Goal: Task Accomplishment & Management: Complete application form

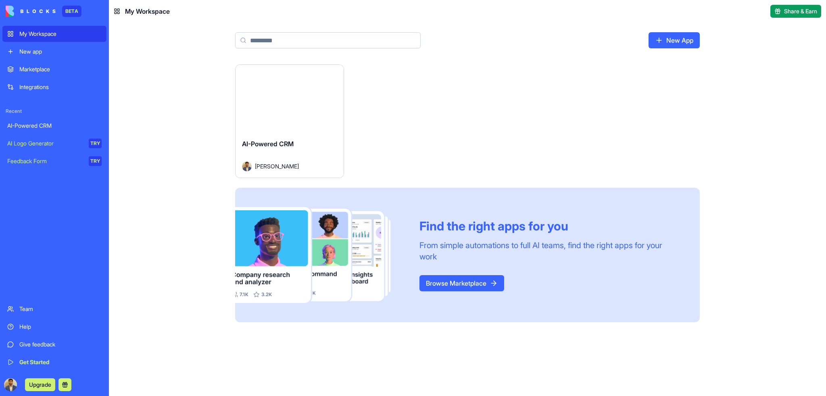
click at [49, 49] on div "New app" at bounding box center [60, 52] width 82 height 8
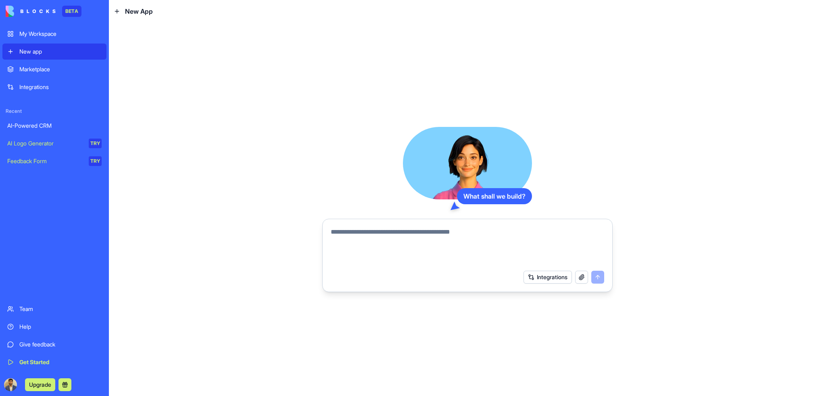
click at [406, 232] on textarea at bounding box center [467, 246] width 273 height 39
click at [380, 234] on textarea at bounding box center [467, 246] width 273 height 39
click at [479, 228] on textarea at bounding box center [467, 246] width 273 height 39
paste textarea "**********"
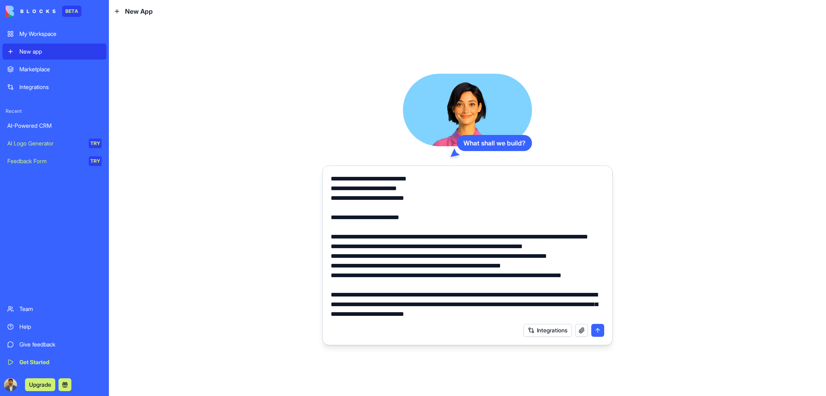
scroll to position [4879, 0]
drag, startPoint x: 568, startPoint y: 314, endPoint x: 386, endPoint y: 311, distance: 181.9
click at [386, 311] on textarea at bounding box center [467, 246] width 273 height 145
click at [455, 302] on textarea at bounding box center [467, 246] width 273 height 145
drag, startPoint x: 462, startPoint y: 305, endPoint x: 331, endPoint y: 296, distance: 131.7
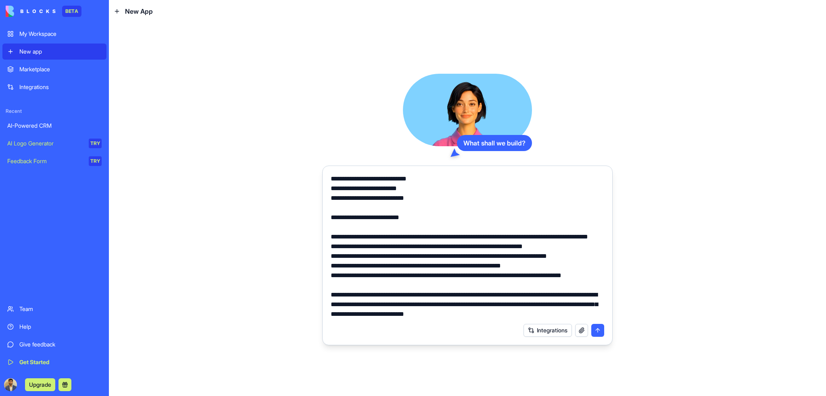
click at [331, 296] on textarea at bounding box center [467, 246] width 273 height 145
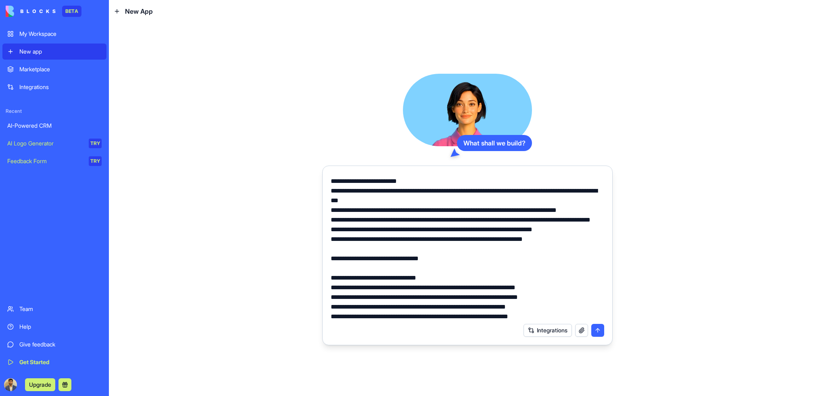
scroll to position [0, 0]
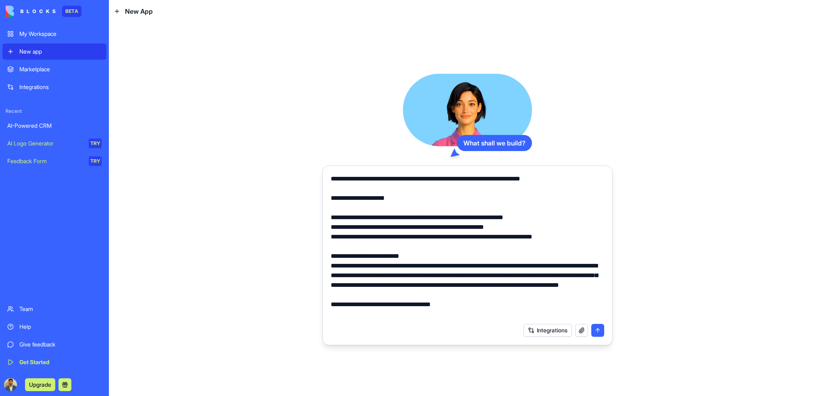
type textarea "**********"
click at [599, 331] on button "submit" at bounding box center [597, 330] width 13 height 13
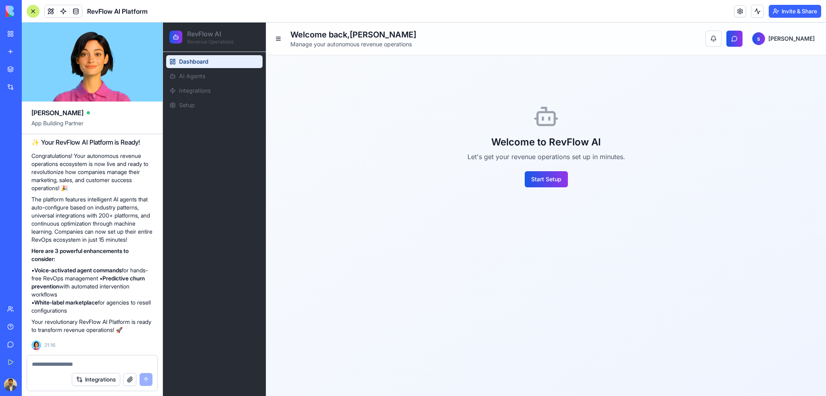
scroll to position [3822, 0]
click at [543, 186] on button "Start Setup" at bounding box center [546, 179] width 43 height 16
click at [542, 172] on button "Start Setup" at bounding box center [546, 179] width 43 height 16
click at [543, 180] on button "Start Setup" at bounding box center [546, 179] width 43 height 16
click at [279, 39] on button at bounding box center [278, 38] width 11 height 11
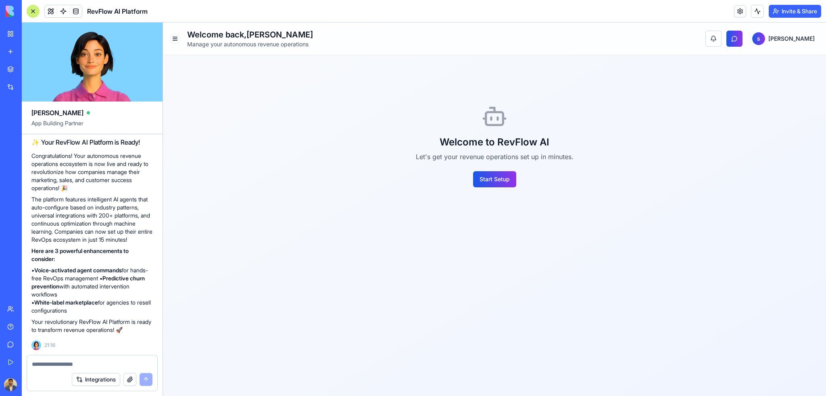
click at [169, 40] on button at bounding box center [174, 38] width 11 height 11
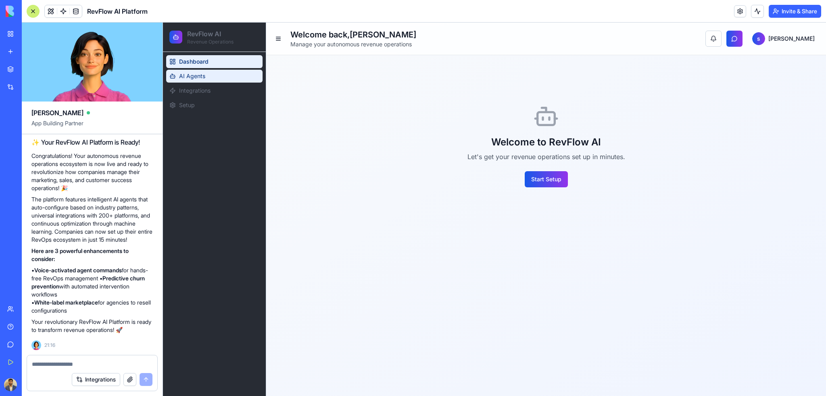
click at [203, 77] on span "AI Agents" at bounding box center [192, 76] width 26 height 8
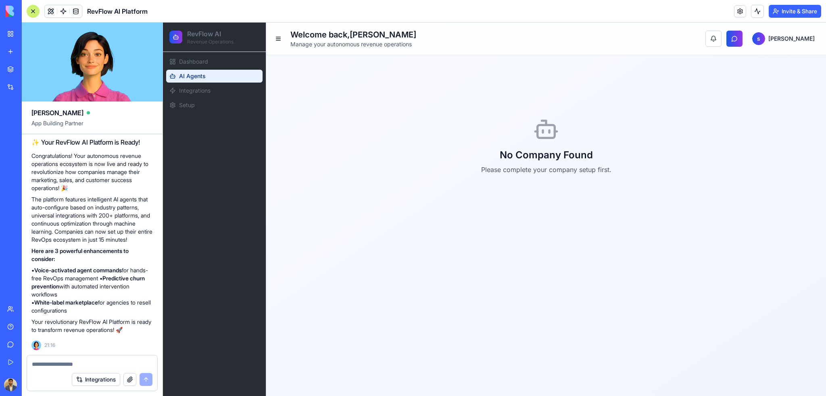
click at [566, 159] on h2 "No Company Found" at bounding box center [546, 155] width 130 height 13
click at [179, 90] on span "Integrations" at bounding box center [194, 91] width 31 height 8
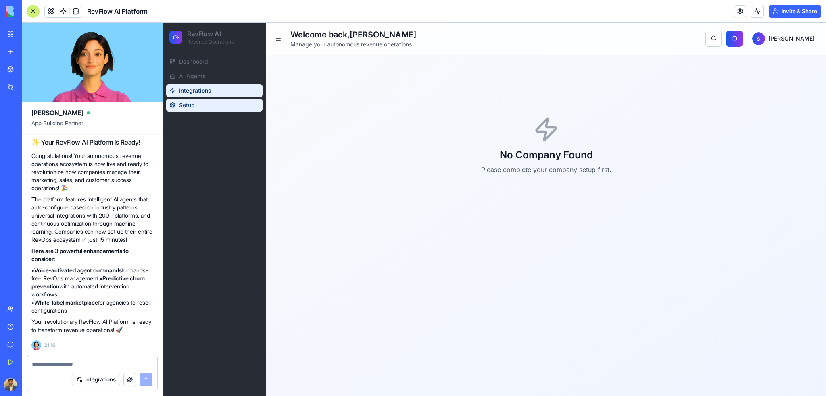
click at [191, 104] on span "Setup" at bounding box center [187, 105] width 16 height 8
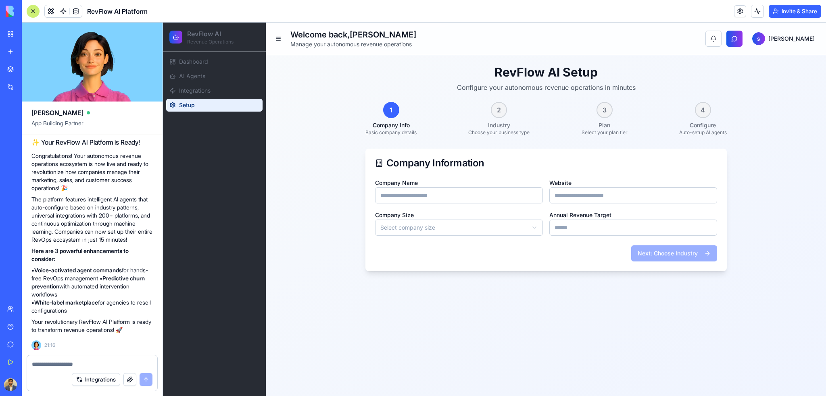
click at [490, 110] on div "2 Industry Choose your business type" at bounding box center [498, 119] width 61 height 34
click at [187, 59] on span "Dashboard" at bounding box center [193, 62] width 29 height 8
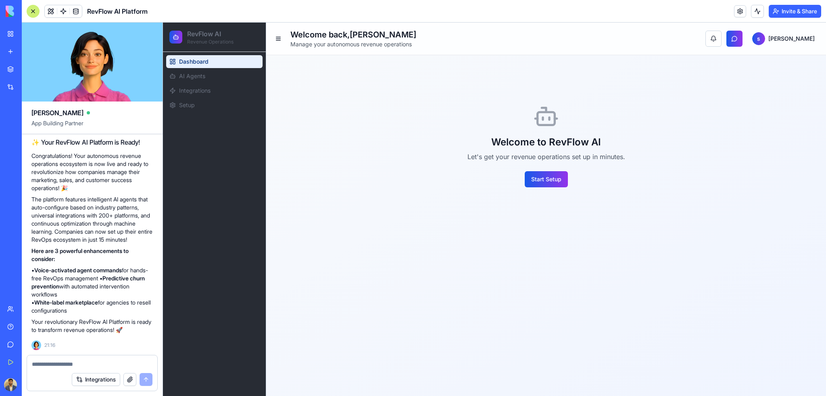
click at [202, 38] on h2 "RevFlow AI" at bounding box center [210, 34] width 46 height 10
click at [173, 35] on icon at bounding box center [176, 37] width 6 height 6
click at [202, 33] on h2 "RevFlow AI" at bounding box center [210, 34] width 46 height 10
click at [542, 171] on div "Welcome to RevFlow AI Let's get your revenue operations set up in minutes. Star…" at bounding box center [546, 146] width 158 height 84
click at [545, 184] on button "Start Setup" at bounding box center [546, 179] width 43 height 16
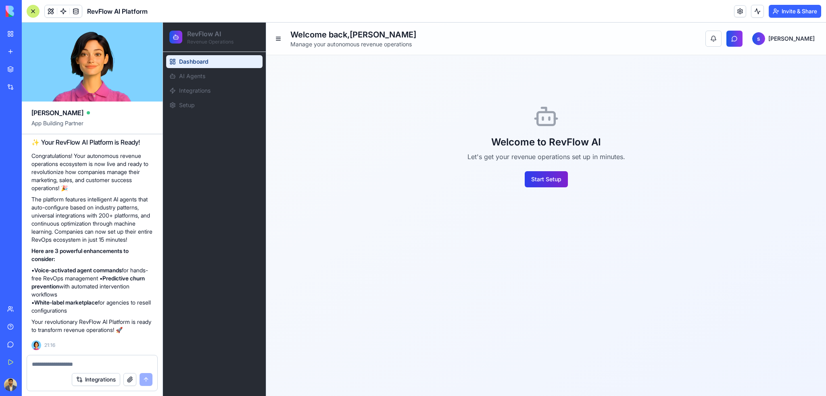
click at [545, 184] on button "Start Setup" at bounding box center [546, 179] width 43 height 16
click at [553, 180] on button "Start Setup" at bounding box center [546, 179] width 43 height 16
click at [62, 11] on span at bounding box center [63, 11] width 23 height 23
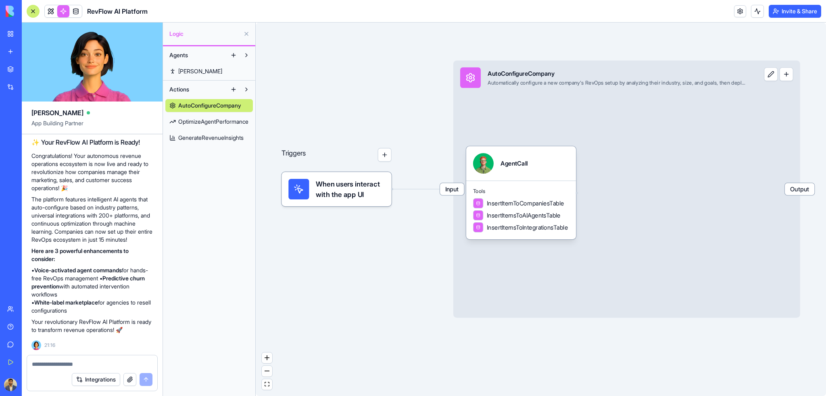
click at [194, 70] on link "[PERSON_NAME]" at bounding box center [209, 71] width 88 height 13
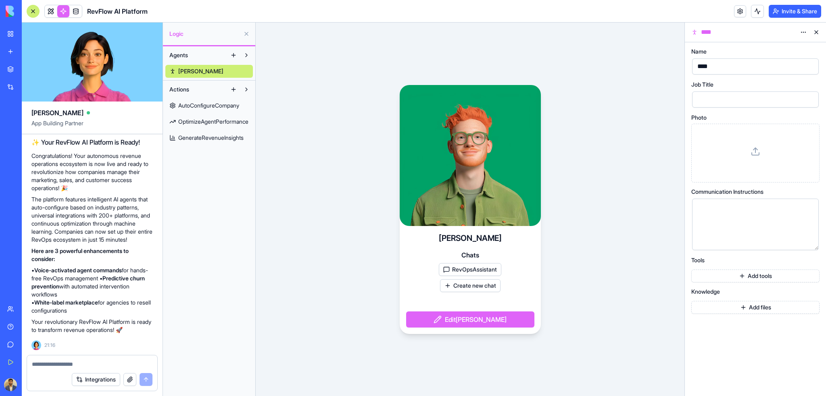
click at [480, 325] on button "Edit [PERSON_NAME]" at bounding box center [470, 320] width 128 height 16
click at [479, 318] on button "Edit [PERSON_NAME]" at bounding box center [470, 320] width 128 height 16
click at [746, 154] on div at bounding box center [755, 153] width 115 height 45
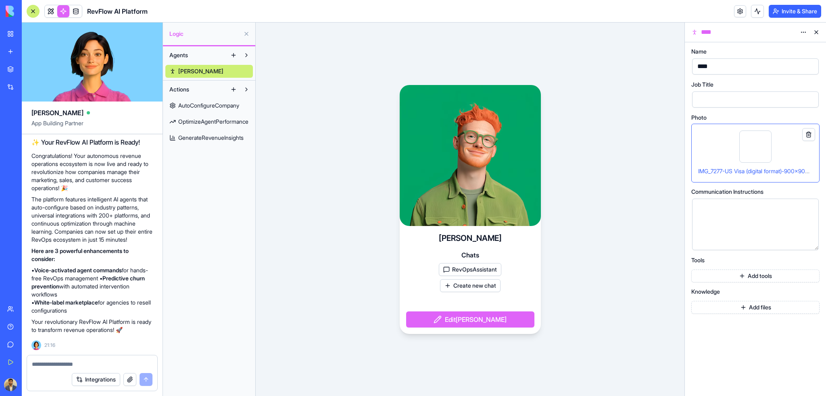
click at [759, 111] on div "Name **** Job Title Photo IMG_7277-US Visa (digital format)-900x900 px.jpg Comm…" at bounding box center [755, 181] width 128 height 265
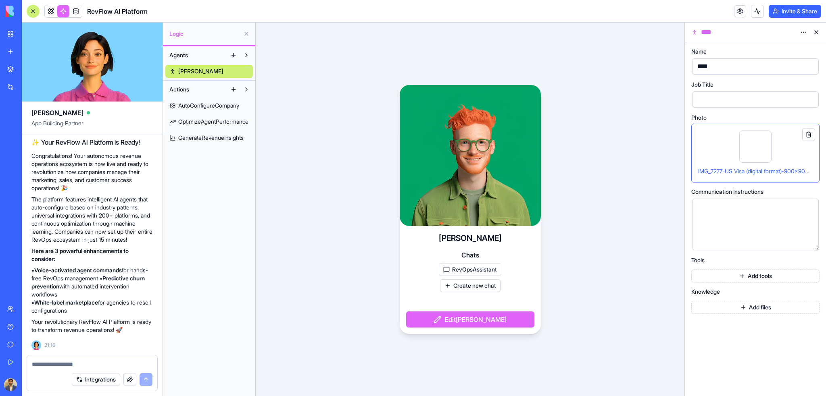
click at [472, 270] on button "RevOpsAssistant" at bounding box center [470, 269] width 63 height 13
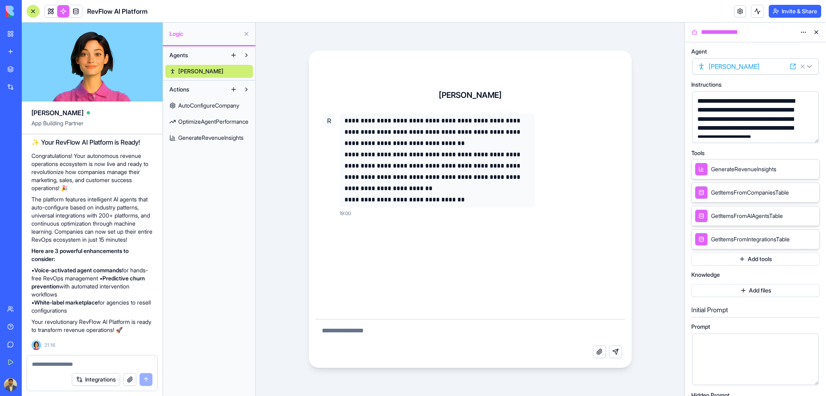
click at [181, 74] on span "[PERSON_NAME]" at bounding box center [200, 71] width 45 height 8
click at [807, 67] on html "BETA My Workspace New app Marketplace Integrations Recent AI-Powered CRM New Ap…" at bounding box center [413, 198] width 826 height 396
click at [693, 32] on icon at bounding box center [694, 32] width 6 height 6
click at [803, 32] on html "BETA My Workspace New app Marketplace Integrations Recent AI-Powered CRM New Ap…" at bounding box center [413, 198] width 826 height 396
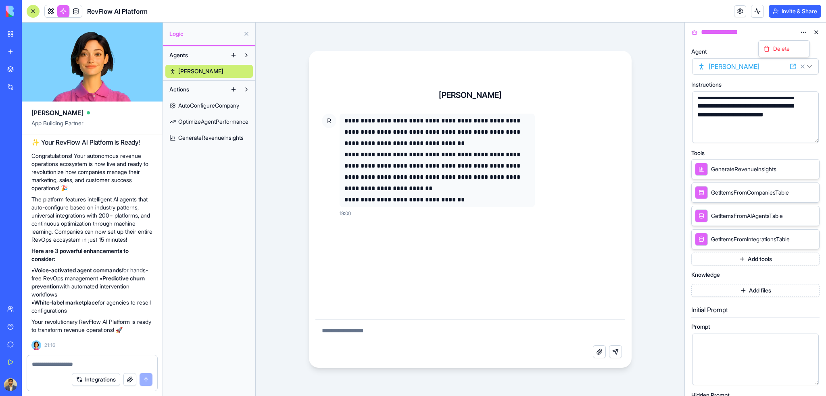
click at [786, 151] on html "BETA My Workspace New app Marketplace Integrations Recent AI-Powered CRM New Ap…" at bounding box center [413, 198] width 826 height 396
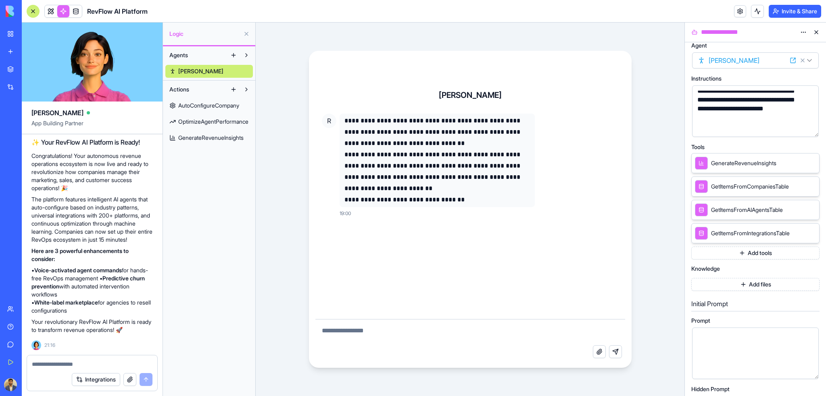
scroll to position [0, 0]
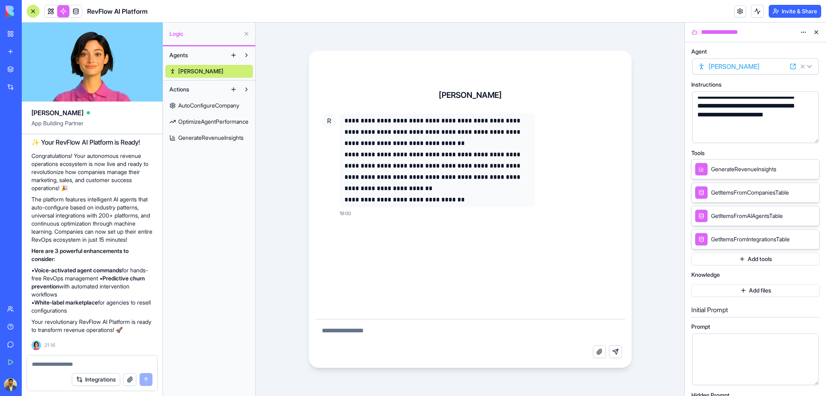
click at [801, 168] on icon at bounding box center [801, 169] width 6 height 6
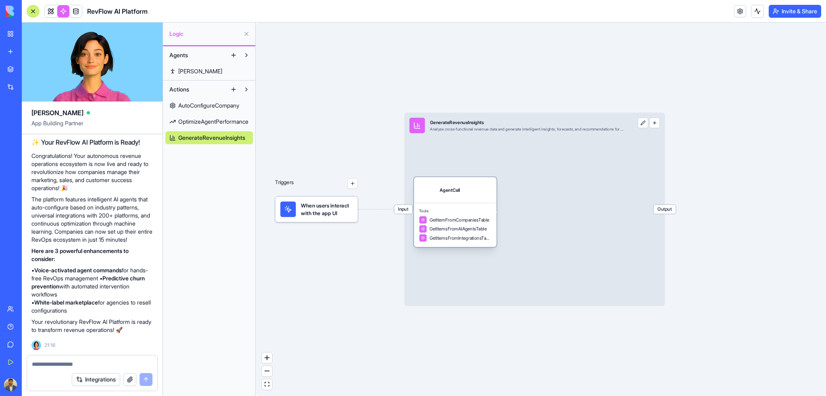
click at [471, 196] on div "AgentCall" at bounding box center [455, 189] width 72 height 15
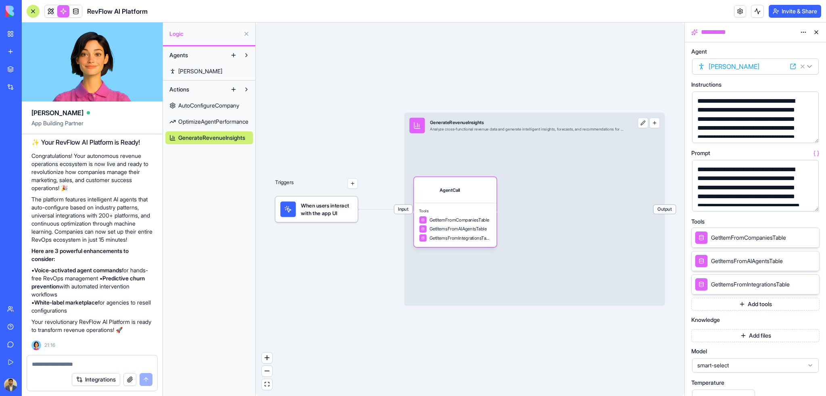
click at [803, 65] on icon at bounding box center [802, 66] width 6 height 6
select select
click at [210, 70] on link "[PERSON_NAME]" at bounding box center [209, 71] width 88 height 13
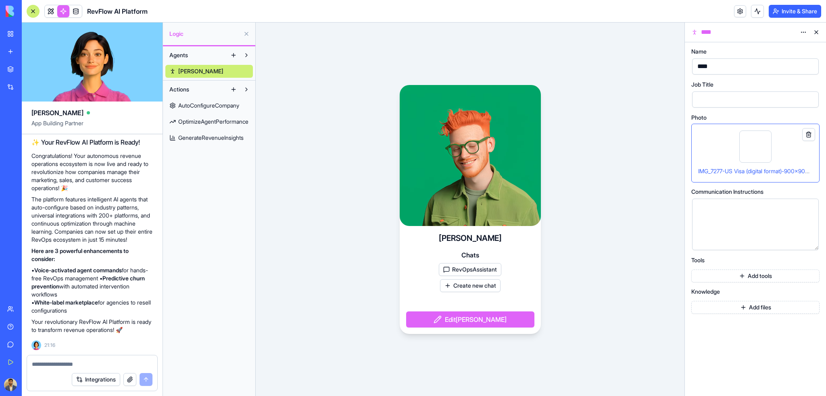
click at [808, 134] on button at bounding box center [808, 134] width 13 height 13
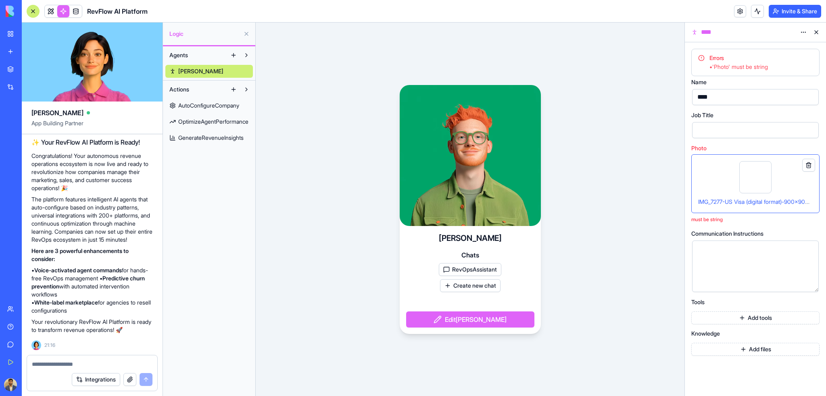
click at [810, 163] on button at bounding box center [808, 165] width 13 height 13
click at [807, 165] on button at bounding box center [808, 165] width 13 height 13
click at [731, 172] on div "IMG_7277-US Visa (digital format)-900x900 px.jpg" at bounding box center [755, 183] width 115 height 45
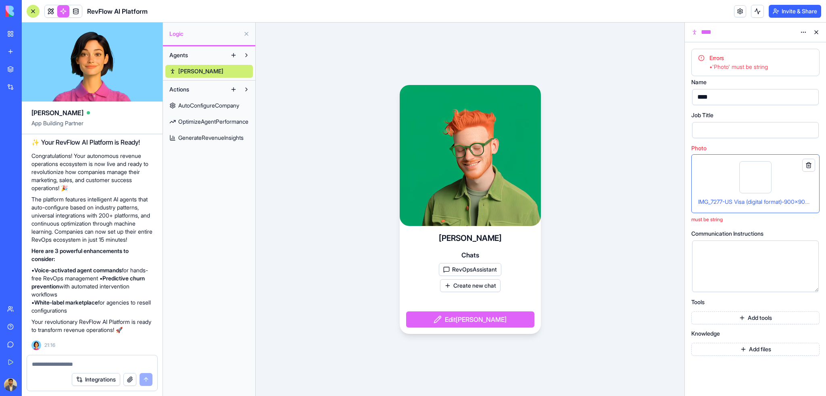
click at [813, 168] on button at bounding box center [808, 165] width 13 height 13
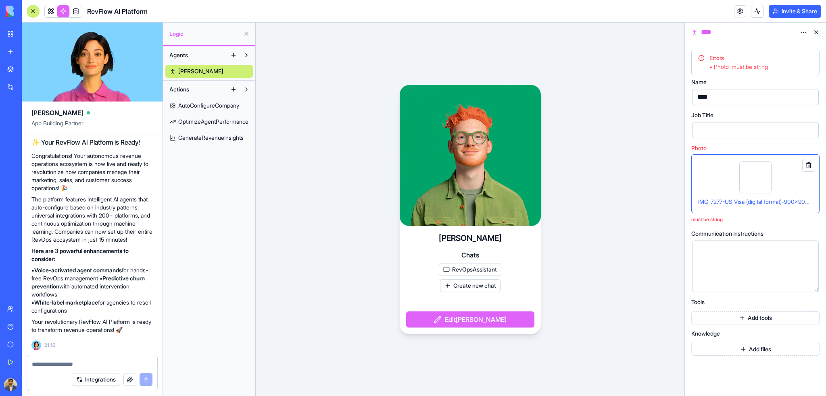
click at [807, 167] on button at bounding box center [808, 165] width 13 height 13
click at [816, 31] on button at bounding box center [816, 32] width 13 height 13
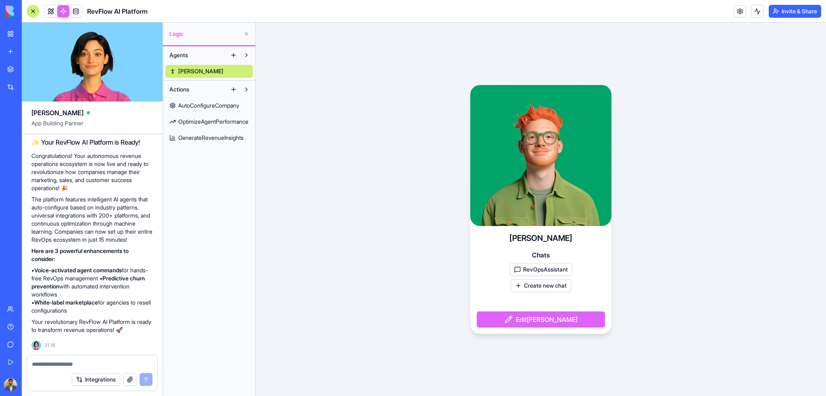
click at [533, 320] on button "Edit [PERSON_NAME]" at bounding box center [541, 320] width 128 height 16
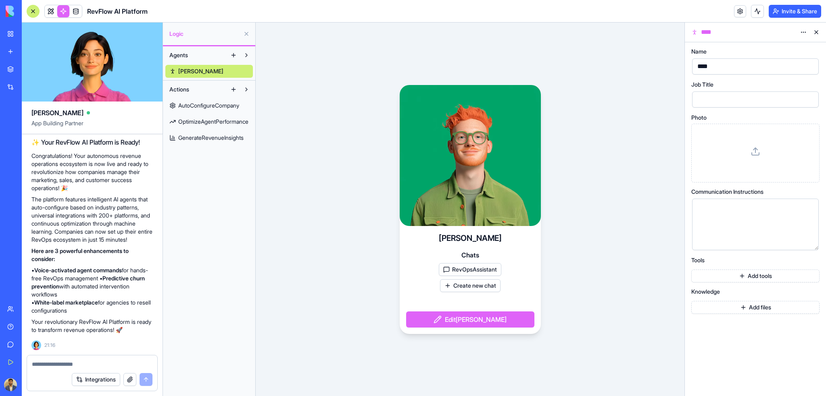
click at [818, 30] on button at bounding box center [816, 32] width 13 height 13
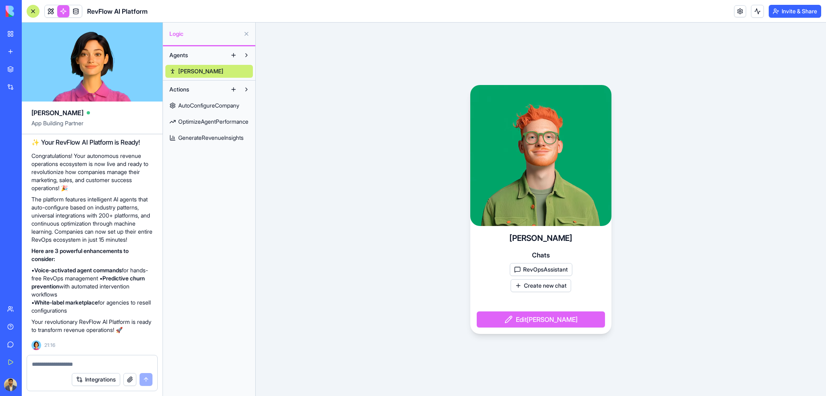
click at [193, 104] on span "AutoConfigureCompany" at bounding box center [208, 106] width 61 height 8
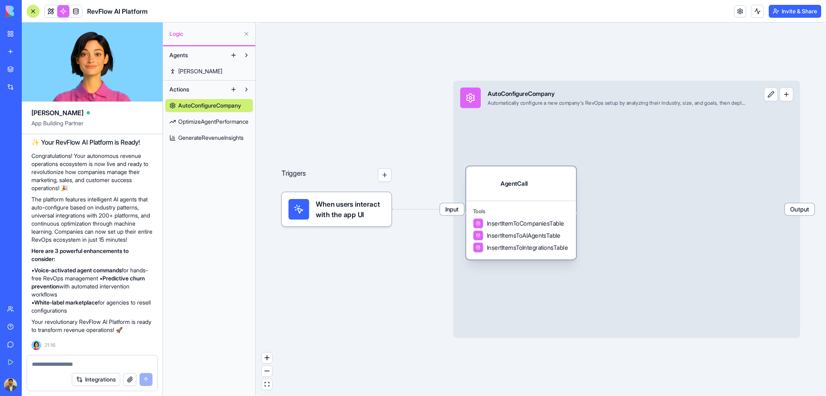
click at [484, 185] on div at bounding box center [483, 183] width 21 height 21
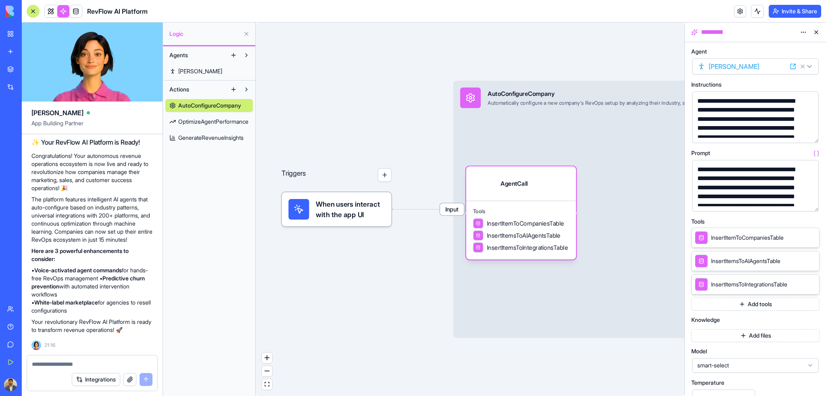
click at [803, 68] on icon at bounding box center [802, 66] width 6 height 6
select select
click at [196, 121] on span "OptimizeAgentPerformance" at bounding box center [213, 122] width 70 height 8
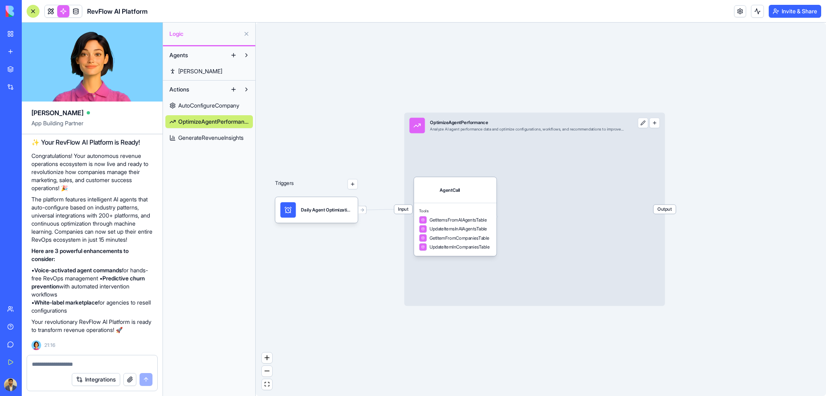
click at [194, 136] on span "GenerateRevenueInsights" at bounding box center [210, 138] width 65 height 8
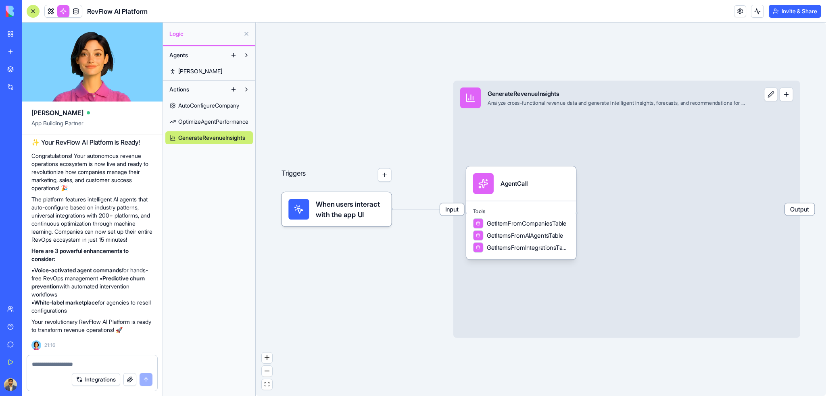
click at [195, 118] on span "OptimizeAgentPerformance" at bounding box center [213, 122] width 70 height 8
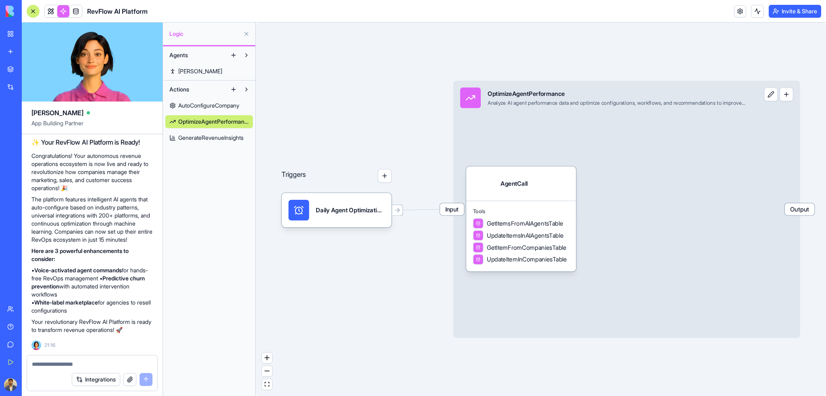
click at [200, 107] on span "AutoConfigureCompany" at bounding box center [208, 106] width 61 height 8
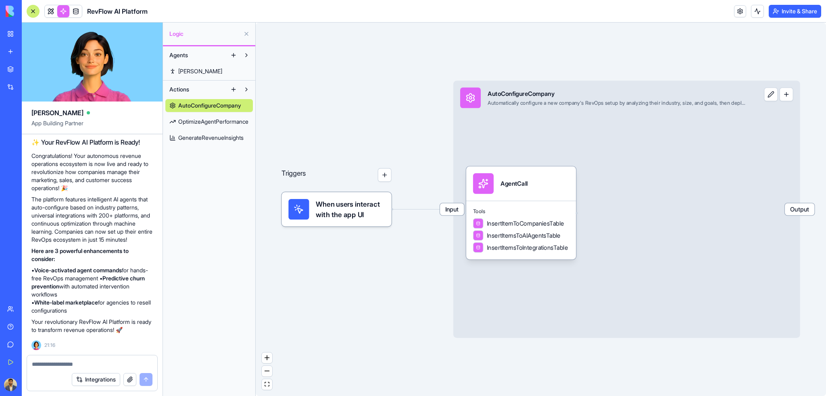
click at [198, 124] on span "OptimizeAgentPerformance" at bounding box center [213, 122] width 70 height 8
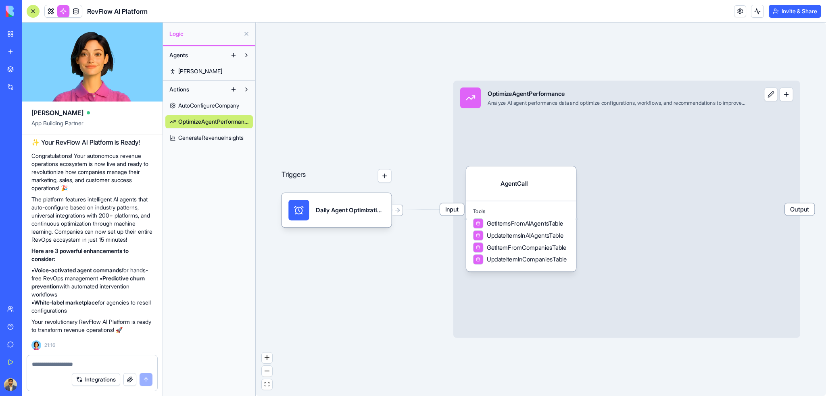
click at [198, 135] on span "GenerateRevenueInsights" at bounding box center [210, 138] width 65 height 8
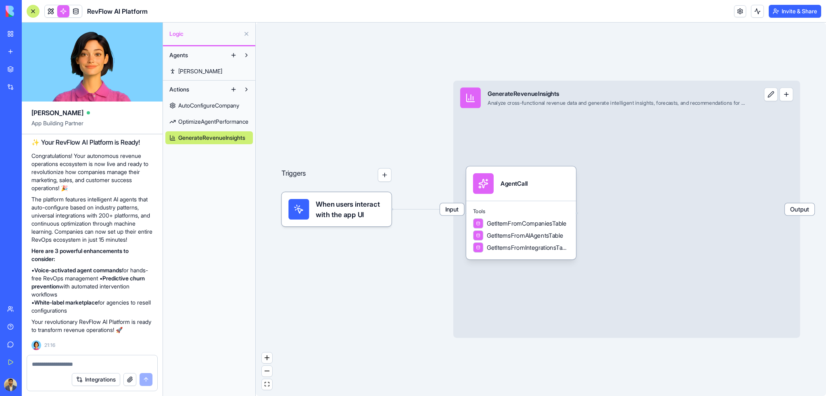
click at [200, 116] on link "OptimizeAgentPerformance" at bounding box center [209, 121] width 88 height 13
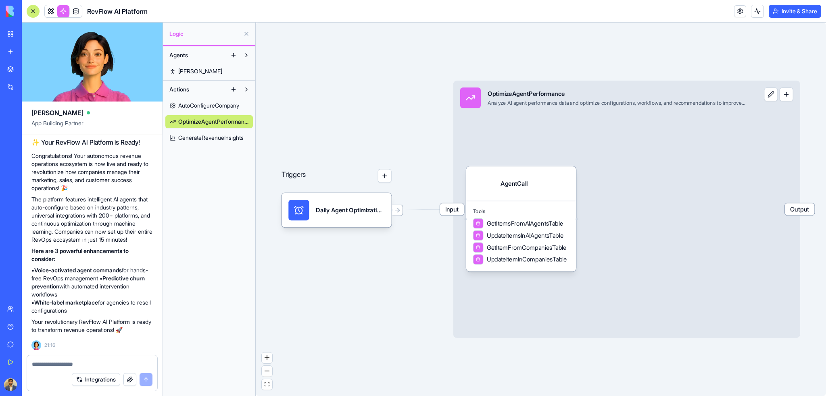
click at [200, 108] on span "AutoConfigureCompany" at bounding box center [208, 106] width 61 height 8
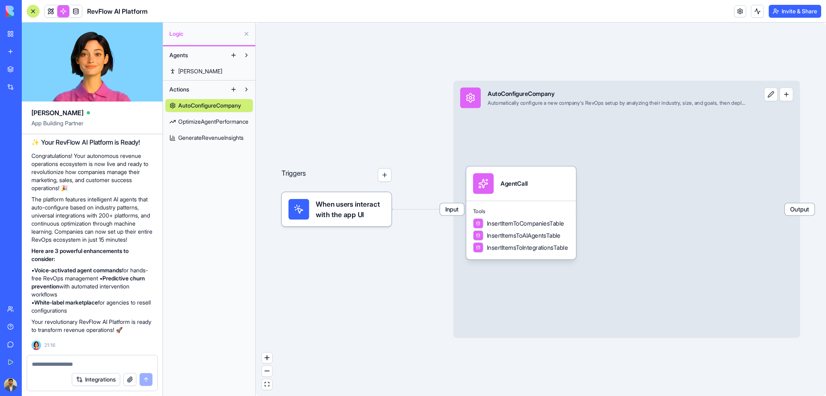
click at [203, 134] on span "GenerateRevenueInsights" at bounding box center [210, 138] width 65 height 8
click at [196, 68] on link "[PERSON_NAME]" at bounding box center [209, 71] width 88 height 13
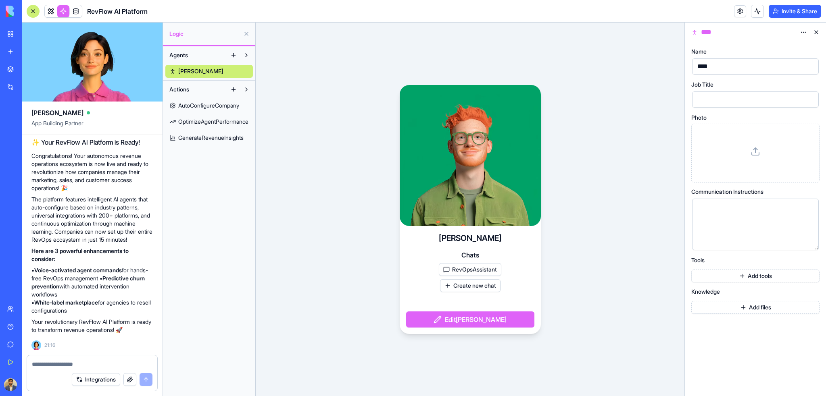
drag, startPoint x: 800, startPoint y: 138, endPoint x: 735, endPoint y: 150, distance: 66.5
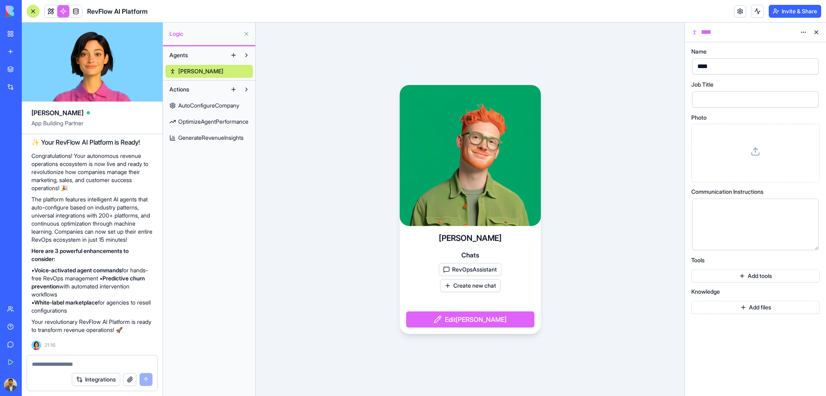
click at [735, 150] on div at bounding box center [755, 153] width 115 height 45
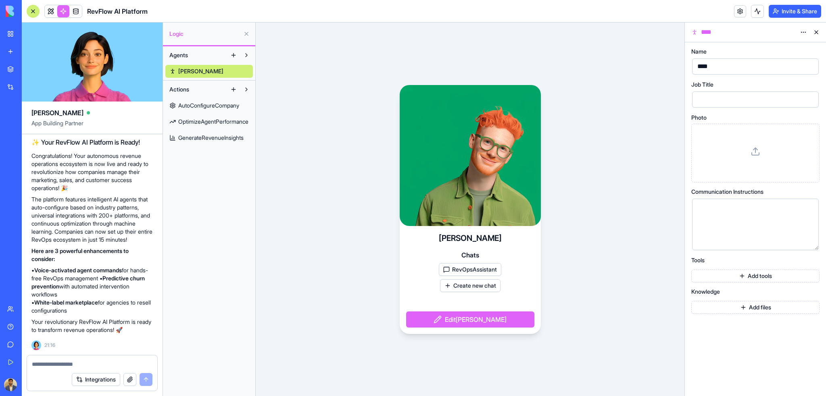
click at [815, 30] on button at bounding box center [816, 32] width 13 height 13
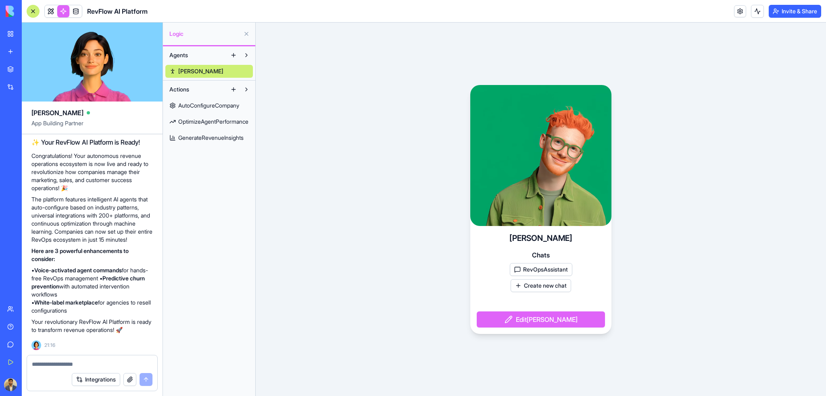
click at [224, 73] on link "[PERSON_NAME]" at bounding box center [209, 71] width 88 height 13
click at [232, 54] on button at bounding box center [233, 55] width 13 height 13
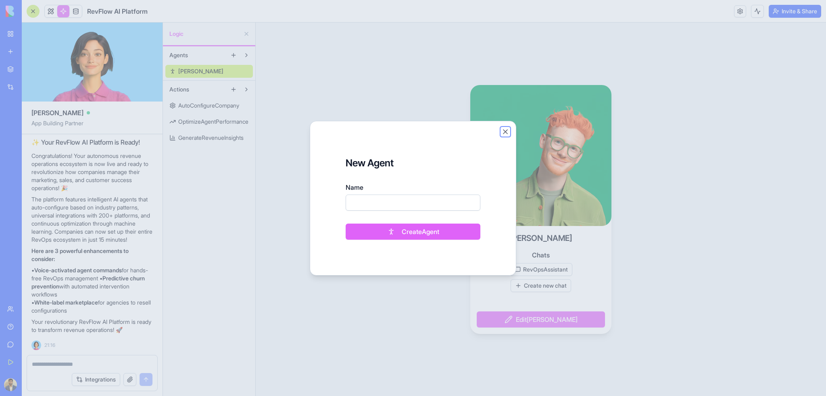
click at [508, 132] on button "Close" at bounding box center [505, 132] width 8 height 8
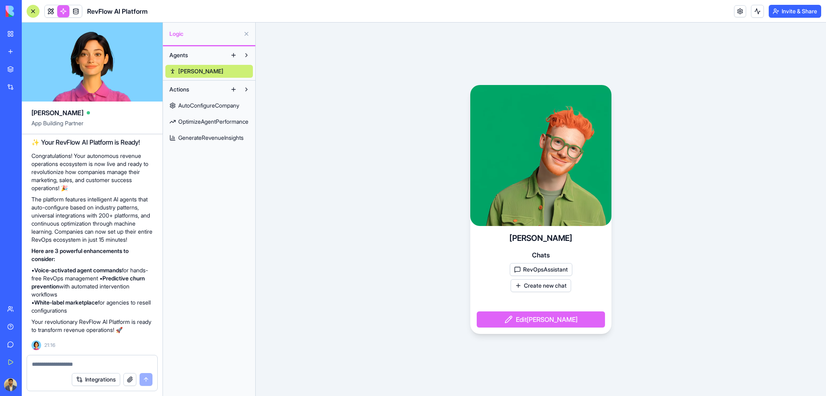
click at [230, 54] on button at bounding box center [233, 55] width 13 height 13
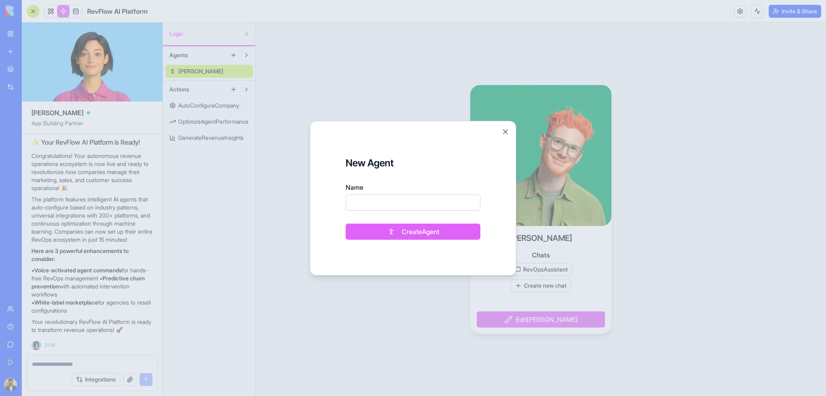
click at [375, 201] on input "Name" at bounding box center [413, 203] width 135 height 16
type input "******"
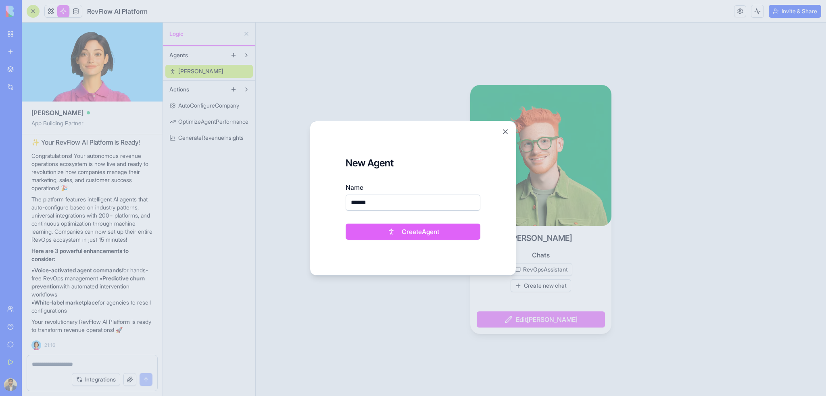
click at [399, 231] on button "Create Agent" at bounding box center [413, 232] width 135 height 16
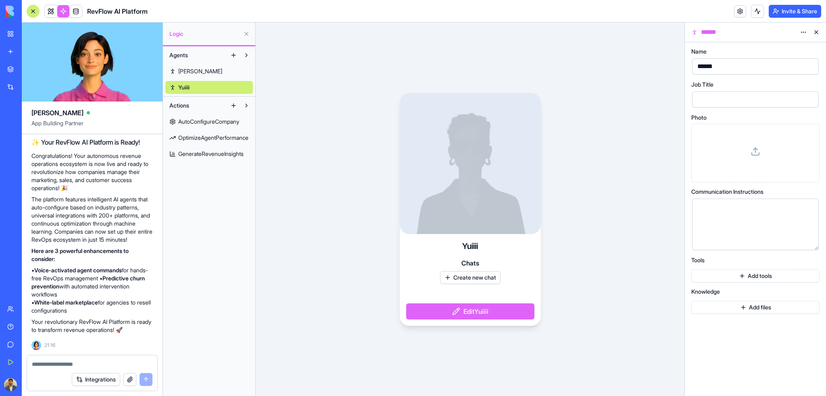
click at [190, 79] on div "[PERSON_NAME]" at bounding box center [209, 78] width 88 height 32
click at [192, 71] on link "[PERSON_NAME]" at bounding box center [209, 71] width 88 height 13
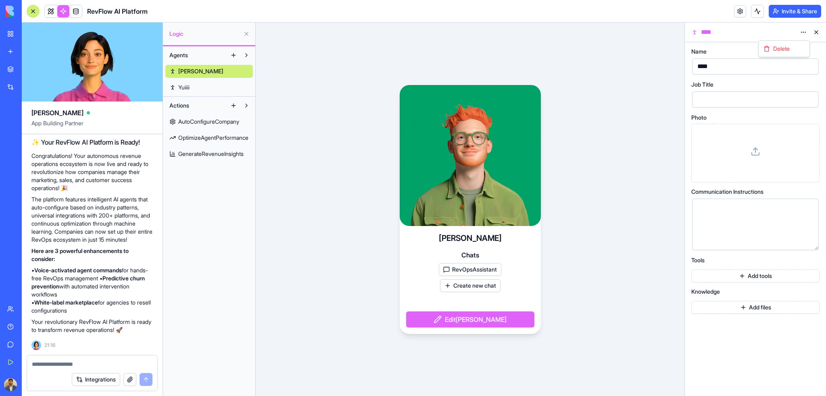
click at [805, 33] on html "BETA My Workspace New app Marketplace Integrations Recent AI-Powered CRM New Ap…" at bounding box center [413, 198] width 826 height 396
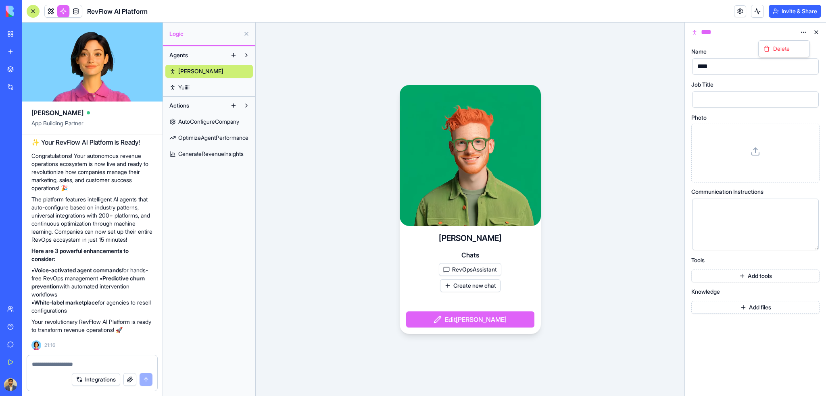
click at [790, 56] on div "Delete" at bounding box center [784, 48] width 52 height 17
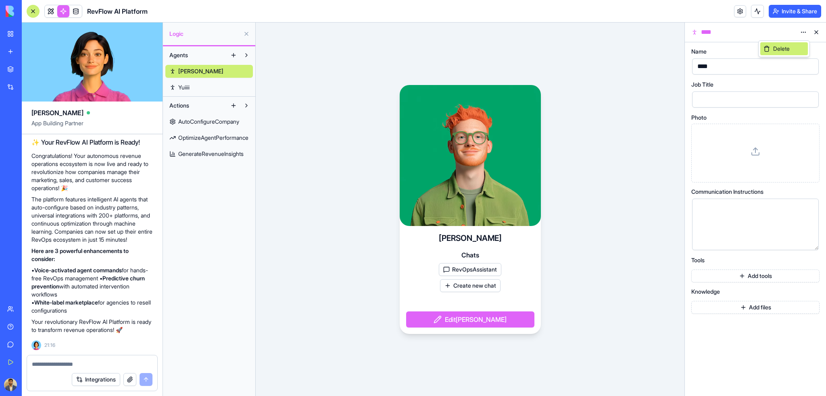
click at [790, 50] on span "Delete" at bounding box center [781, 49] width 17 height 8
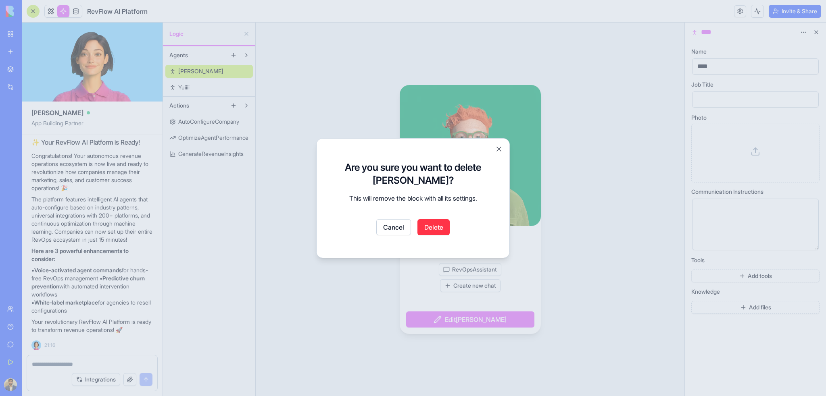
click at [436, 229] on button "Delete" at bounding box center [433, 227] width 32 height 16
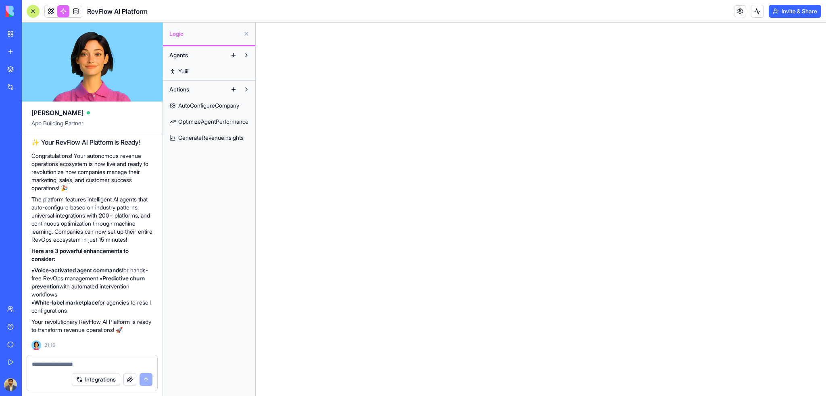
click at [217, 108] on span "AutoConfigureCompany" at bounding box center [208, 106] width 61 height 8
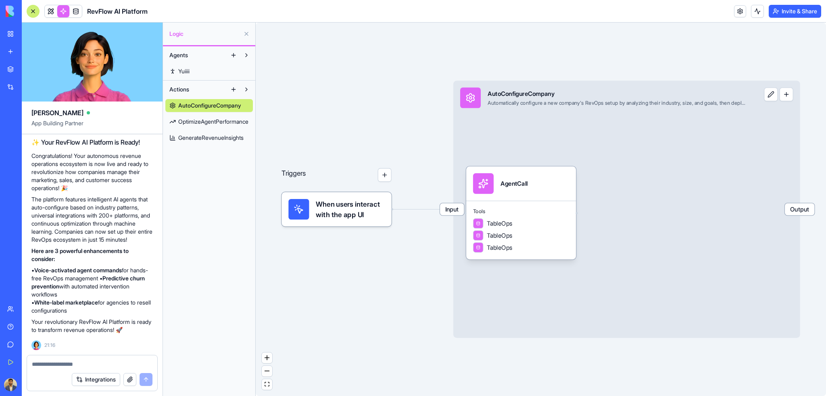
click at [197, 133] on link "GenerateRevenueInsights" at bounding box center [209, 137] width 88 height 13
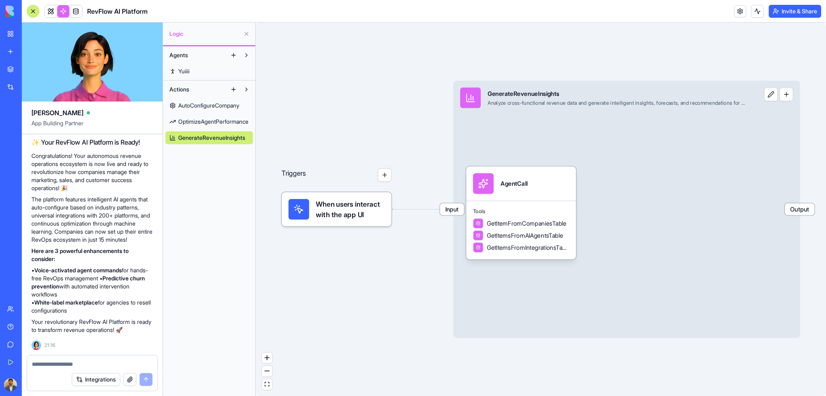
click at [199, 124] on span "OptimizeAgentPerformance" at bounding box center [213, 122] width 70 height 8
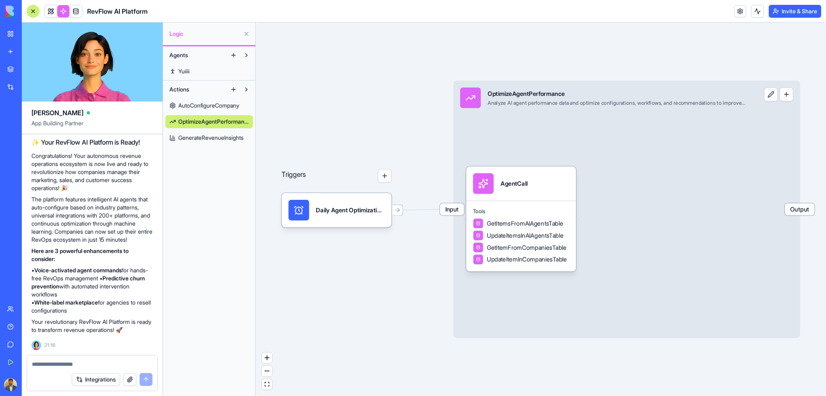
click at [203, 108] on span "AutoConfigureCompany" at bounding box center [208, 106] width 61 height 8
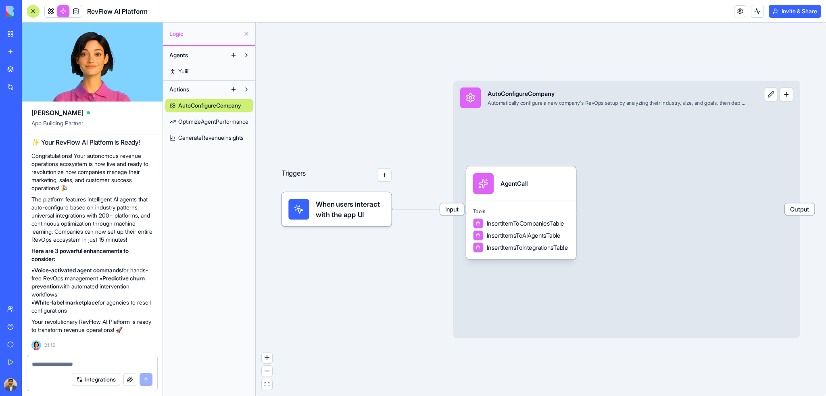
click at [202, 122] on span "OptimizeAgentPerformance" at bounding box center [213, 122] width 70 height 8
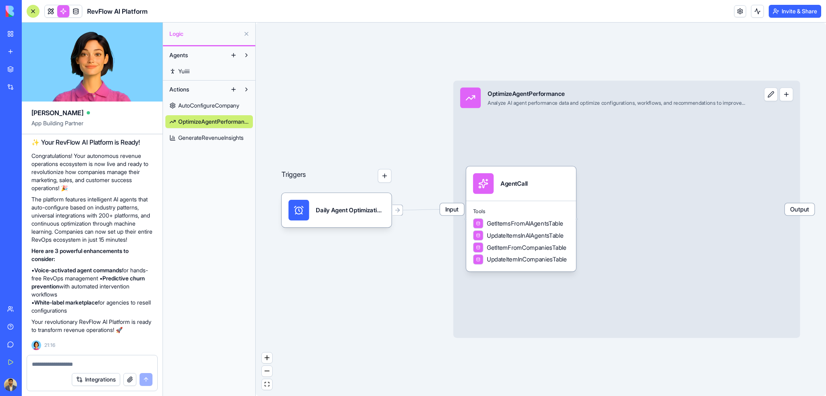
click at [199, 135] on span "GenerateRevenueInsights" at bounding box center [210, 138] width 65 height 8
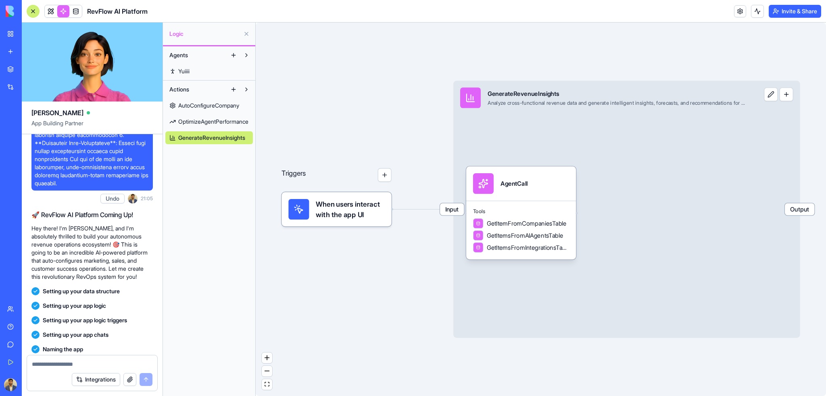
scroll to position [3338, 0]
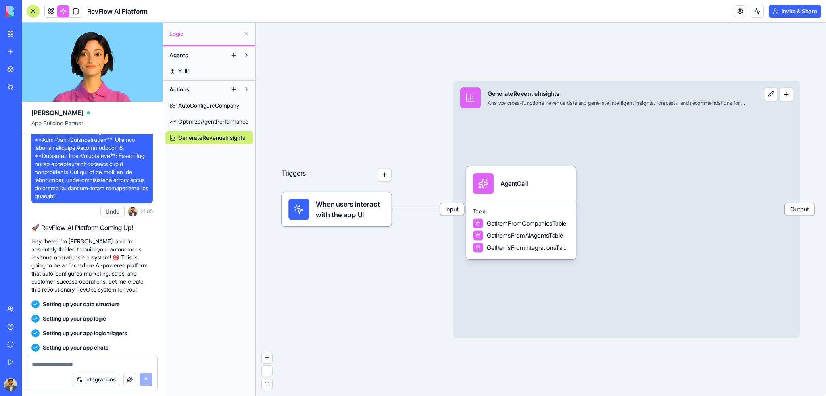
click at [189, 69] on span "Yuiiii" at bounding box center [183, 71] width 11 height 8
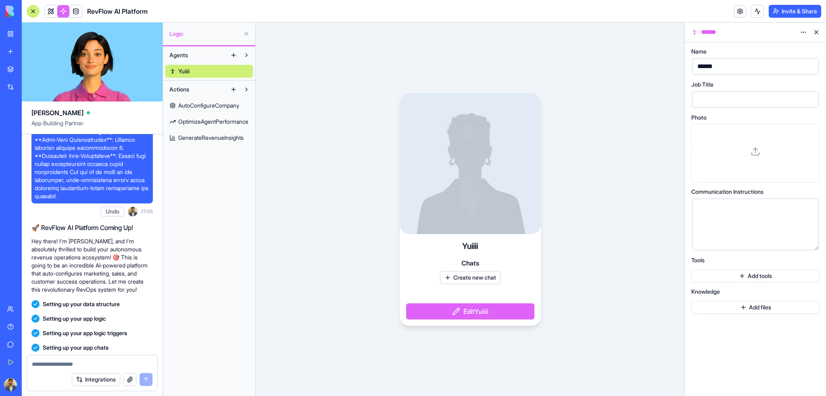
click at [487, 194] on div at bounding box center [470, 163] width 141 height 141
click at [75, 10] on span at bounding box center [76, 11] width 23 height 23
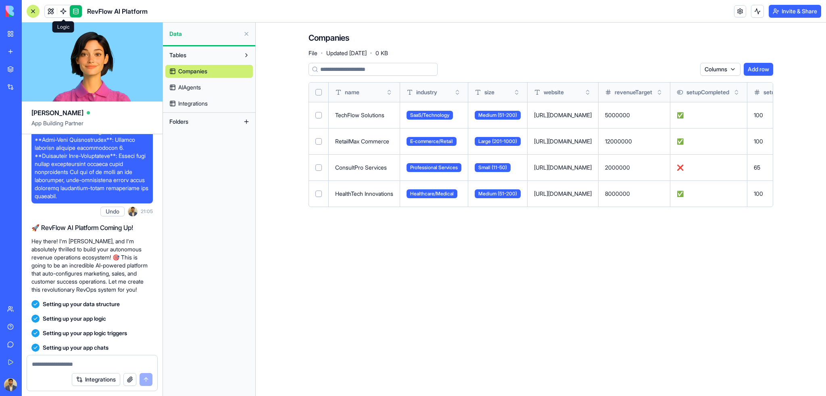
click at [201, 85] on span "AIAgents" at bounding box center [189, 87] width 23 height 8
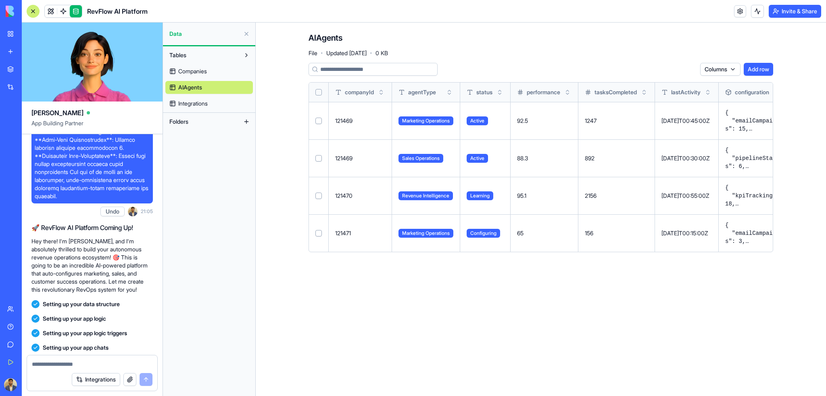
click at [212, 105] on link "Integrations" at bounding box center [209, 103] width 88 height 13
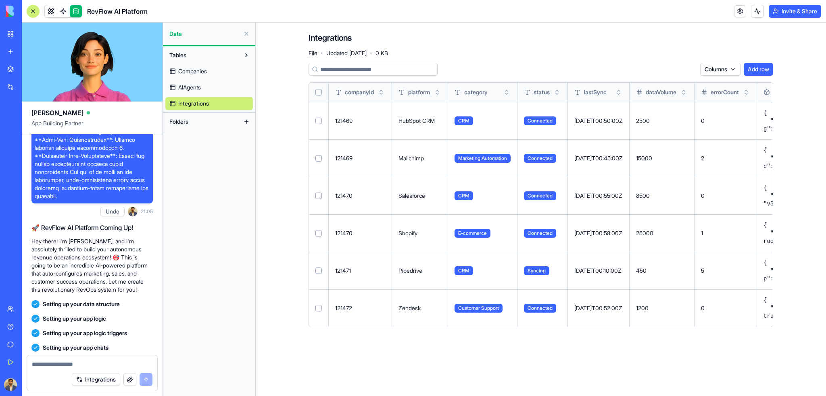
click at [215, 72] on link "Companies" at bounding box center [209, 71] width 88 height 13
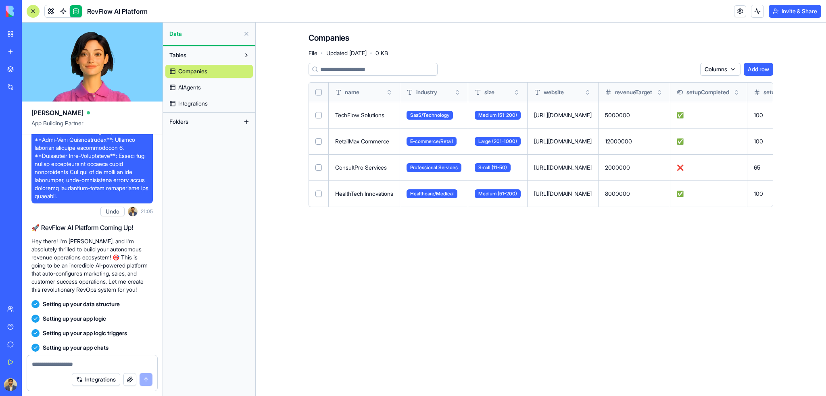
click at [734, 69] on html "BETA My Workspace New app Marketplace Integrations Recent AI-Powered CRM New Ap…" at bounding box center [413, 198] width 826 height 396
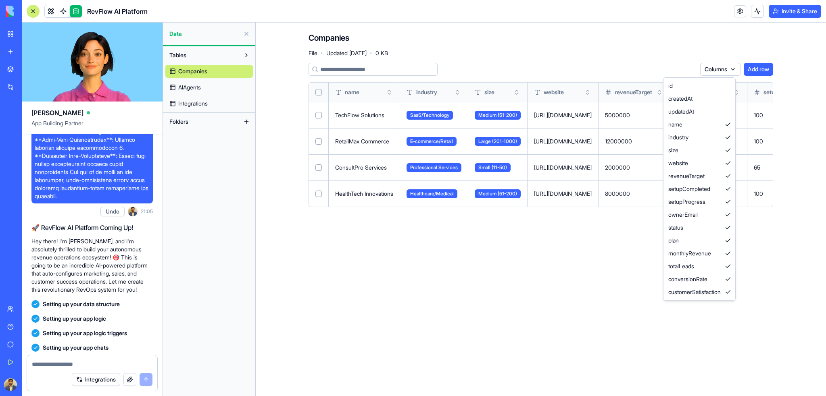
click at [663, 55] on html "BETA My Workspace New app Marketplace Integrations Recent AI-Powered CRM New Ap…" at bounding box center [413, 198] width 826 height 396
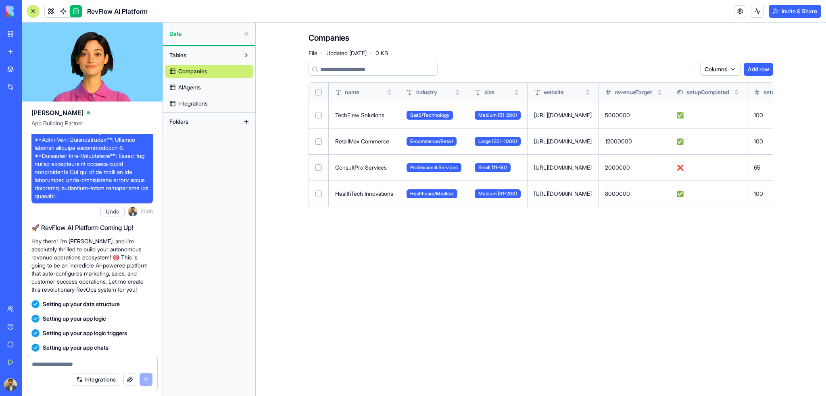
click at [209, 86] on link "AIAgents" at bounding box center [209, 87] width 88 height 13
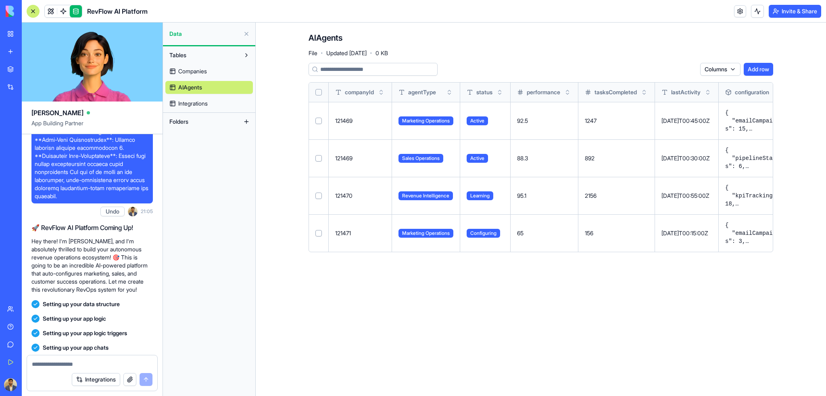
click at [204, 101] on span "Integrations" at bounding box center [192, 104] width 29 height 8
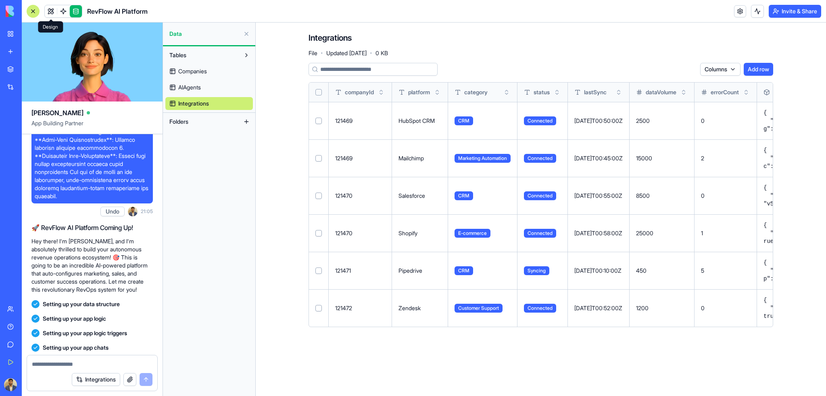
click at [53, 10] on link at bounding box center [51, 11] width 12 height 12
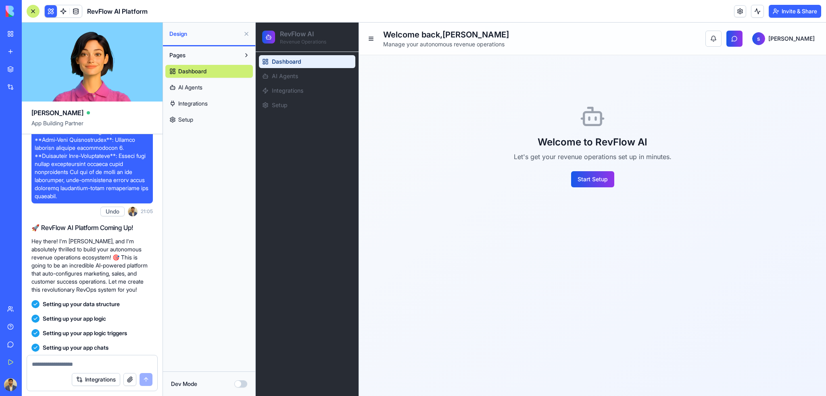
click at [198, 68] on span "Dashboard" at bounding box center [192, 71] width 28 height 8
click at [200, 83] on link "AI Agents" at bounding box center [209, 87] width 88 height 13
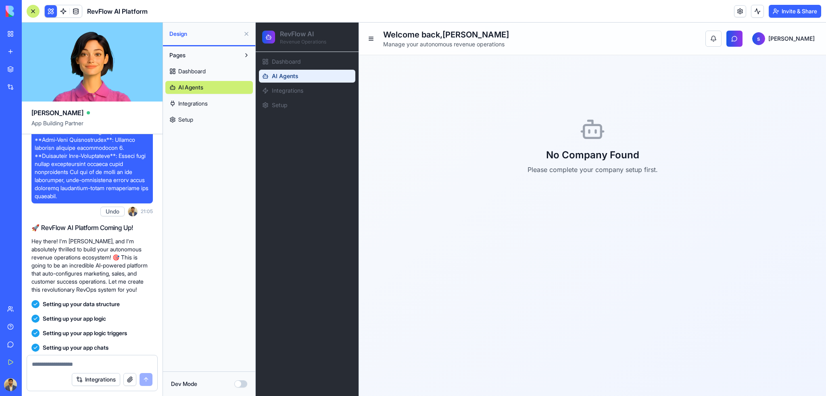
click at [201, 104] on span "Integrations" at bounding box center [192, 104] width 29 height 8
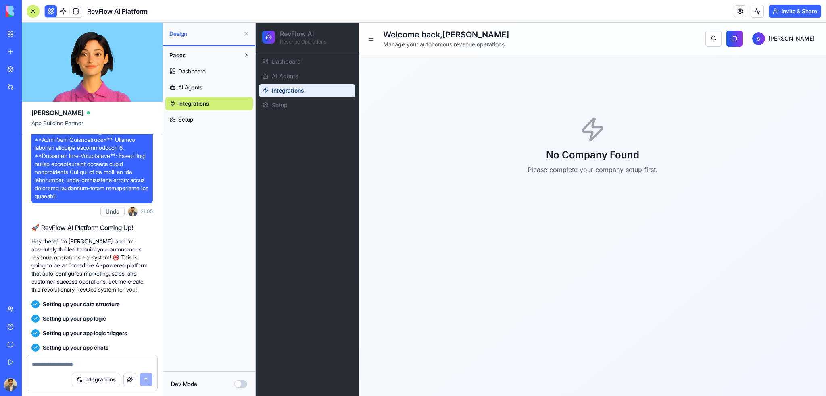
click at [201, 121] on link "Setup" at bounding box center [209, 119] width 88 height 13
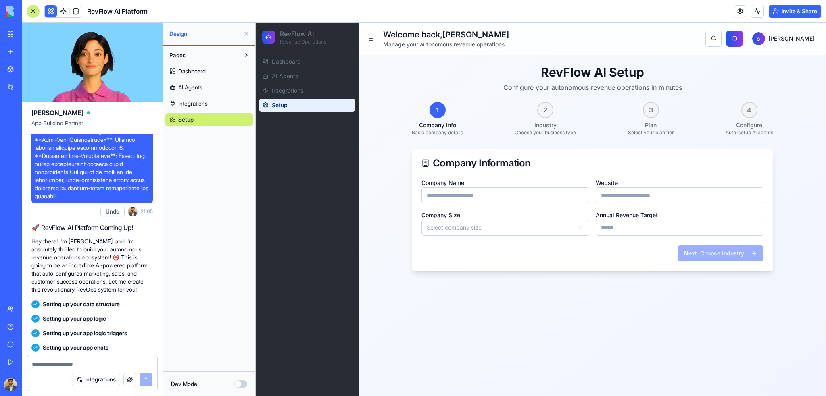
click at [208, 73] on link "Dashboard" at bounding box center [209, 71] width 88 height 13
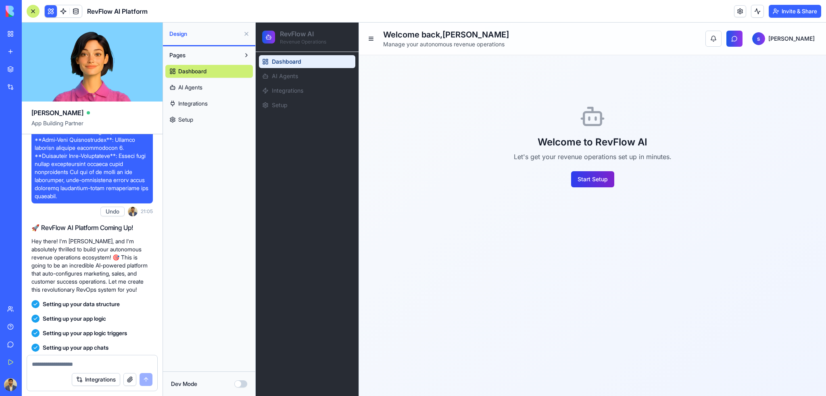
click at [583, 171] on button "Start Setup" at bounding box center [592, 179] width 43 height 16
click at [586, 175] on button "Start Setup" at bounding box center [592, 179] width 43 height 16
click at [243, 383] on button "Dev Mode" at bounding box center [240, 384] width 13 height 7
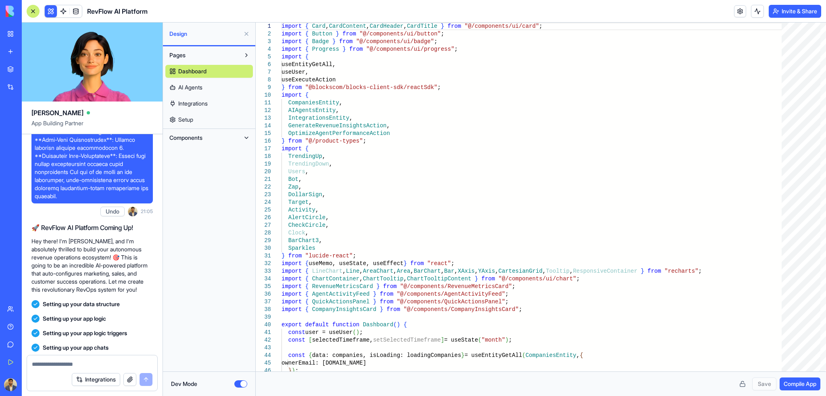
click at [208, 86] on link "AI Agents" at bounding box center [209, 87] width 88 height 13
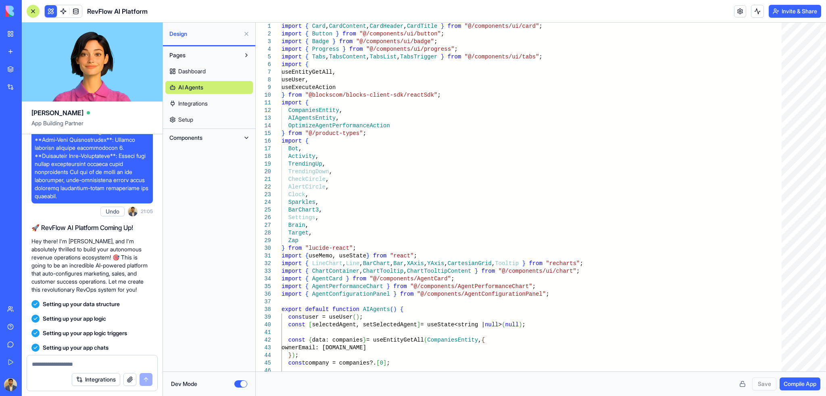
click at [217, 69] on link "Dashboard" at bounding box center [209, 71] width 88 height 13
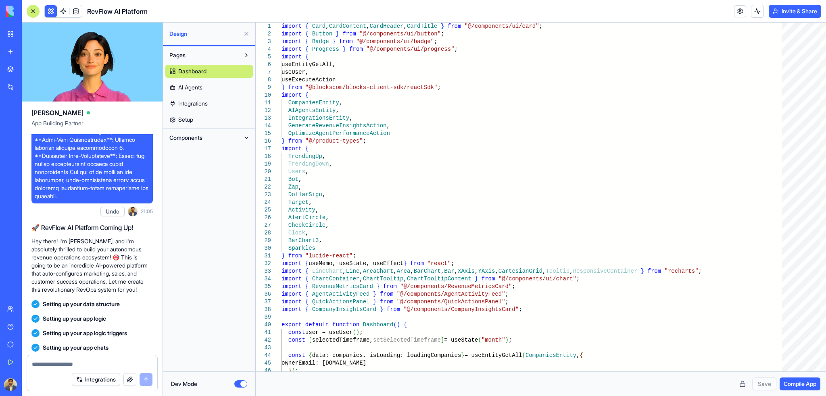
click at [210, 90] on link "AI Agents" at bounding box center [209, 87] width 88 height 13
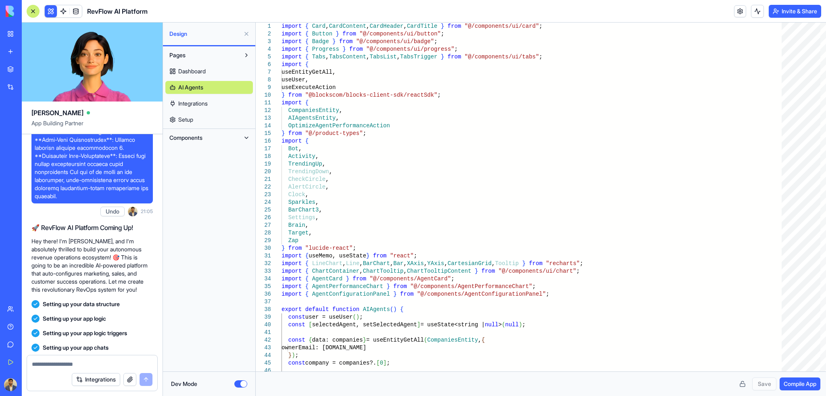
click at [216, 72] on link "Dashboard" at bounding box center [209, 71] width 88 height 13
type textarea "*"
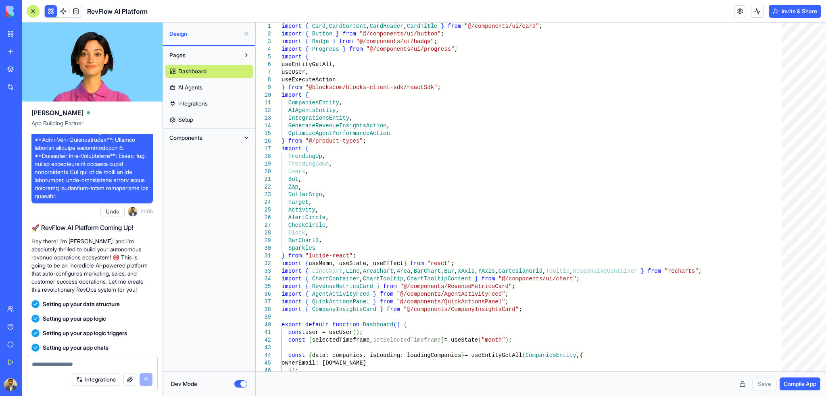
click at [240, 379] on div "Dev Mode" at bounding box center [209, 384] width 92 height 25
click at [240, 386] on button "Dev Mode" at bounding box center [240, 384] width 13 height 7
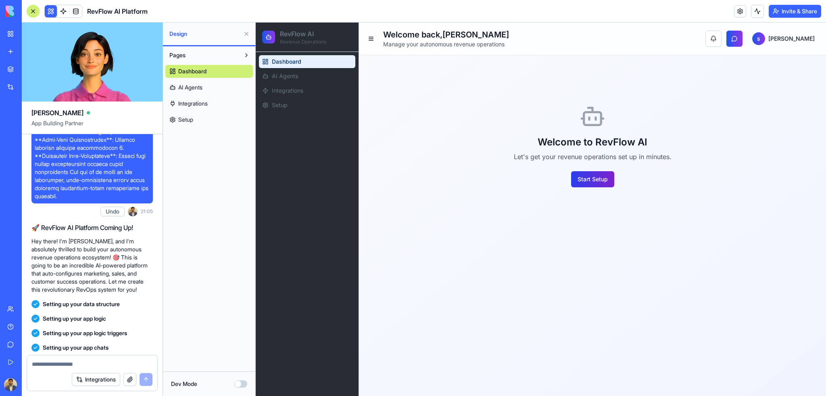
click at [596, 184] on button "Start Setup" at bounding box center [592, 179] width 43 height 16
click at [595, 182] on button "Start Setup" at bounding box center [592, 179] width 43 height 16
click at [372, 39] on button at bounding box center [370, 38] width 11 height 11
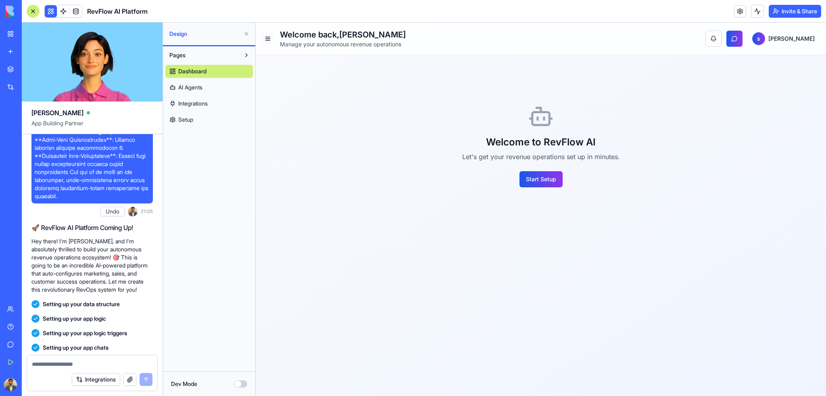
click at [268, 40] on button at bounding box center [267, 38] width 11 height 11
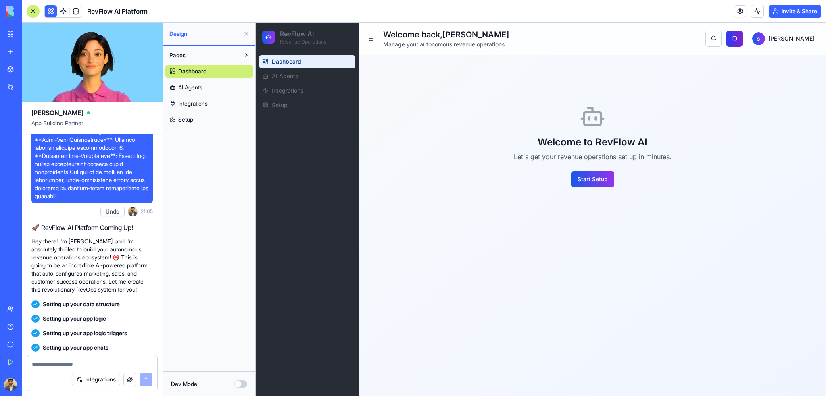
click at [743, 42] on button "button" at bounding box center [734, 39] width 16 height 16
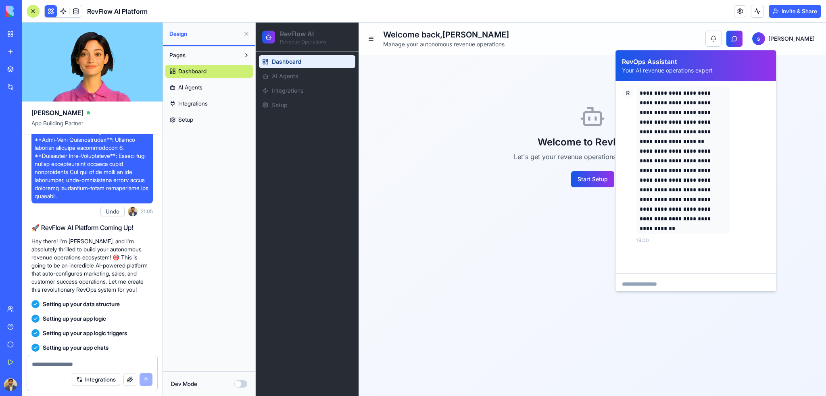
click at [686, 285] on textarea at bounding box center [695, 290] width 161 height 32
type textarea "**********"
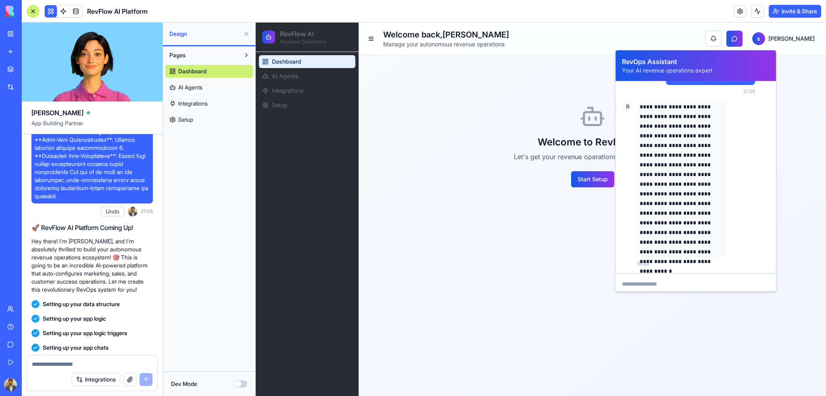
click at [807, 167] on div "Welcome to RevFlow AI Let's get your revenue operations set up in minutes. Star…" at bounding box center [593, 145] width 448 height 161
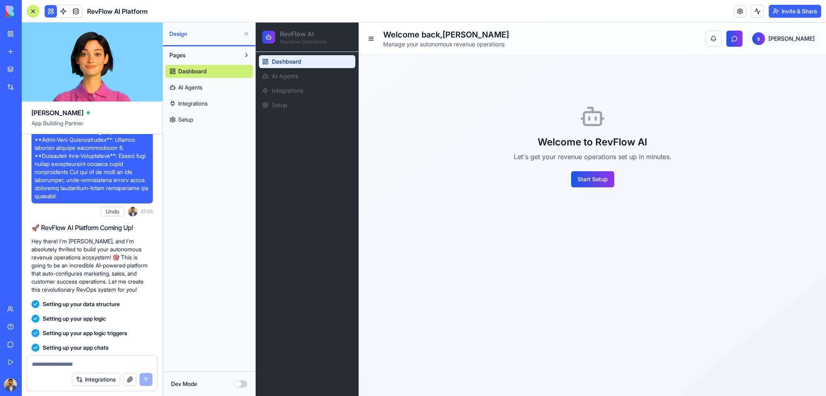
click at [799, 39] on html "RevFlow AI Revenue Operations Dashboard AI Agents Integrations Setup Welcome ba…" at bounding box center [541, 210] width 570 height 374
click at [744, 179] on html "RevFlow AI Revenue Operations Dashboard AI Agents Integrations Setup Welcome ba…" at bounding box center [541, 210] width 570 height 374
click at [305, 74] on link "AI Agents" at bounding box center [307, 76] width 96 height 13
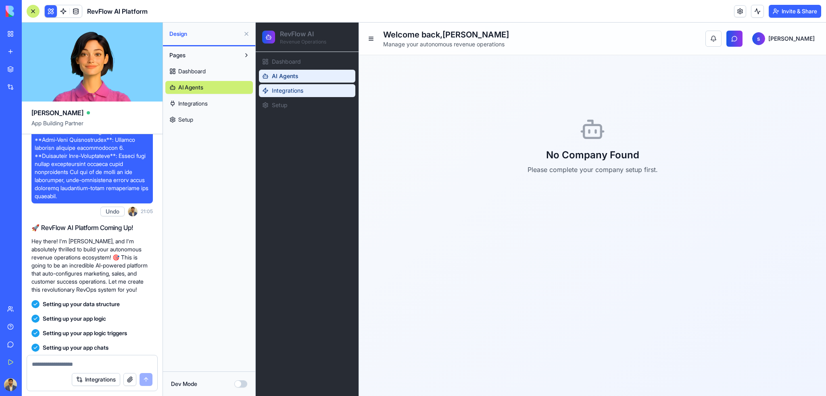
click at [302, 90] on span "Integrations" at bounding box center [287, 91] width 31 height 8
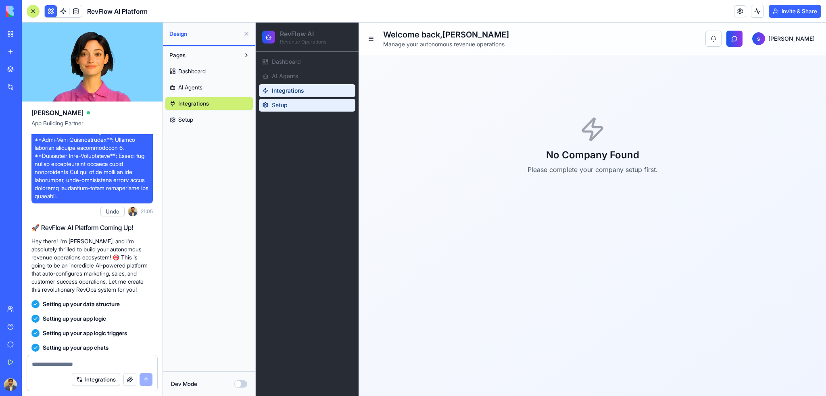
click at [298, 102] on link "Setup" at bounding box center [307, 105] width 96 height 13
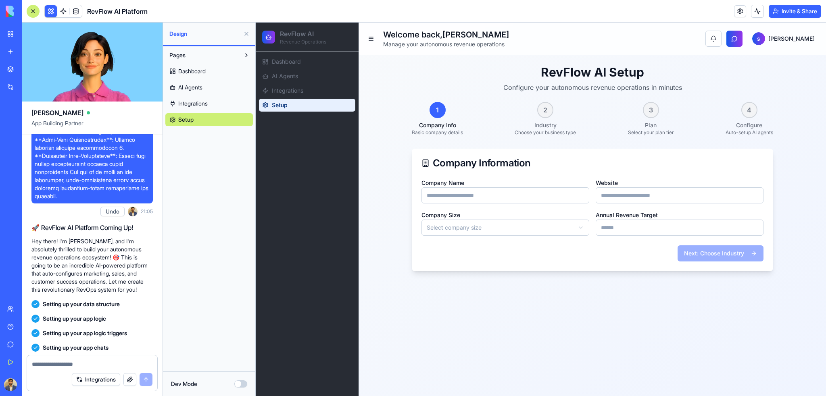
click at [551, 112] on div "2" at bounding box center [545, 110] width 16 height 16
click at [649, 108] on span "3" at bounding box center [651, 110] width 4 height 10
click at [756, 109] on div "4" at bounding box center [749, 110] width 16 height 16
click at [512, 163] on div "Company Information" at bounding box center [592, 164] width 342 height 10
click at [509, 200] on input "Company Name" at bounding box center [505, 196] width 168 height 16
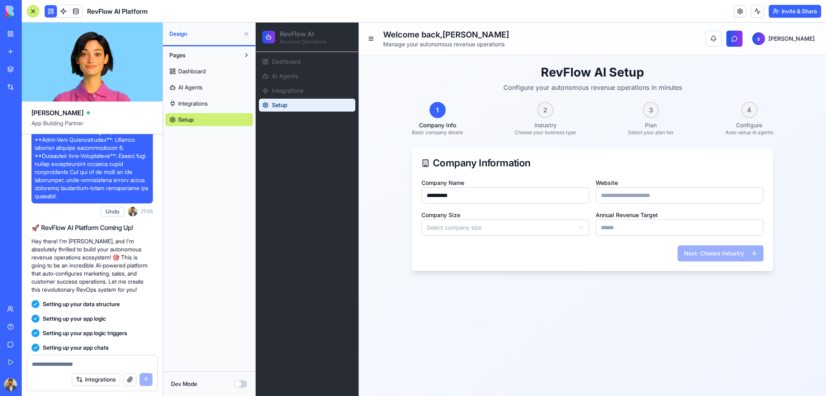
type input "**********"
type input "*"
type input "**********"
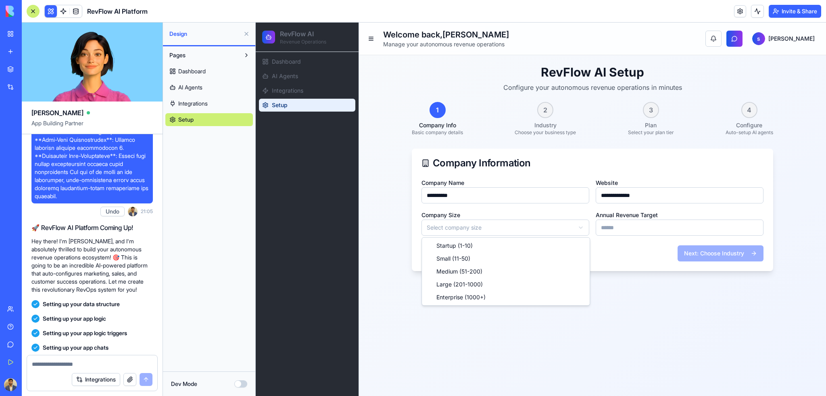
click at [499, 229] on html "**********" at bounding box center [541, 210] width 570 height 374
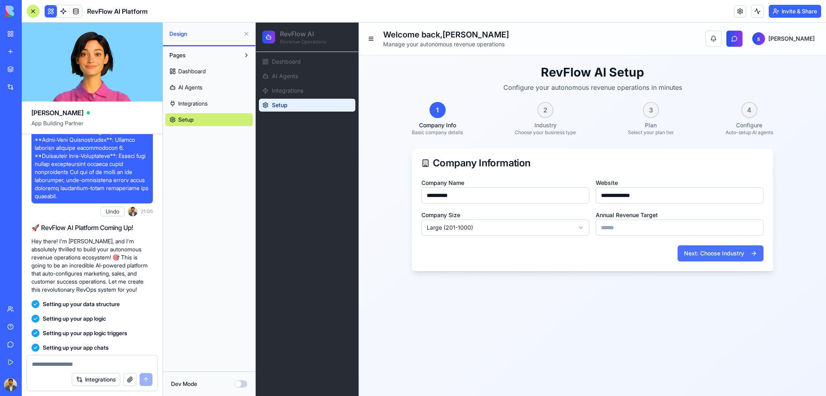
click at [724, 258] on button "Next: Choose Industry" at bounding box center [721, 254] width 86 height 16
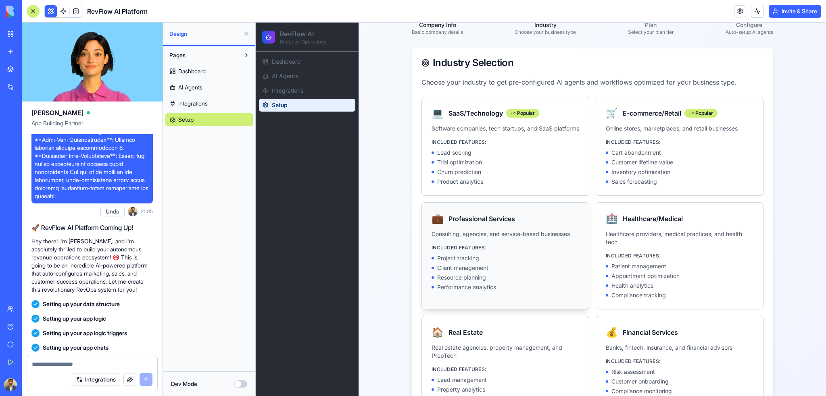
scroll to position [99, 0]
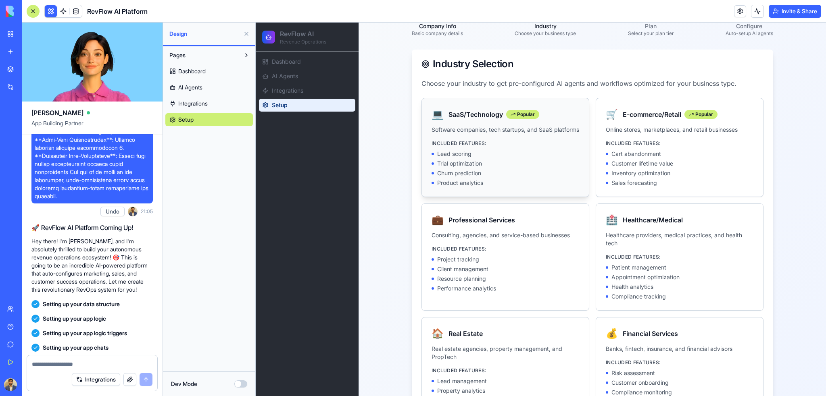
click at [530, 177] on div "Churn prediction" at bounding box center [506, 173] width 148 height 8
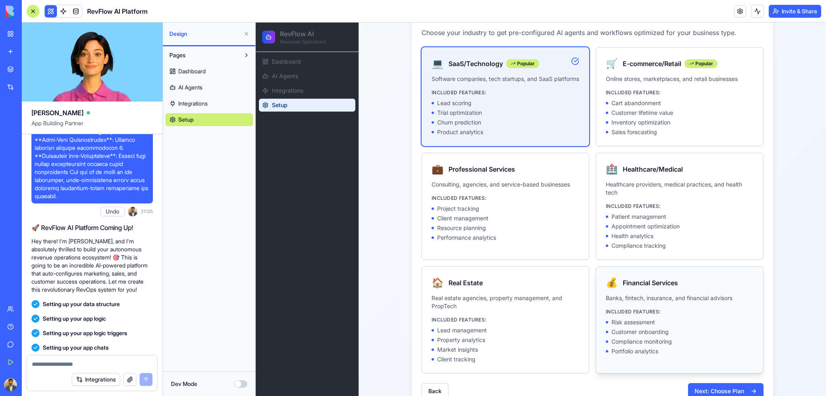
scroll to position [180, 0]
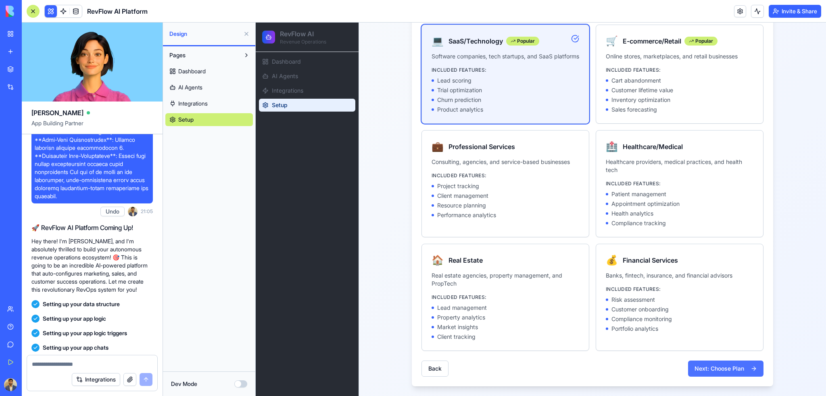
click at [720, 370] on button "Next: Choose Plan" at bounding box center [725, 369] width 75 height 16
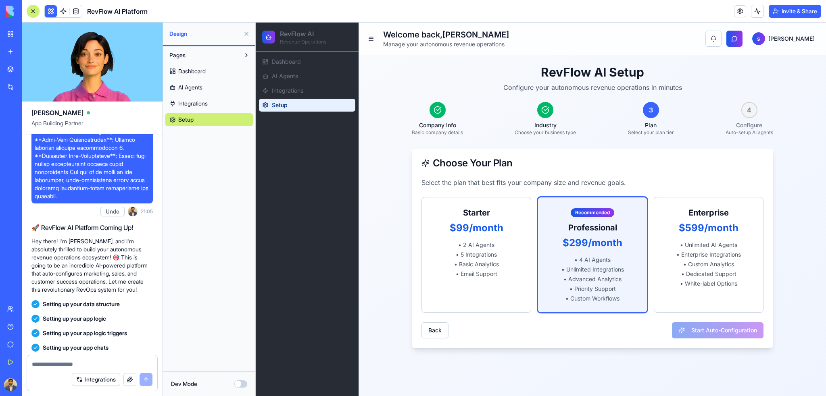
scroll to position [0, 0]
click at [707, 258] on p "• Enterprise Integrations" at bounding box center [709, 255] width 90 height 8
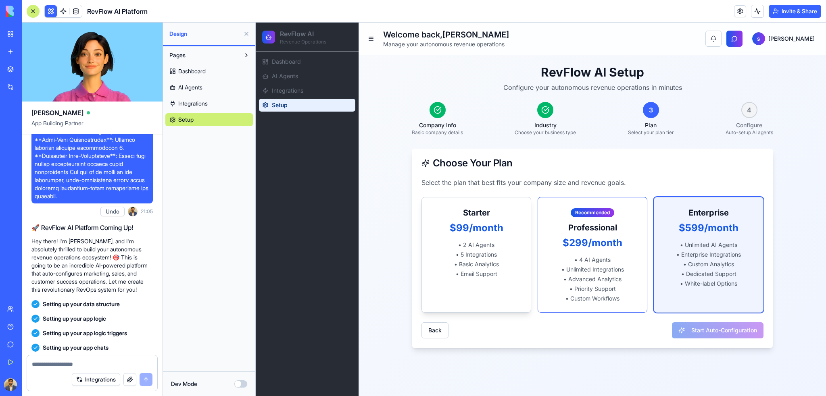
click at [499, 261] on p "• Basic Analytics" at bounding box center [477, 265] width 90 height 8
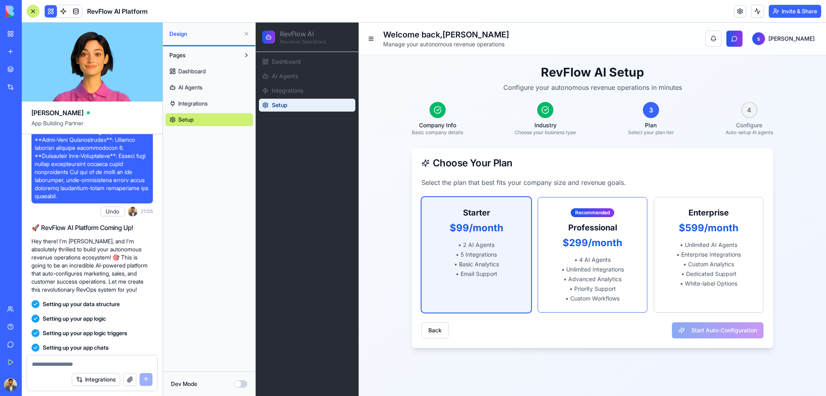
click at [466, 265] on p "• Basic Analytics" at bounding box center [477, 265] width 90 height 8
click at [729, 326] on div "Back Start Auto-Configuration" at bounding box center [592, 331] width 342 height 16
click at [728, 328] on div "Back Start Auto-Configuration" at bounding box center [592, 331] width 342 height 16
click at [614, 258] on p "• 4 AI Agents" at bounding box center [593, 260] width 90 height 8
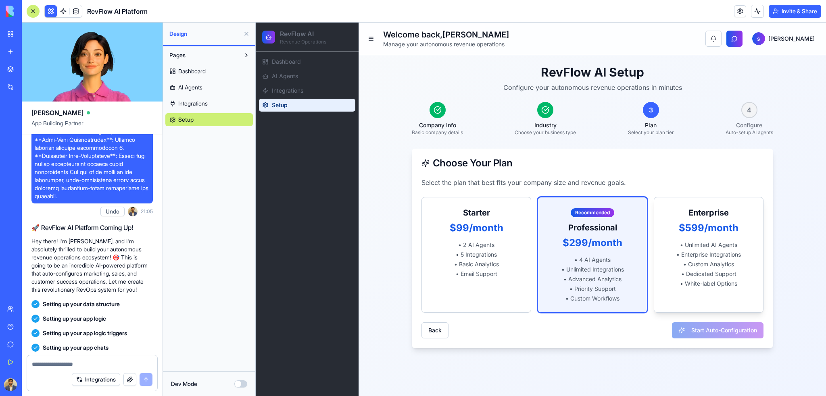
click at [720, 259] on p "• Enterprise Integrations" at bounding box center [709, 255] width 90 height 8
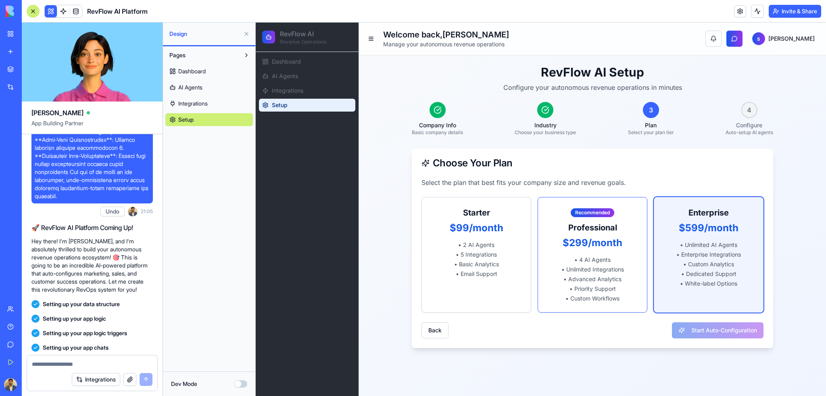
click at [720, 323] on div "Back Start Auto-Configuration" at bounding box center [592, 331] width 342 height 16
click at [719, 332] on div "Back Start Auto-Configuration" at bounding box center [592, 331] width 342 height 16
click at [718, 331] on div "Back Start Auto-Configuration" at bounding box center [592, 331] width 342 height 16
click at [198, 119] on link "Setup" at bounding box center [209, 119] width 88 height 13
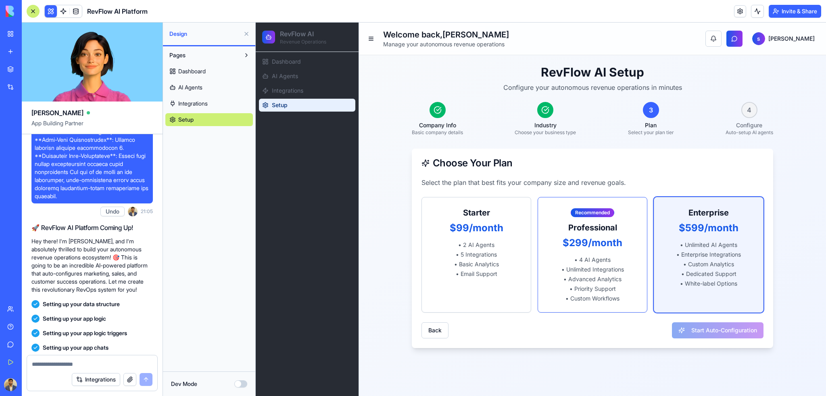
click at [198, 119] on link "Setup" at bounding box center [209, 119] width 88 height 13
click at [333, 102] on link "Setup" at bounding box center [307, 105] width 96 height 13
click at [331, 95] on link "Integrations" at bounding box center [307, 90] width 96 height 13
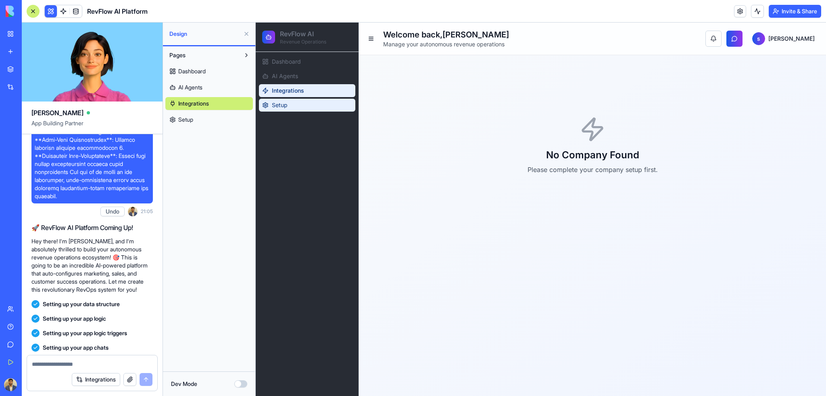
click at [314, 103] on link "Setup" at bounding box center [307, 105] width 96 height 13
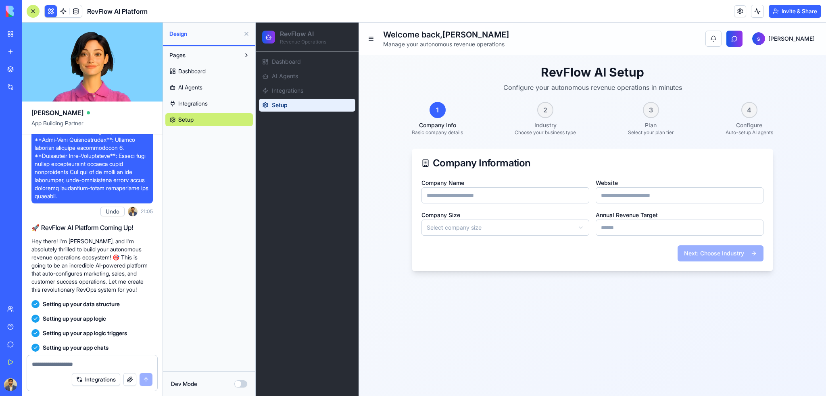
click at [248, 54] on button at bounding box center [246, 55] width 13 height 13
click at [646, 108] on div "3" at bounding box center [651, 110] width 16 height 16
click at [311, 63] on link "Dashboard" at bounding box center [307, 61] width 96 height 13
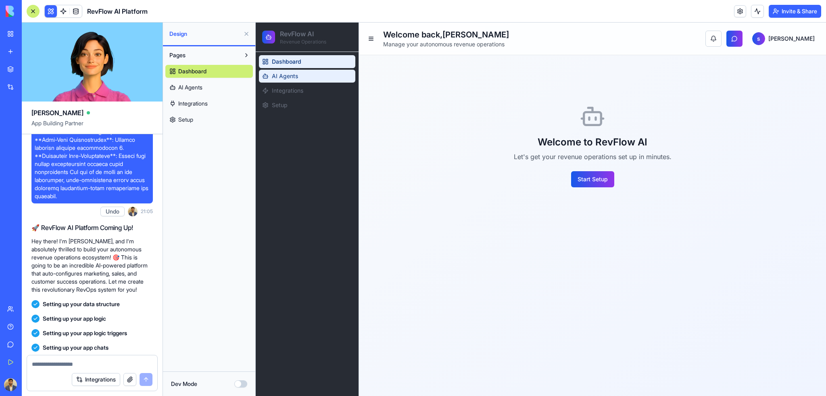
click at [313, 72] on link "AI Agents" at bounding box center [307, 76] width 96 height 13
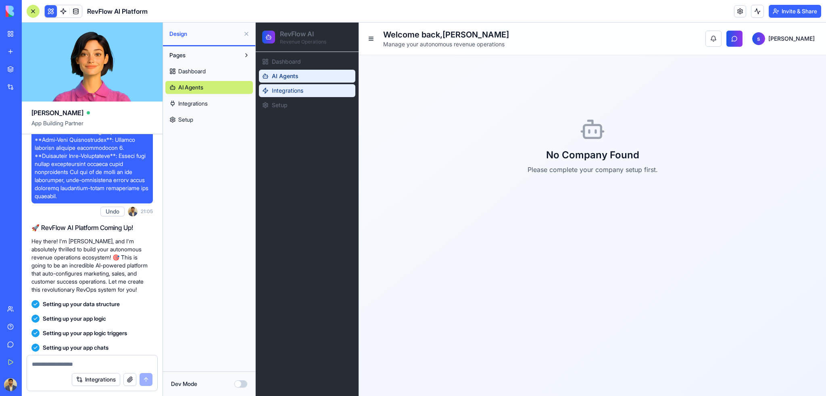
click at [305, 95] on link "Integrations" at bounding box center [307, 90] width 96 height 13
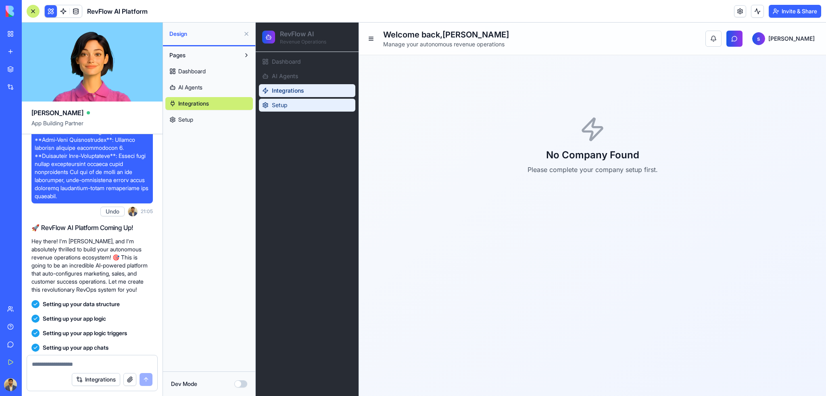
click at [304, 109] on link "Setup" at bounding box center [307, 105] width 96 height 13
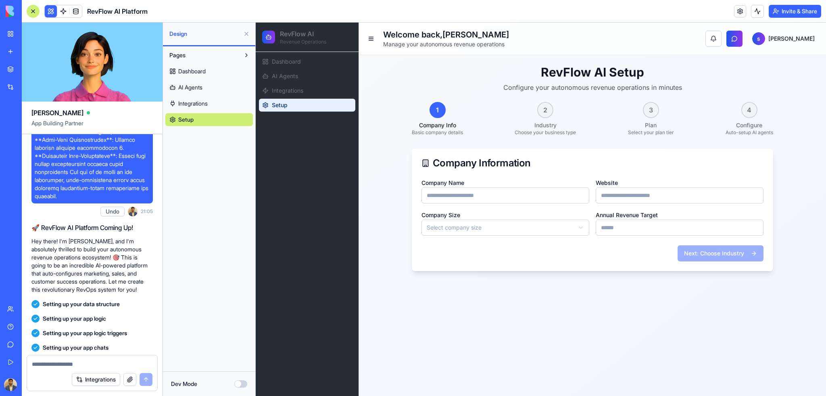
click at [498, 202] on input "Company Name" at bounding box center [505, 196] width 168 height 16
type input "**********"
click at [620, 196] on input "Website" at bounding box center [680, 196] width 168 height 16
type input "**********"
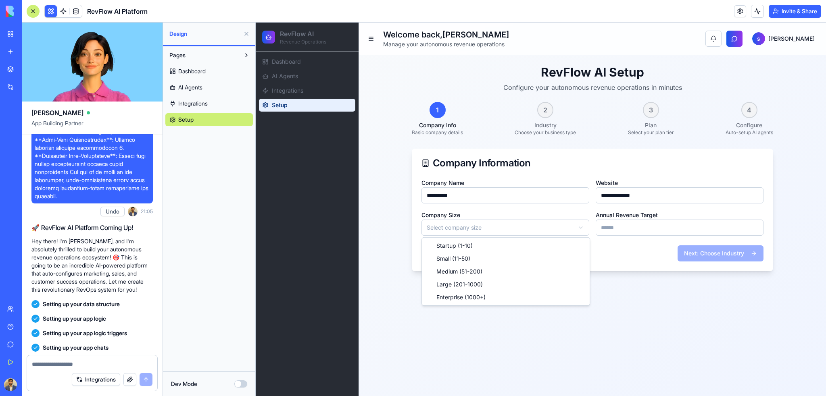
click at [456, 225] on html "**********" at bounding box center [541, 210] width 570 height 374
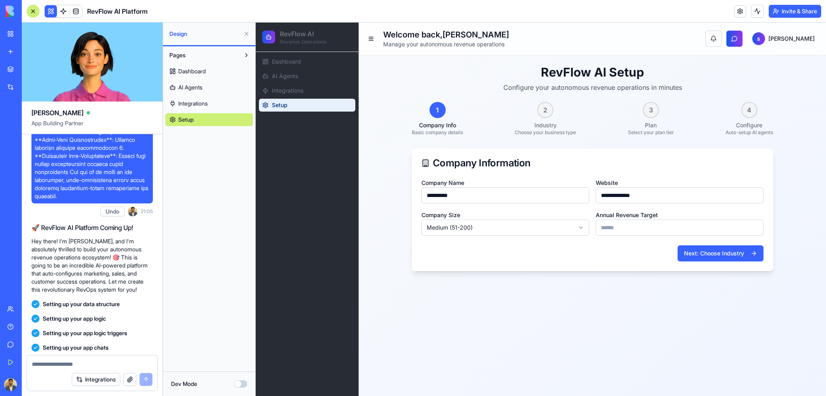
drag, startPoint x: 701, startPoint y: 213, endPoint x: 697, endPoint y: 218, distance: 6.7
click at [701, 213] on div "Annual Revenue Target ******" at bounding box center [680, 223] width 168 height 26
click at [694, 229] on input "******" at bounding box center [680, 228] width 168 height 16
click at [713, 251] on button "Next: Choose Industry" at bounding box center [721, 254] width 86 height 16
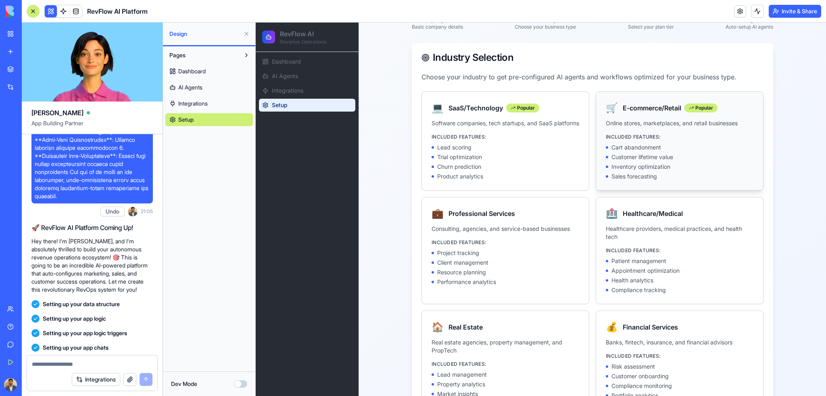
scroll to position [180, 0]
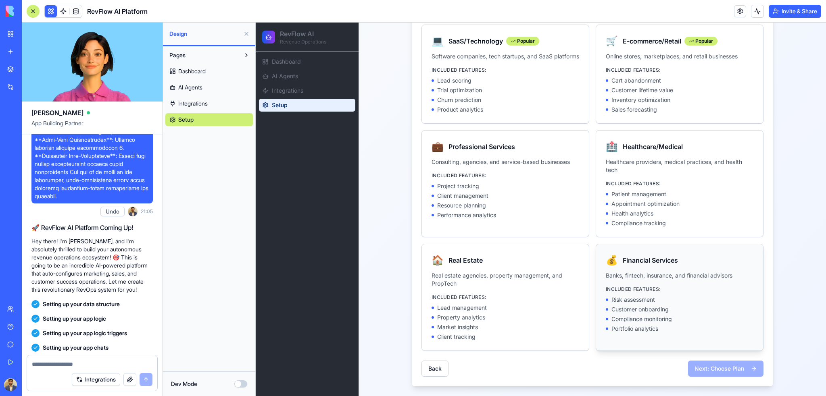
click at [646, 285] on div "💰 Financial Services Banks, fintech, insurance, and financial advisors Included…" at bounding box center [679, 293] width 167 height 98
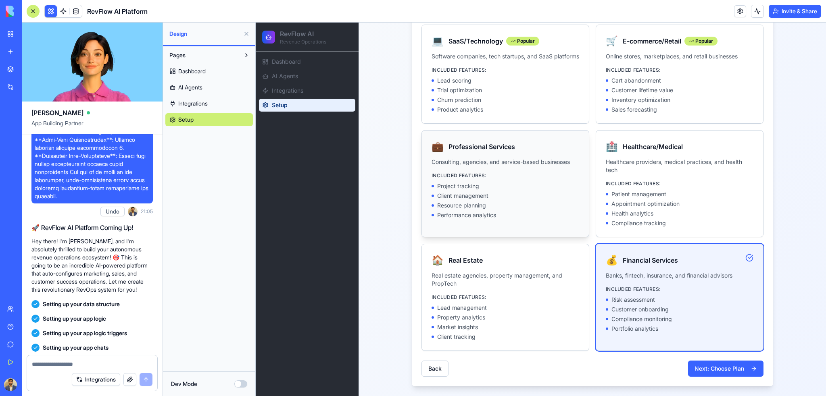
click at [527, 222] on div "💼 Professional Services Consulting, agencies, and service-based businesses Incl…" at bounding box center [505, 180] width 167 height 98
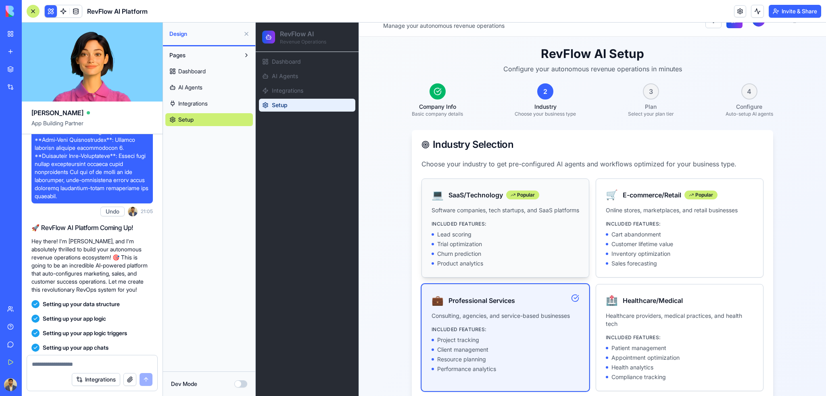
click at [513, 215] on p "Software companies, tech startups, and SaaS platforms" at bounding box center [506, 211] width 148 height 8
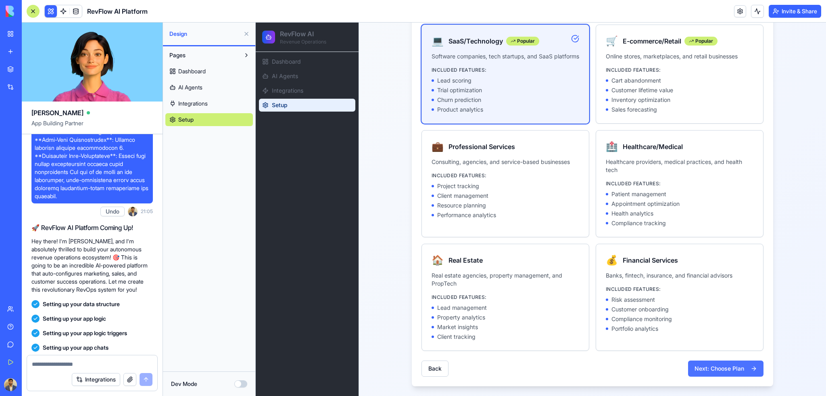
click at [726, 373] on button "Next: Choose Plan" at bounding box center [725, 369] width 75 height 16
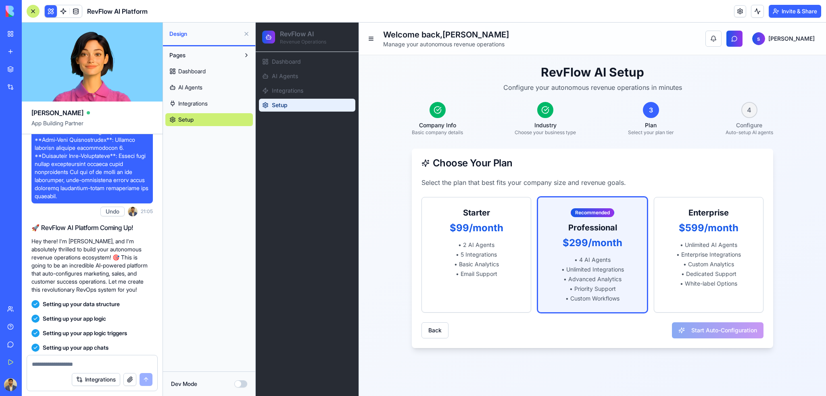
click at [743, 333] on div "Back Start Auto-Configuration" at bounding box center [592, 331] width 342 height 16
click at [599, 269] on p "• Unlimited Integrations" at bounding box center [593, 270] width 90 height 8
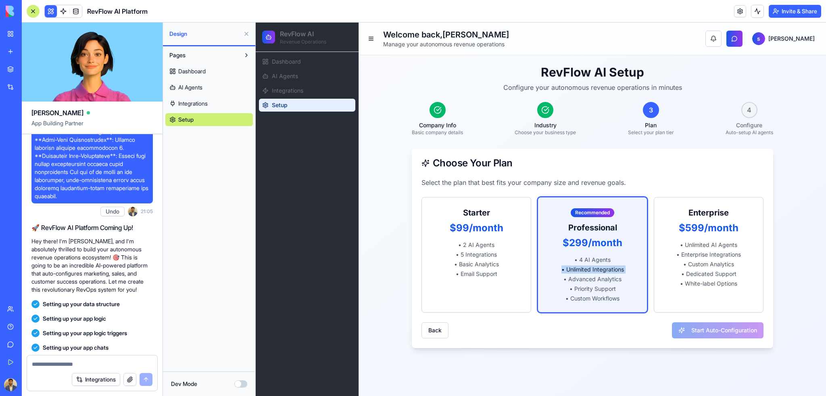
click at [599, 269] on p "• Unlimited Integrations" at bounding box center [593, 270] width 90 height 8
click at [632, 300] on p "• Custom Workflows" at bounding box center [593, 299] width 90 height 8
click at [493, 281] on div "Starter $99/month • 2 AI Agents • 5 Integrations • Basic Analytics • Email Supp…" at bounding box center [476, 243] width 109 height 90
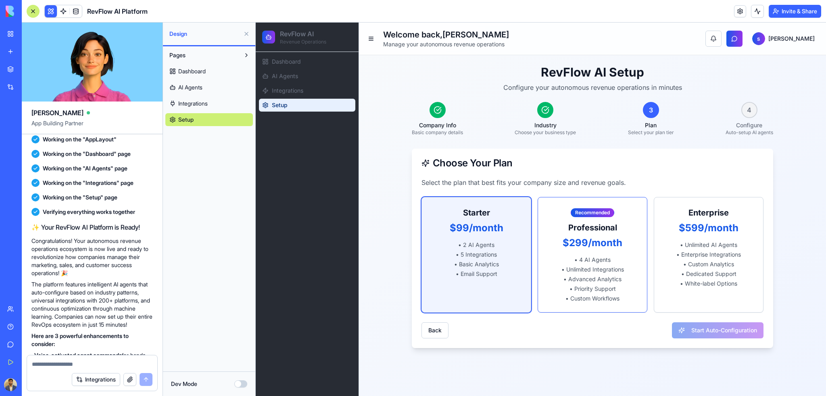
scroll to position [3661, 0]
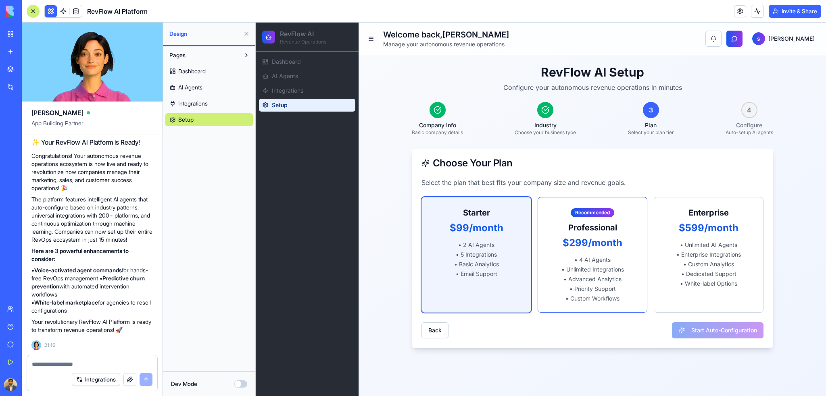
click at [84, 362] on textarea at bounding box center [92, 365] width 121 height 8
type textarea "**********"
click at [142, 376] on button "submit" at bounding box center [146, 379] width 13 height 13
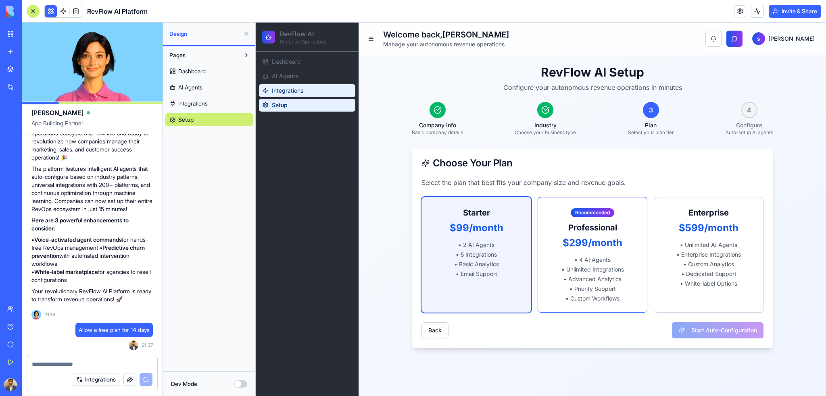
click at [292, 93] on span "Integrations" at bounding box center [287, 91] width 31 height 8
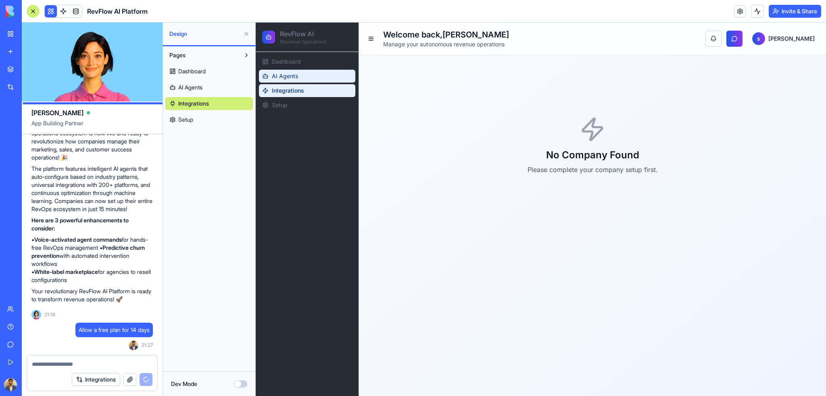
scroll to position [3922, 0]
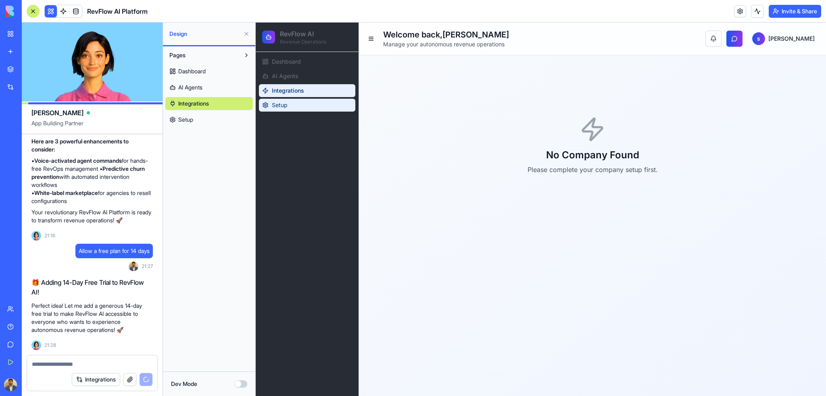
click at [290, 108] on link "Setup" at bounding box center [307, 105] width 96 height 13
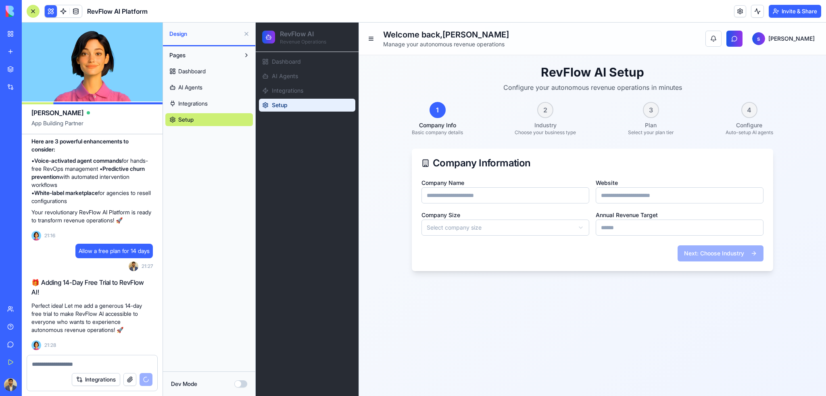
click at [659, 113] on div "3 Plan Select your plan tier" at bounding box center [651, 119] width 46 height 34
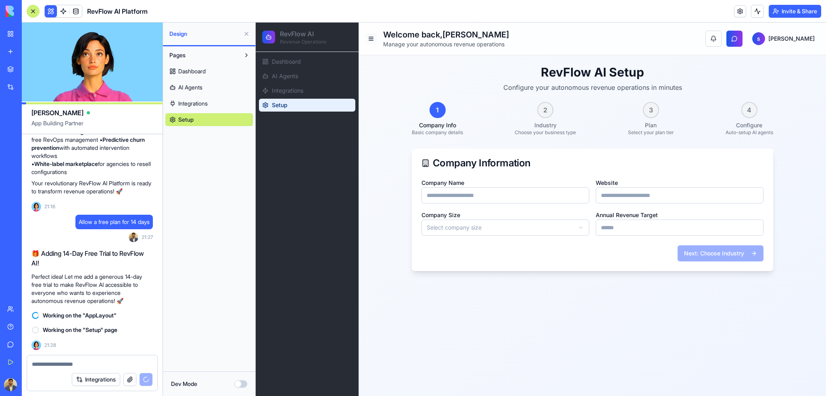
click at [369, 38] on button at bounding box center [370, 38] width 11 height 11
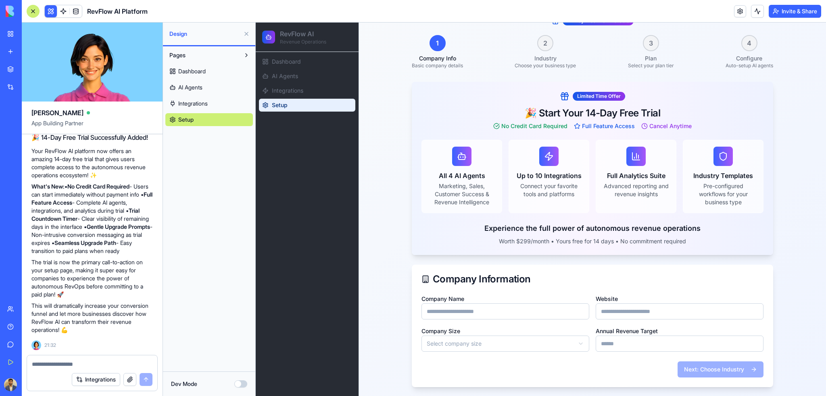
scroll to position [82, 0]
click at [456, 171] on h3 "All 4 AI Agents" at bounding box center [461, 176] width 67 height 10
click at [465, 308] on input "Company Name" at bounding box center [505, 312] width 168 height 16
type input "**********"
click at [628, 314] on input "Website" at bounding box center [680, 312] width 168 height 16
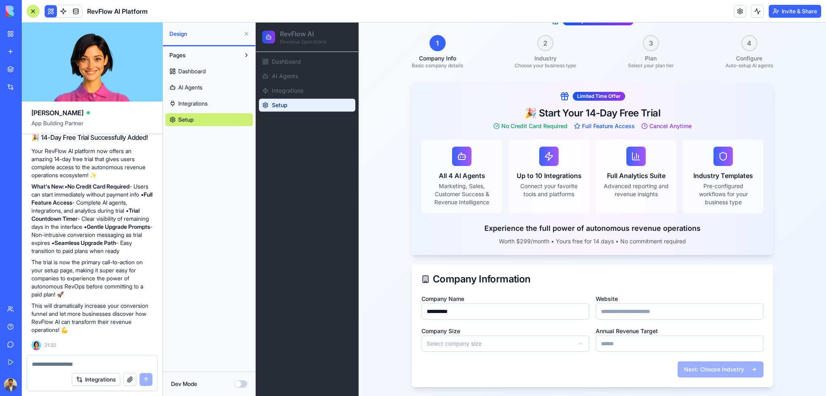
type input "**********"
click at [461, 338] on html "**********" at bounding box center [541, 168] width 570 height 457
click at [741, 372] on button "Next: Choose Industry" at bounding box center [721, 370] width 86 height 16
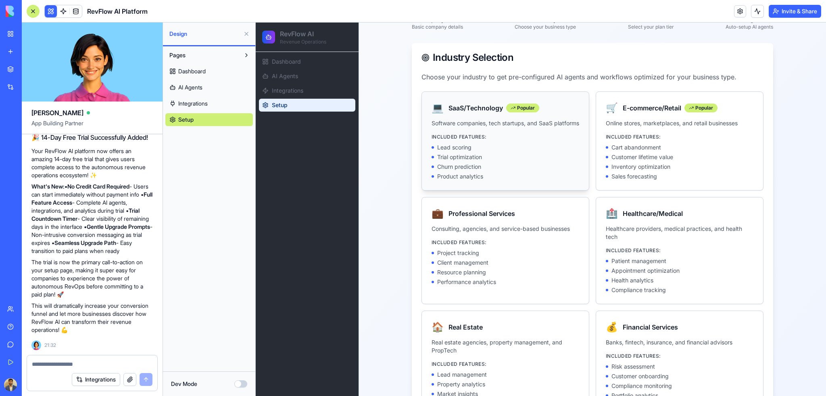
click at [474, 152] on div "Lead scoring" at bounding box center [506, 148] width 148 height 8
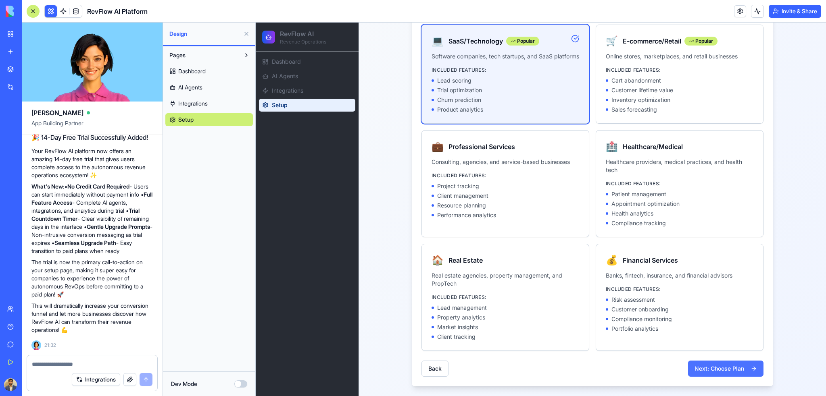
click at [738, 365] on button "Next: Choose Plan" at bounding box center [725, 369] width 75 height 16
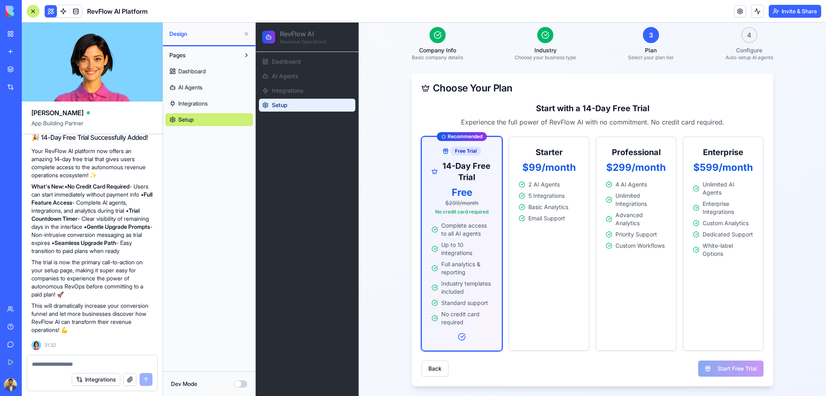
scroll to position [90, 0]
drag, startPoint x: 748, startPoint y: 377, endPoint x: 745, endPoint y: 373, distance: 5.1
click at [748, 377] on div "Back Start Free Trial" at bounding box center [592, 370] width 342 height 16
click at [745, 370] on div "Back Start Free Trial" at bounding box center [592, 370] width 342 height 16
click at [713, 269] on div "Enterprise $599/month Unlimited AI Agents Enterprise Integrations Custom Analyt…" at bounding box center [723, 245] width 81 height 215
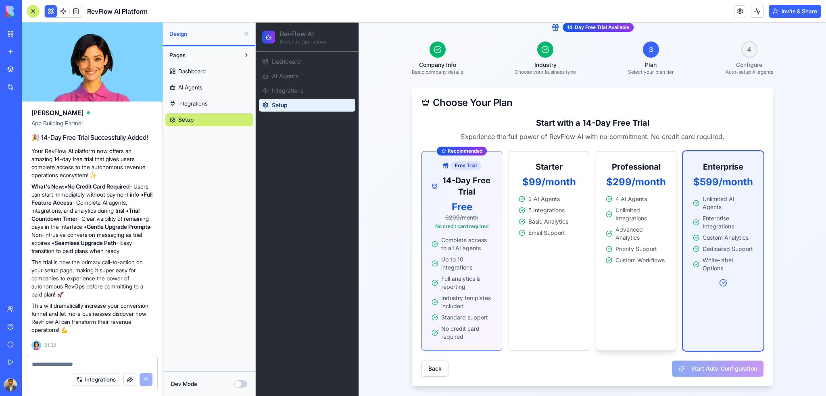
scroll to position [75, 0]
click at [605, 267] on div "Professional $299/month 4 AI Agents Unlimited Integrations Advanced Analytics P…" at bounding box center [636, 213] width 80 height 123
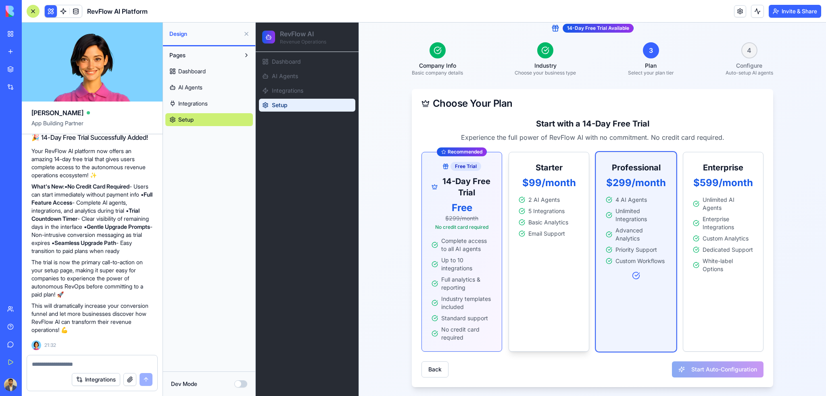
click at [554, 265] on div "Starter $99/month 2 AI Agents 5 Integrations Basic Analytics Email Support" at bounding box center [549, 252] width 81 height 200
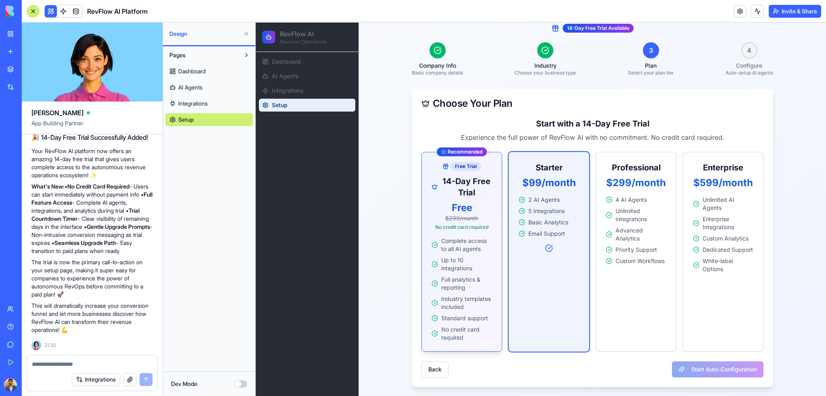
click at [462, 261] on span "Up to 10 integrations" at bounding box center [466, 265] width 51 height 16
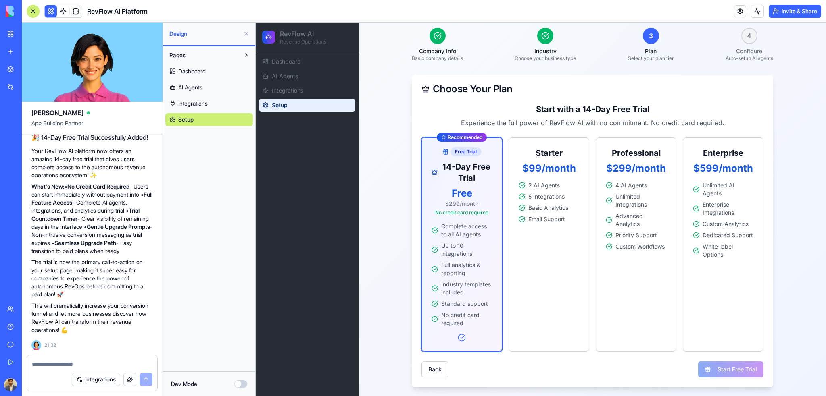
click at [732, 373] on div "Back Start Free Trial" at bounding box center [592, 370] width 342 height 16
click at [305, 63] on link "Dashboard" at bounding box center [307, 61] width 96 height 13
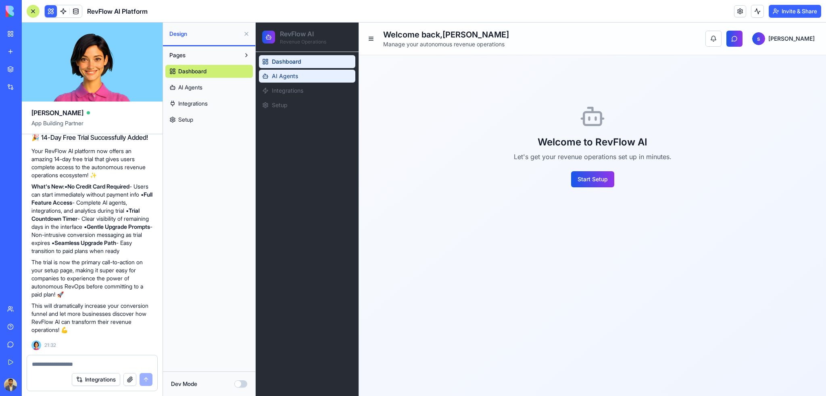
click at [306, 75] on link "AI Agents" at bounding box center [307, 76] width 96 height 13
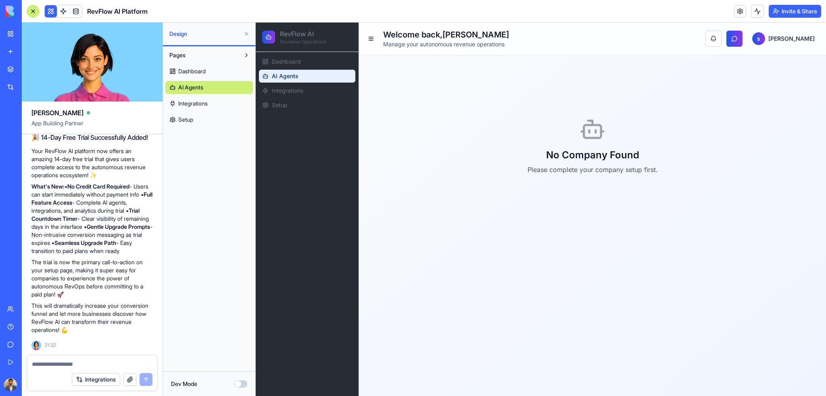
click at [303, 83] on ul "Dashboard AI Agents Integrations Setup" at bounding box center [307, 83] width 96 height 56
click at [302, 90] on span "Integrations" at bounding box center [287, 91] width 31 height 8
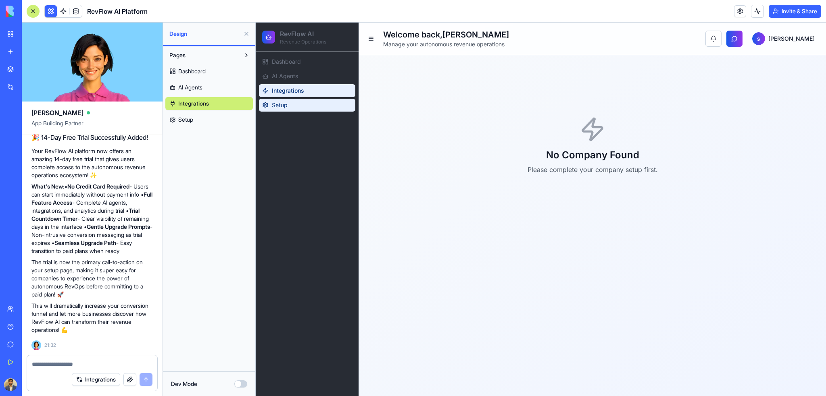
click at [299, 106] on link "Setup" at bounding box center [307, 105] width 96 height 13
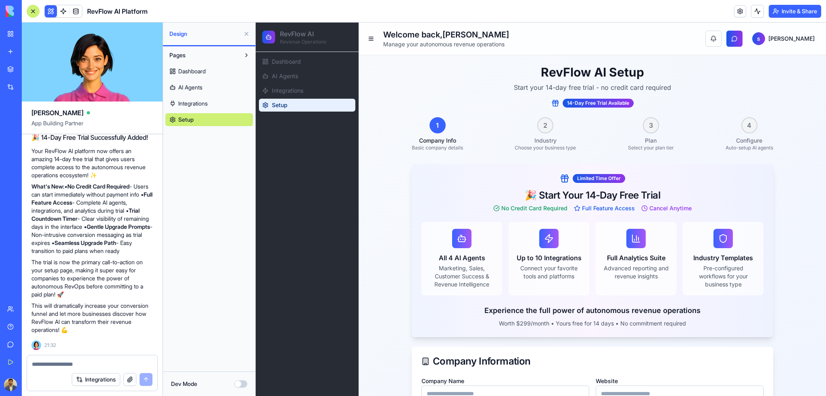
click at [548, 240] on icon at bounding box center [548, 239] width 7 height 8
click at [31, 12] on div at bounding box center [33, 11] width 13 height 13
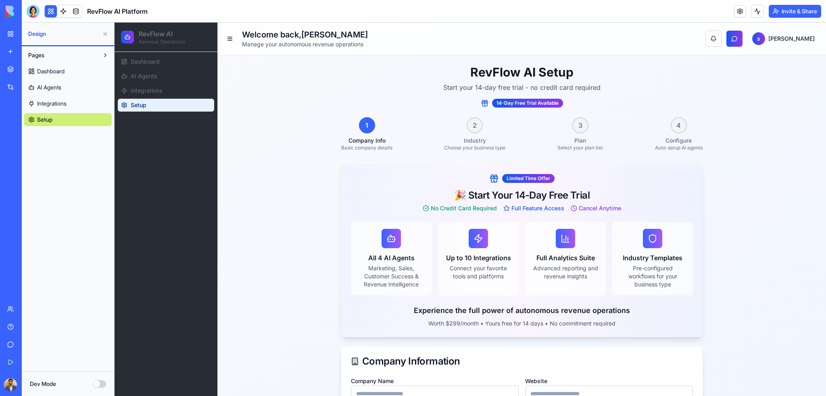
click at [76, 100] on link "Integrations" at bounding box center [68, 103] width 88 height 13
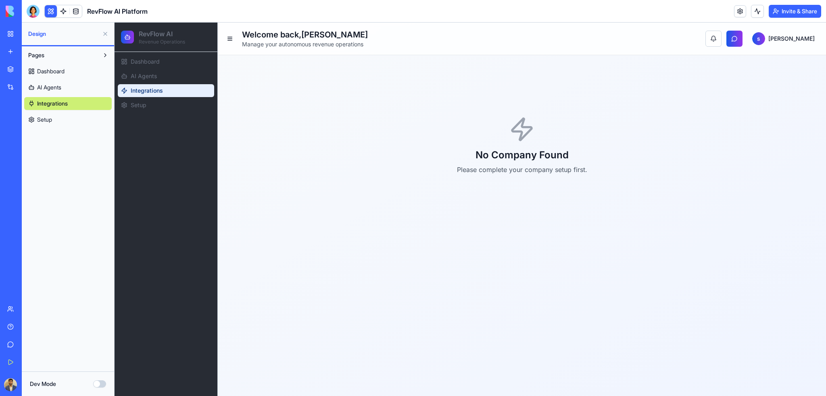
click at [65, 123] on link "Setup" at bounding box center [68, 119] width 88 height 13
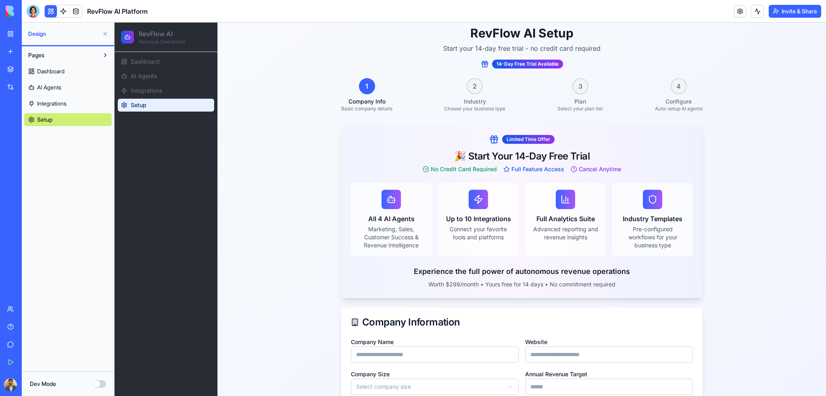
scroll to position [82, 0]
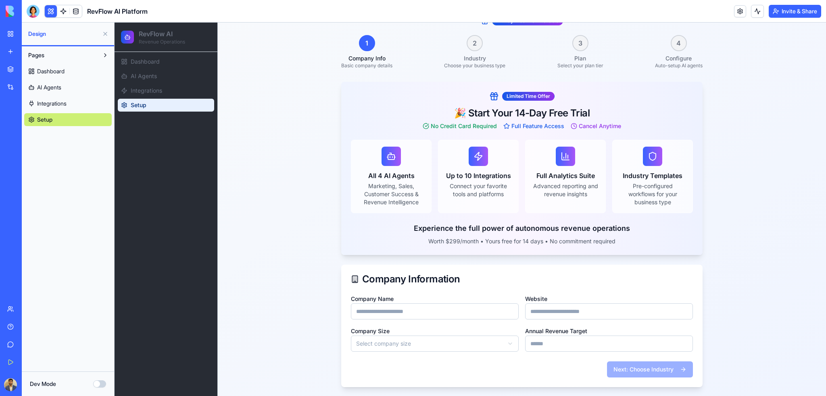
click at [470, 164] on div at bounding box center [478, 156] width 19 height 19
click at [412, 309] on input "Company Name" at bounding box center [435, 312] width 168 height 16
click at [554, 314] on input "Website" at bounding box center [609, 312] width 168 height 16
click at [179, 64] on link "Dashboard" at bounding box center [166, 61] width 96 height 13
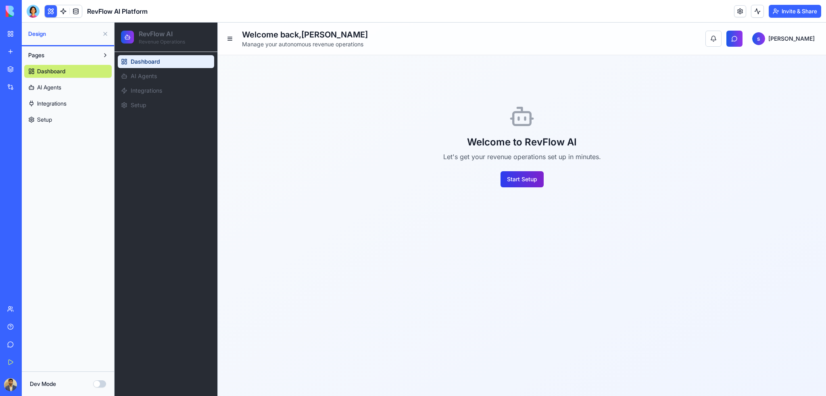
click at [526, 182] on button "Start Setup" at bounding box center [522, 179] width 43 height 16
click at [525, 179] on button "Start Setup" at bounding box center [522, 179] width 43 height 16
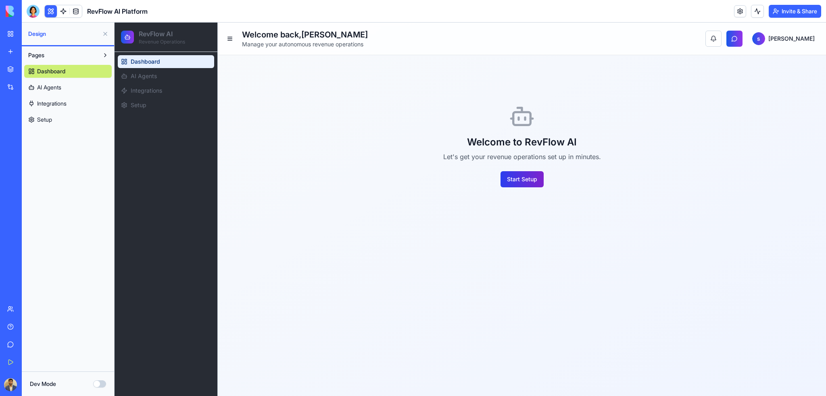
click at [525, 179] on button "Start Setup" at bounding box center [522, 179] width 43 height 16
click at [738, 11] on link at bounding box center [740, 11] width 12 height 12
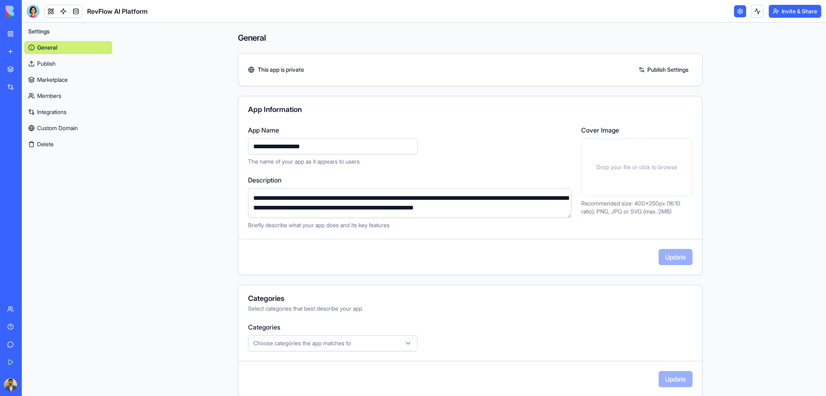
click at [69, 63] on link "Publish" at bounding box center [68, 63] width 88 height 13
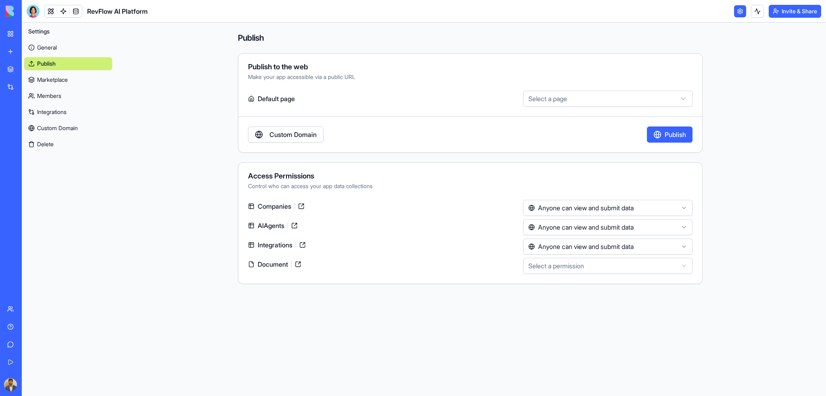
click at [65, 82] on link "Marketplace" at bounding box center [68, 79] width 88 height 13
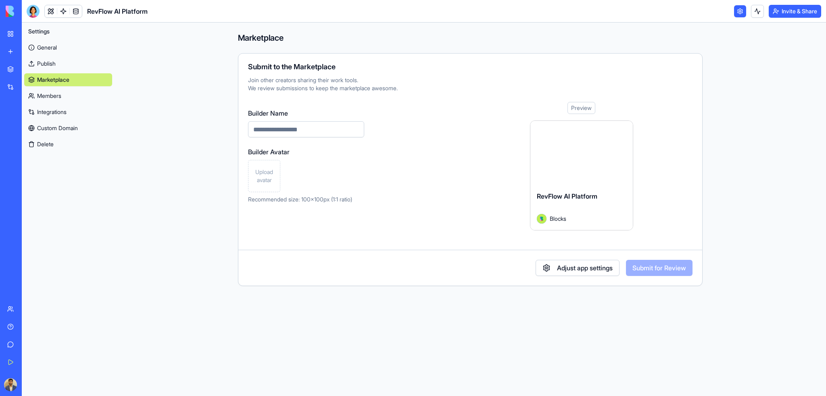
click at [65, 95] on link "Members" at bounding box center [68, 96] width 88 height 13
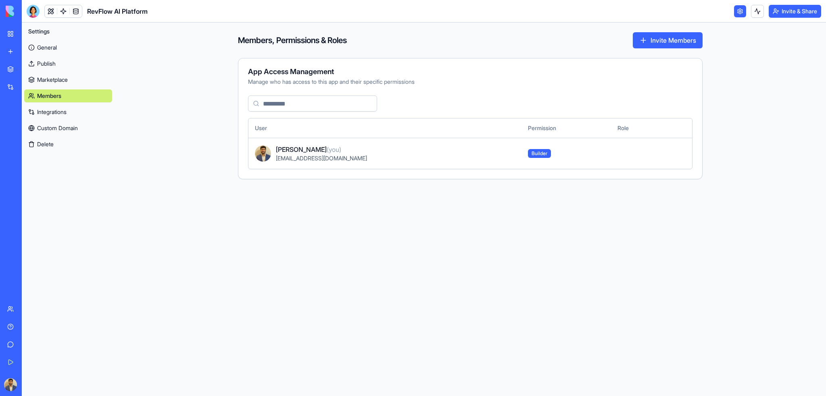
click at [64, 111] on link "Integrations" at bounding box center [68, 112] width 88 height 13
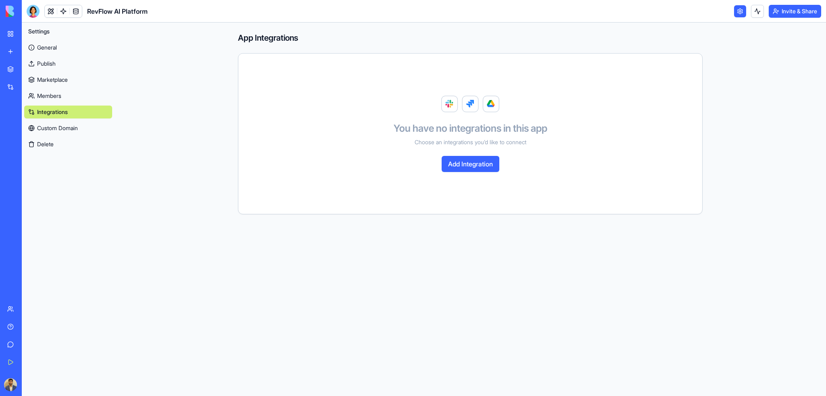
click at [67, 126] on link "Custom Domain" at bounding box center [68, 128] width 88 height 13
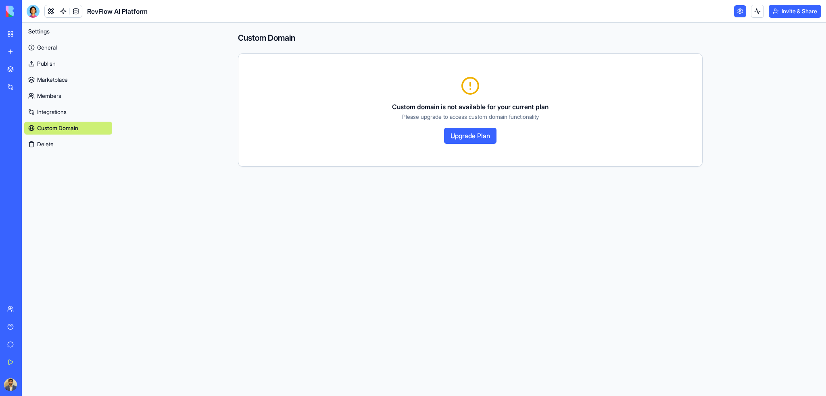
click at [66, 137] on div "General Publish Marketplace Members Integrations Custom Domain Delete" at bounding box center [68, 94] width 88 height 113
click at [58, 51] on link "General" at bounding box center [68, 47] width 88 height 13
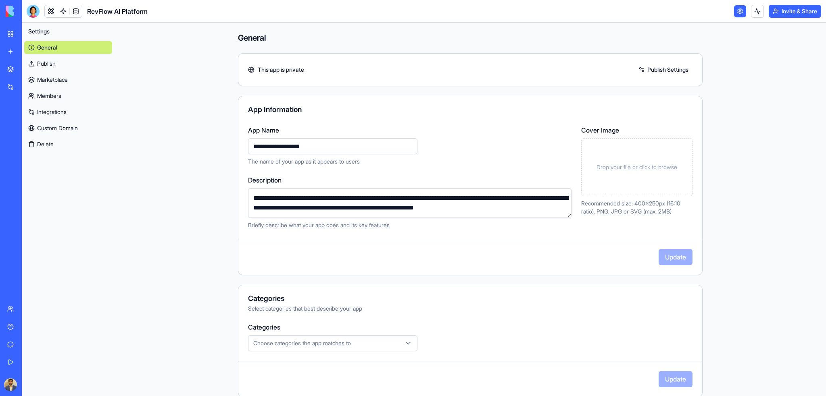
click at [776, 83] on main "**********" at bounding box center [470, 210] width 711 height 374
click at [45, 29] on span "Settings" at bounding box center [38, 31] width 21 height 8
click at [736, 9] on link at bounding box center [740, 11] width 12 height 12
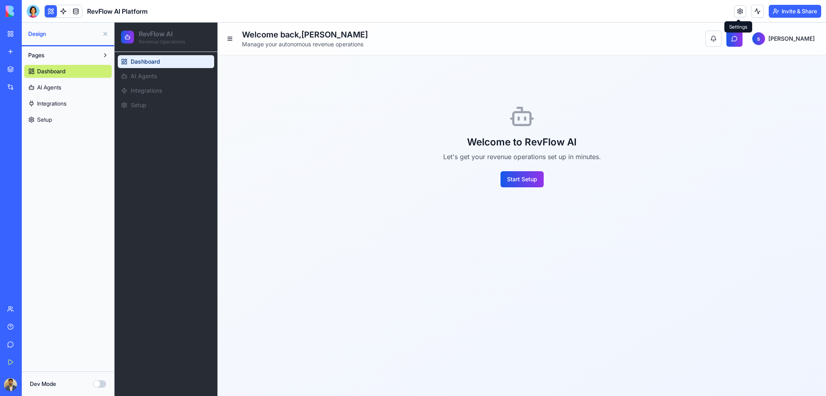
click at [152, 68] on link "Dashboard" at bounding box center [166, 61] width 96 height 13
click at [154, 74] on span "AI Agents" at bounding box center [144, 76] width 26 height 8
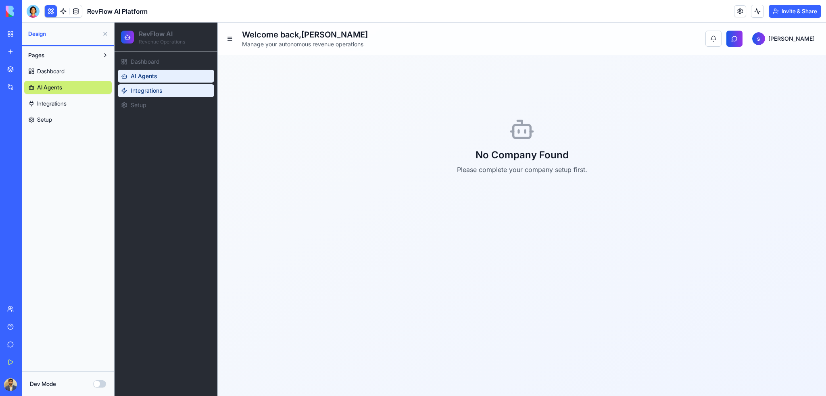
click at [157, 90] on span "Integrations" at bounding box center [146, 91] width 31 height 8
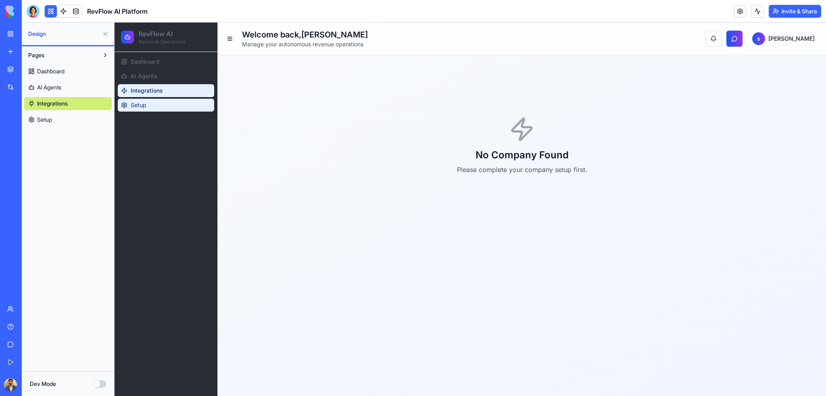
click at [158, 104] on link "Setup" at bounding box center [166, 105] width 96 height 13
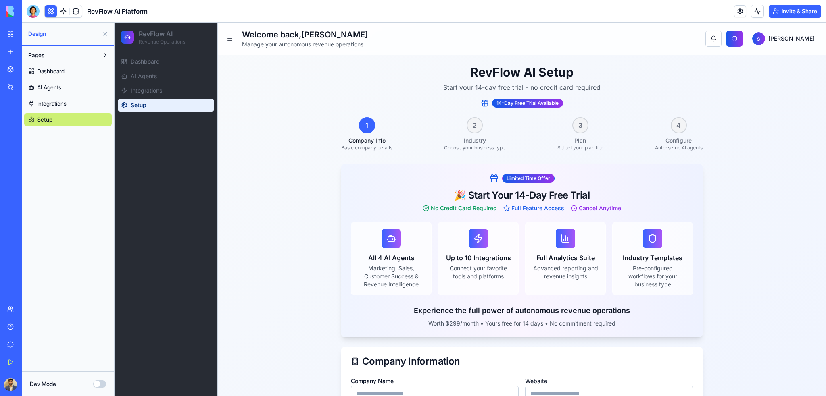
click at [455, 209] on span "No Credit Card Required" at bounding box center [464, 208] width 66 height 8
click at [544, 211] on span "Full Feature Access" at bounding box center [537, 208] width 53 height 8
click at [592, 213] on div "Limited Time Offer 🎉 Start Your 14-Day Free Trial No Credit Card Required Full …" at bounding box center [521, 193] width 361 height 58
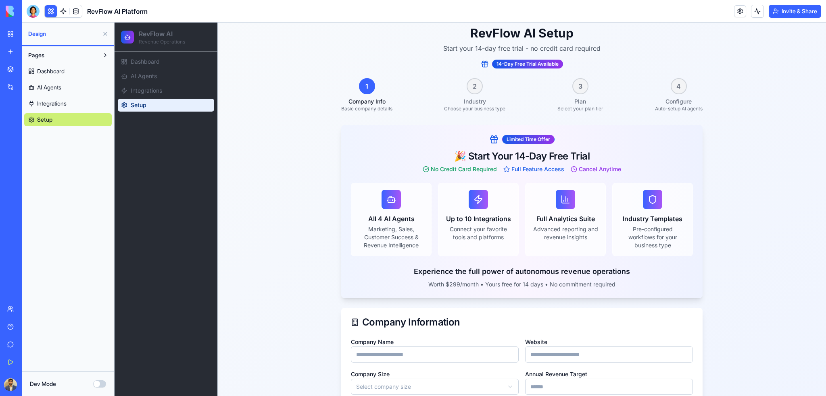
scroll to position [82, 0]
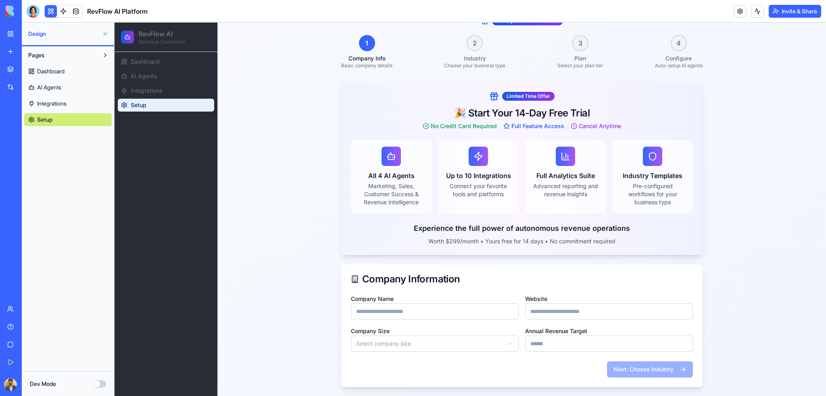
click at [61, 123] on link "Setup" at bounding box center [68, 119] width 88 height 13
click at [174, 109] on link "Setup" at bounding box center [166, 105] width 96 height 13
click at [757, 8] on button at bounding box center [757, 11] width 13 height 13
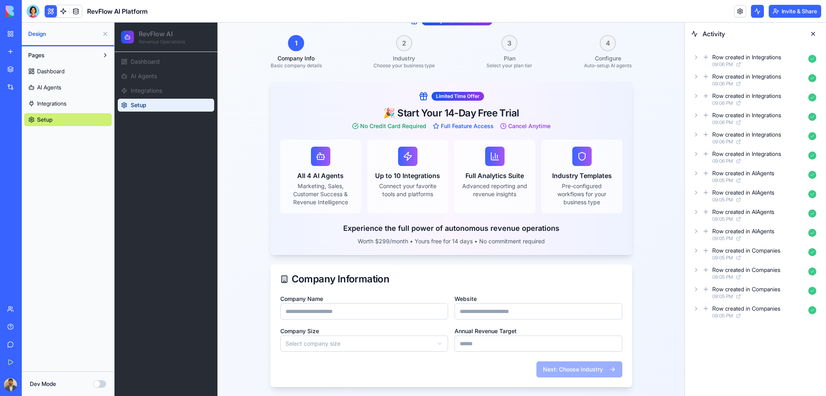
click at [699, 56] on icon at bounding box center [696, 57] width 6 height 6
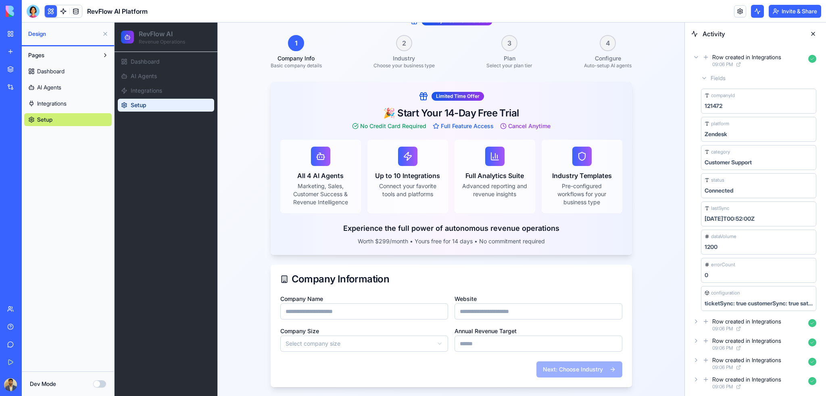
click at [697, 56] on icon at bounding box center [696, 57] width 6 height 6
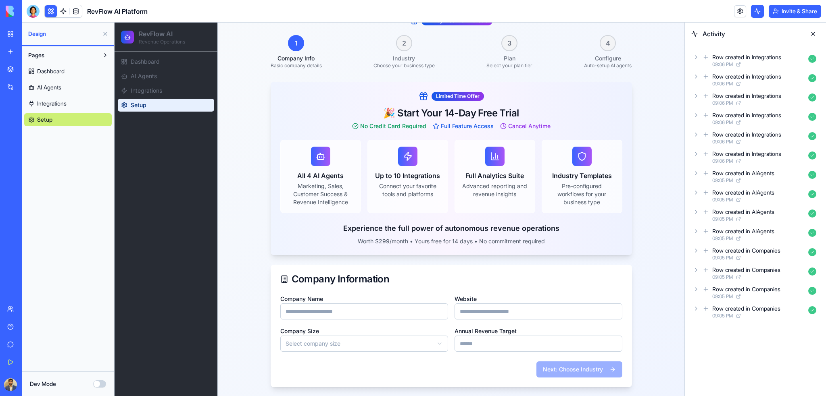
click at [810, 35] on button at bounding box center [813, 33] width 13 height 13
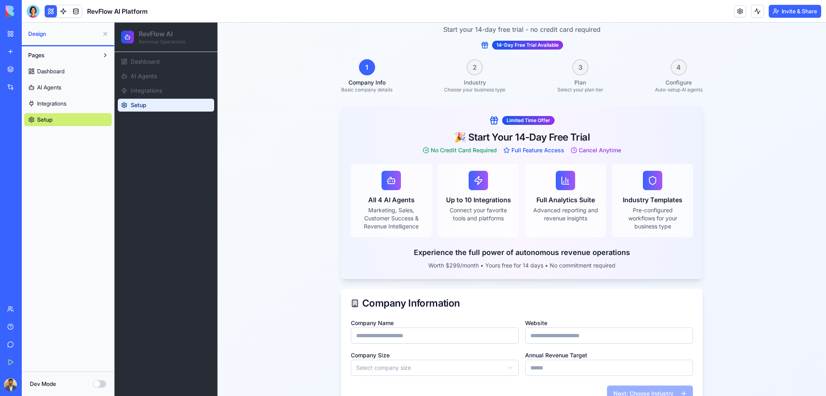
scroll to position [0, 0]
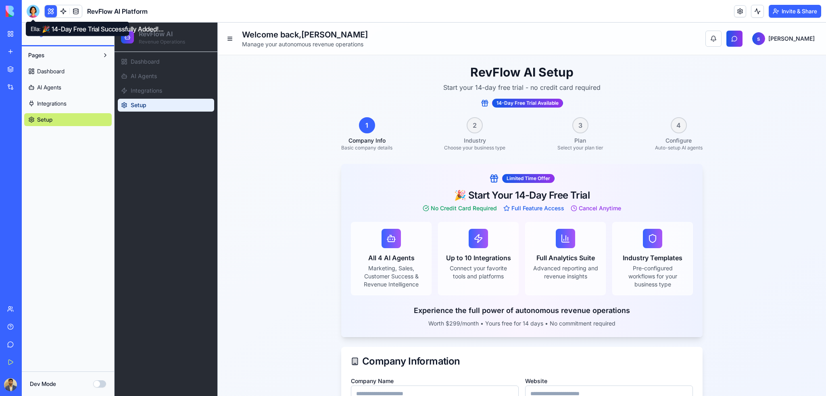
click at [33, 9] on div at bounding box center [33, 11] width 13 height 13
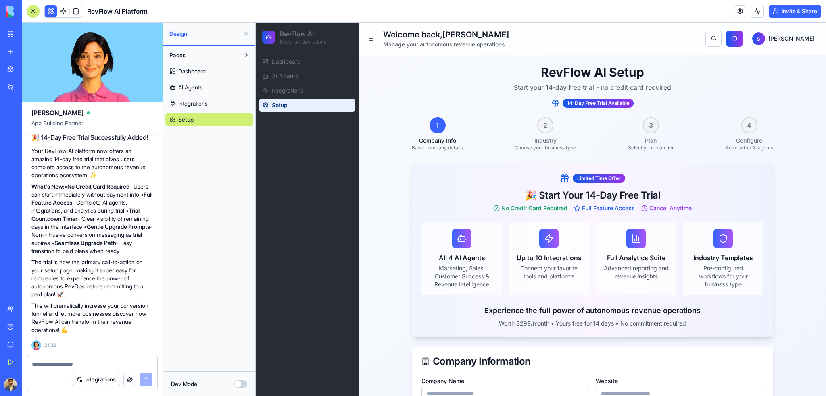
click at [293, 104] on link "Setup" at bounding box center [307, 105] width 96 height 13
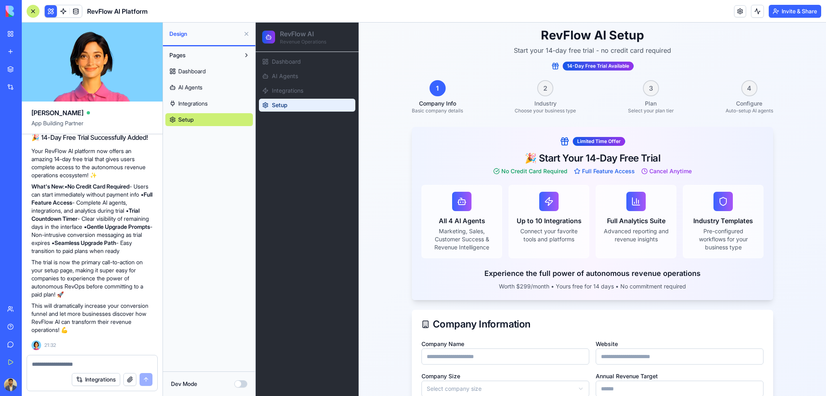
scroll to position [82, 0]
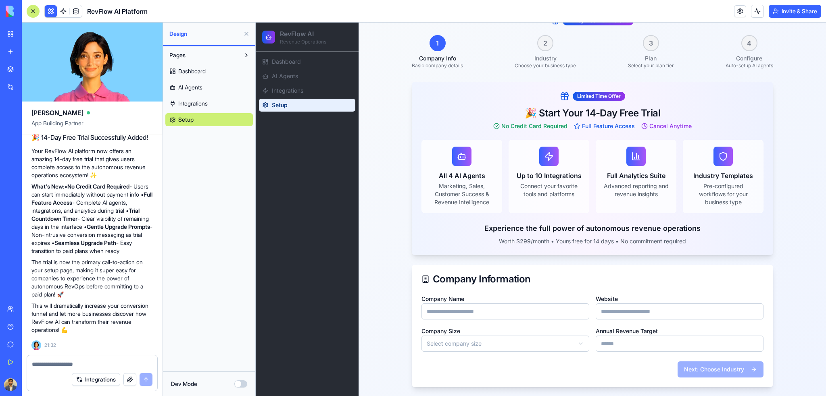
click at [649, 44] on span "3" at bounding box center [651, 43] width 4 height 10
click at [76, 366] on textarea at bounding box center [92, 365] width 121 height 8
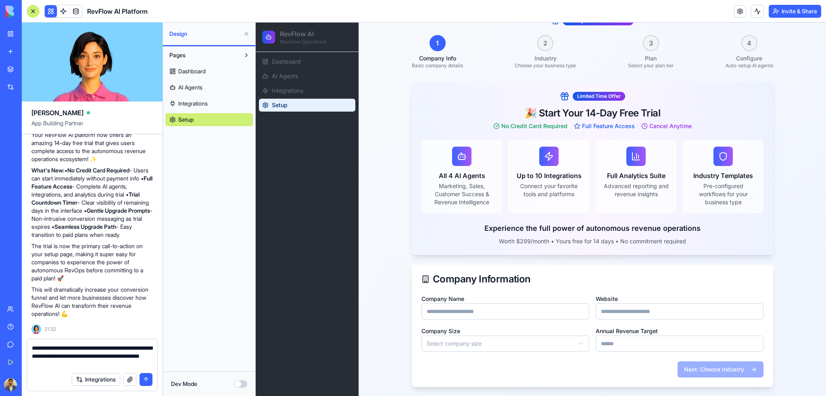
type textarea "**********"
click at [148, 381] on button "submit" at bounding box center [146, 379] width 13 height 13
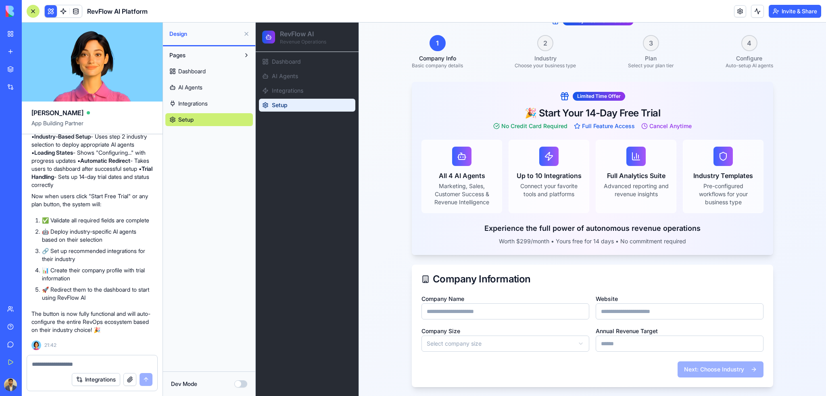
scroll to position [4637, 0]
click at [548, 311] on input "Company Name" at bounding box center [505, 312] width 168 height 16
type input "**********"
click at [643, 316] on input "Website" at bounding box center [680, 312] width 168 height 16
type input "**********"
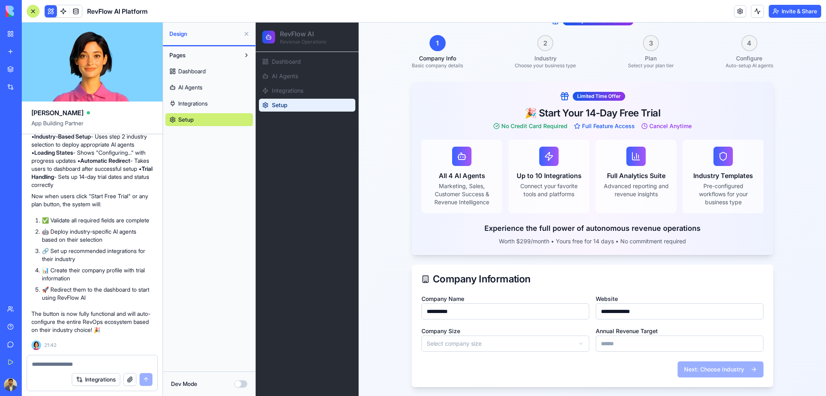
click at [512, 340] on html "**********" at bounding box center [541, 168] width 570 height 457
click at [750, 373] on button "Next: Choose Industry" at bounding box center [721, 370] width 86 height 16
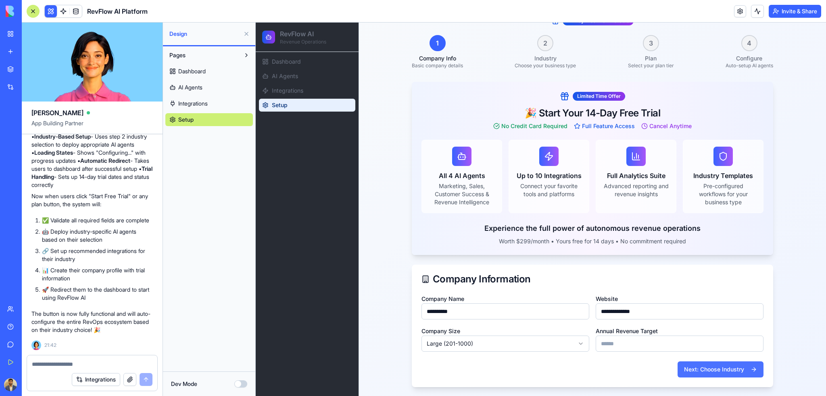
scroll to position [0, 0]
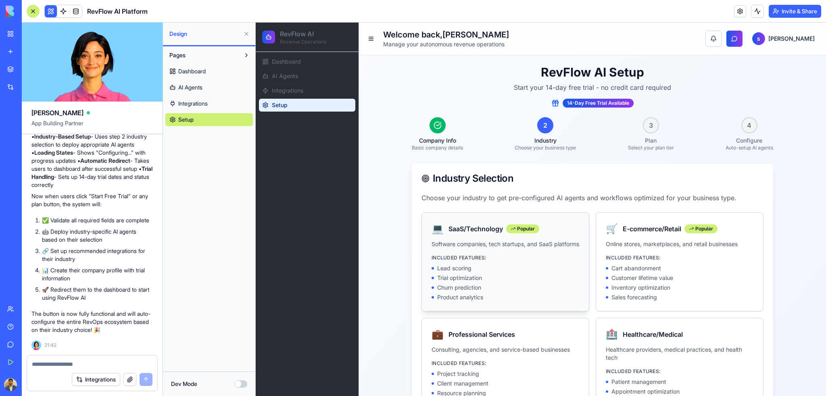
click at [558, 261] on p "Included Features:" at bounding box center [506, 258] width 148 height 6
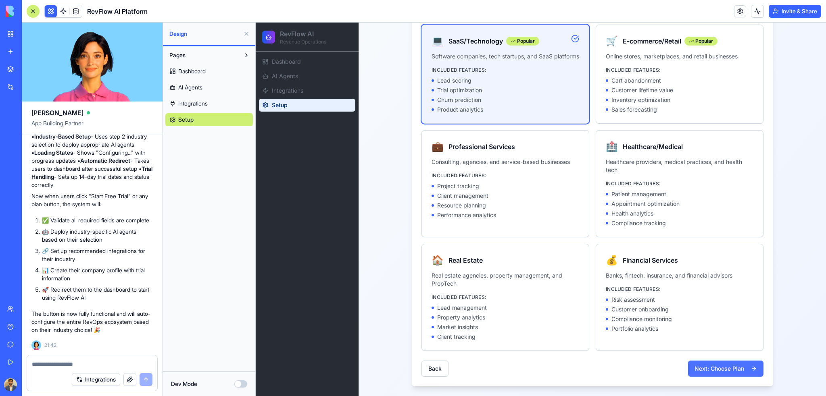
click at [730, 367] on button "Next: Choose Plan" at bounding box center [725, 369] width 75 height 16
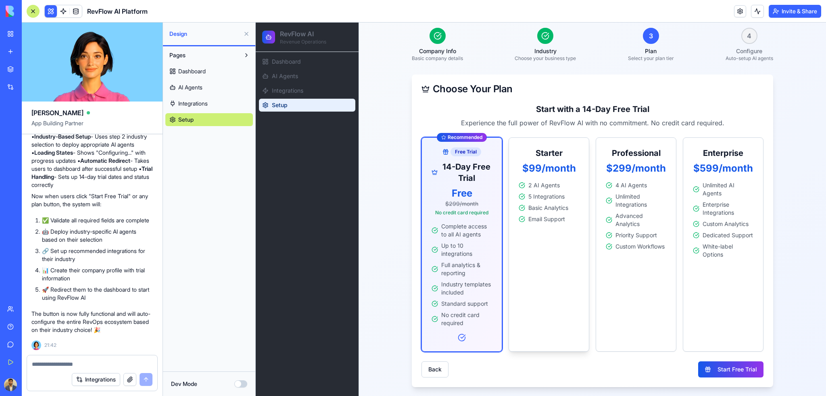
click at [543, 232] on div "Starter $99/month 2 AI Agents 5 Integrations Basic Analytics Email Support" at bounding box center [549, 185] width 80 height 95
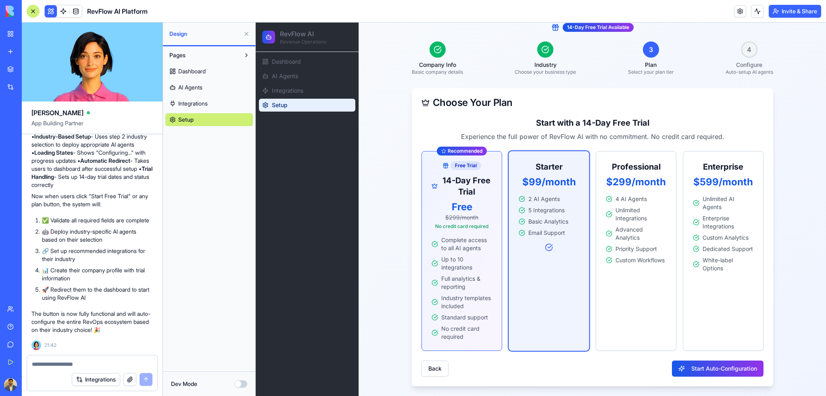
scroll to position [75, 0]
click at [710, 280] on div "Enterprise $599/month Unlimited AI Agents Enterprise Integrations Custom Analyt…" at bounding box center [723, 217] width 80 height 131
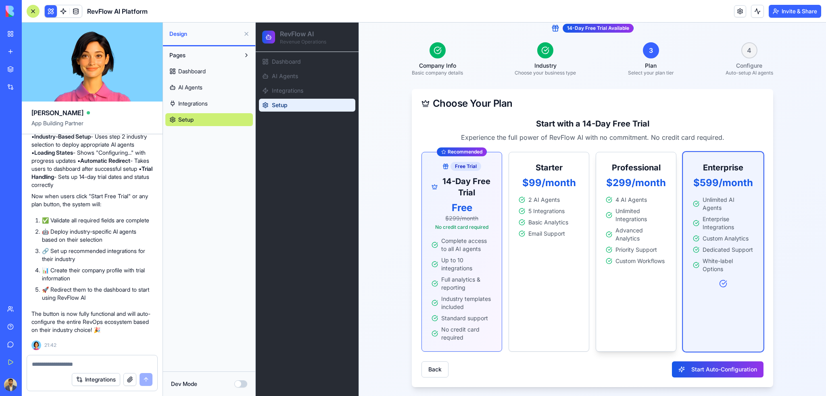
click at [623, 279] on div "Professional $299/month 4 AI Agents Unlimited Integrations Advanced Analytics P…" at bounding box center [636, 252] width 81 height 200
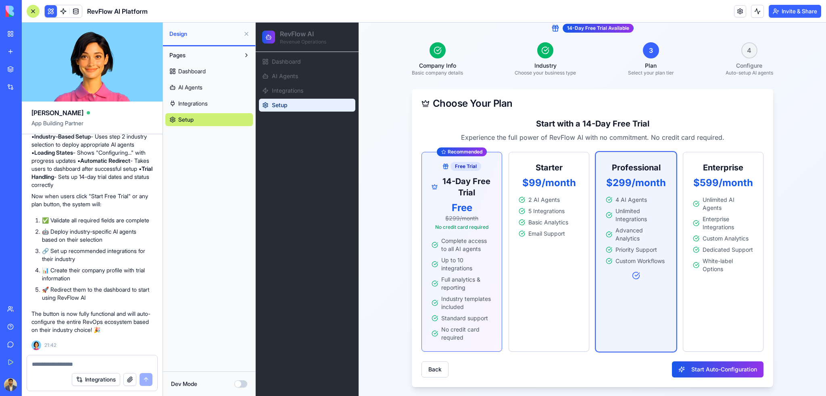
click at [505, 268] on div "Recommended Free Trial 14-Day Free Trial Free $299/month No credit card require…" at bounding box center [592, 252] width 342 height 200
click at [486, 263] on span "Up to 10 integrations" at bounding box center [466, 265] width 51 height 16
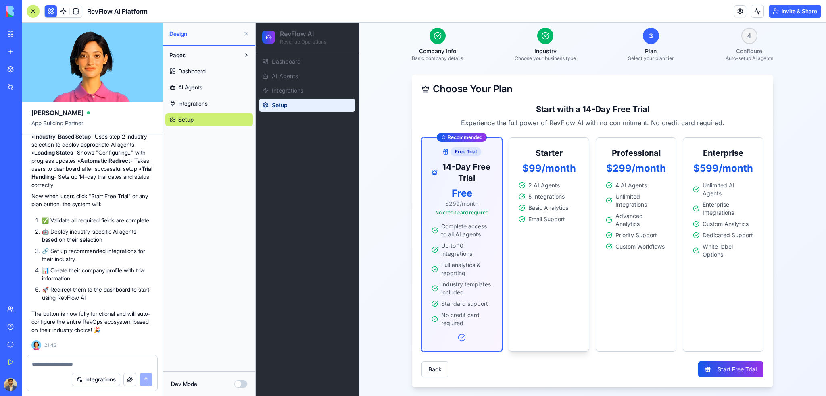
click at [556, 263] on div "Starter $99/month 2 AI Agents 5 Integrations Basic Analytics Email Support" at bounding box center [549, 245] width 81 height 215
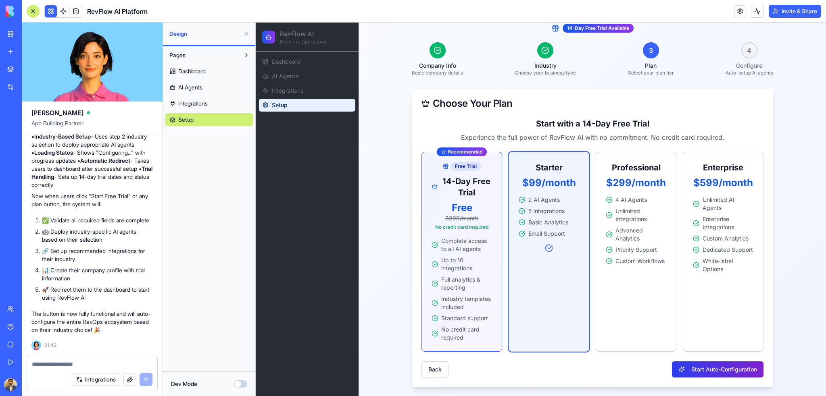
click at [724, 366] on button "Start Auto-Configuration" at bounding box center [718, 370] width 92 height 16
click at [723, 371] on button "Start Auto-Configuration" at bounding box center [718, 370] width 92 height 16
click at [636, 292] on div "Professional $299/month 4 AI Agents Unlimited Integrations Advanced Analytics P…" at bounding box center [636, 252] width 81 height 200
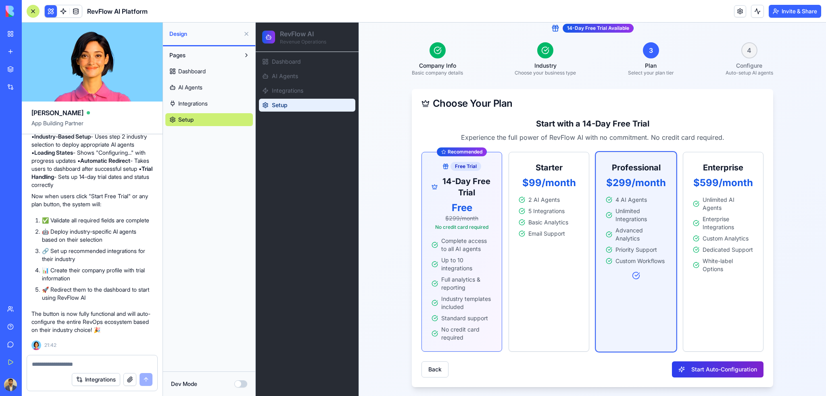
click at [732, 372] on button "Start Auto-Configuration" at bounding box center [718, 370] width 92 height 16
click at [735, 314] on div "Enterprise $599/month Unlimited AI Agents Enterprise Integrations Custom Analyt…" at bounding box center [723, 252] width 81 height 200
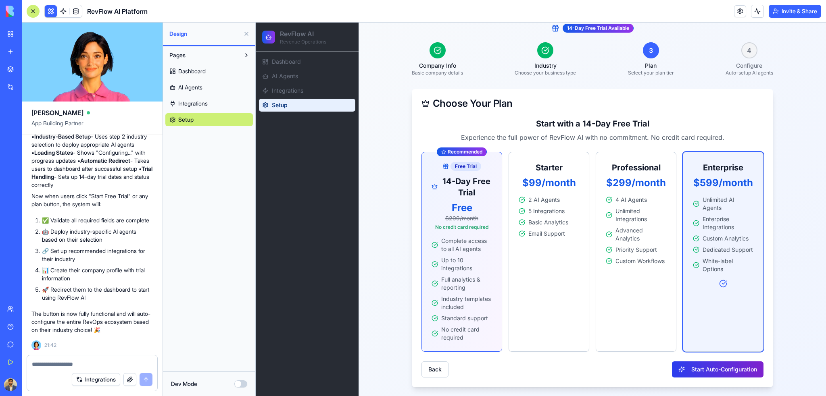
click at [733, 366] on button "Start Auto-Configuration" at bounding box center [718, 370] width 92 height 16
click at [457, 250] on span "Complete access to all AI agents" at bounding box center [466, 245] width 51 height 16
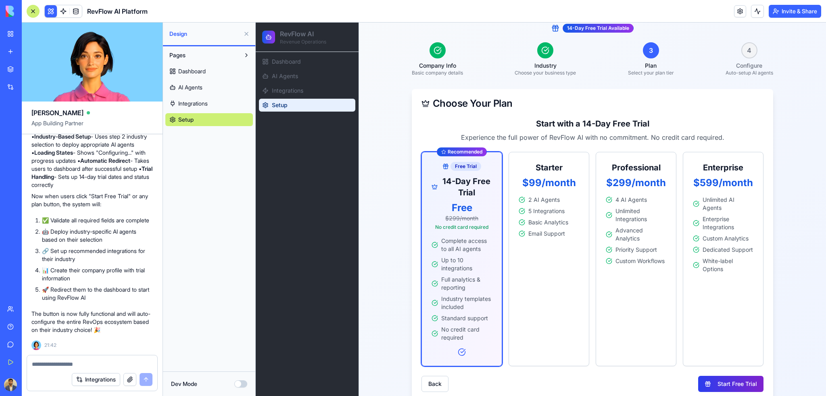
click at [722, 382] on button "Start Free Trial" at bounding box center [730, 384] width 65 height 16
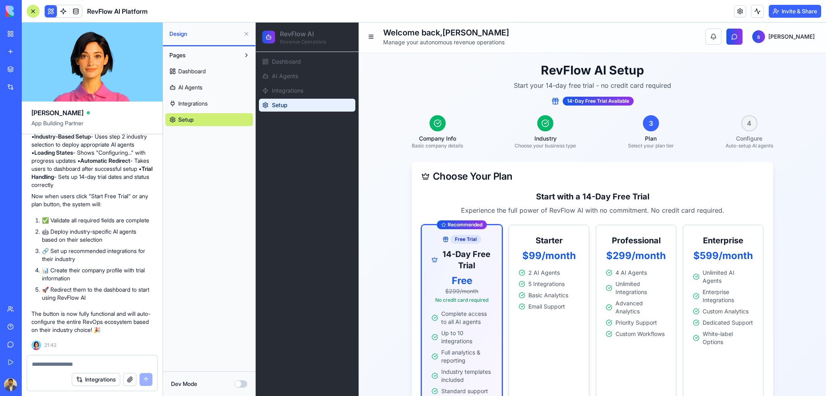
scroll to position [0, 0]
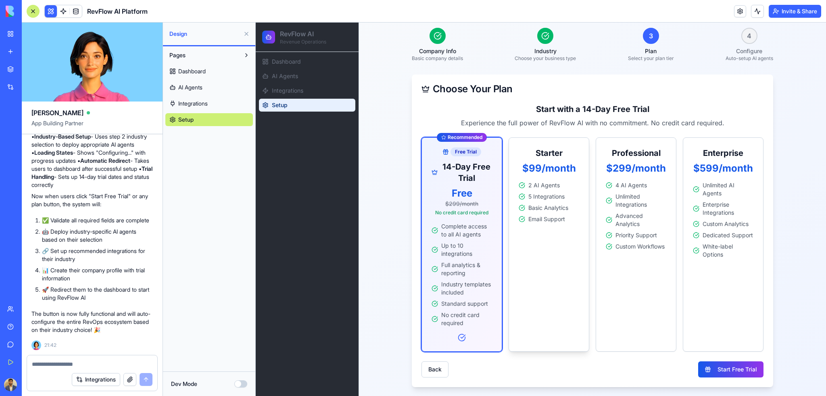
click at [532, 295] on div "Starter $99/month 2 AI Agents 5 Integrations Basic Analytics Email Support" at bounding box center [549, 245] width 81 height 215
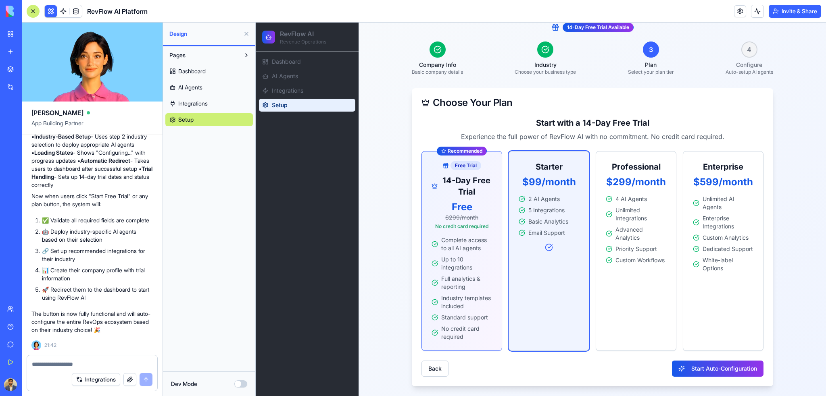
scroll to position [75, 0]
click at [722, 372] on button "Start Auto-Configuration" at bounding box center [718, 370] width 92 height 16
click at [724, 369] on button "Start Auto-Configuration" at bounding box center [718, 370] width 92 height 16
click at [732, 371] on button "Start Auto-Configuration" at bounding box center [718, 370] width 92 height 16
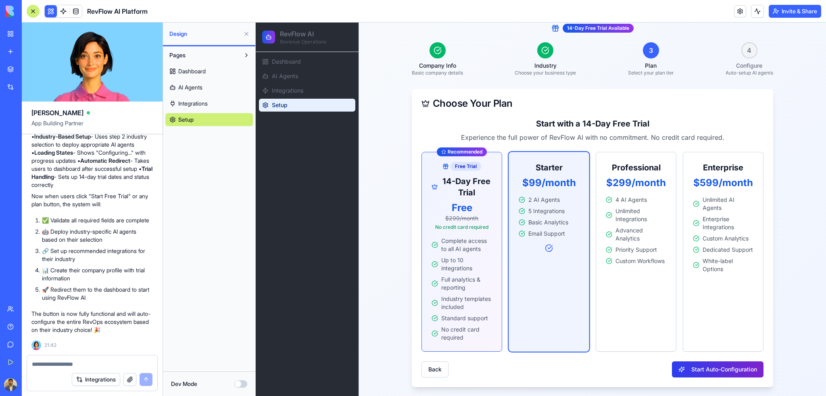
click at [730, 371] on button "Start Auto-Configuration" at bounding box center [718, 370] width 92 height 16
click at [201, 70] on span "Dashboard" at bounding box center [191, 71] width 27 height 8
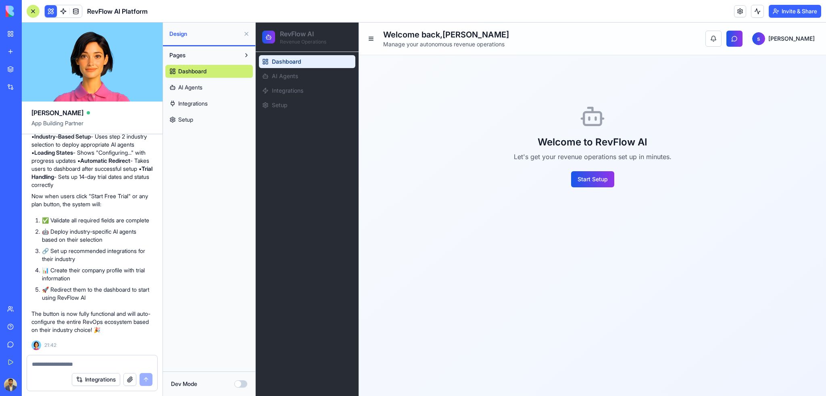
click at [202, 87] on span "AI Agents" at bounding box center [190, 87] width 24 height 8
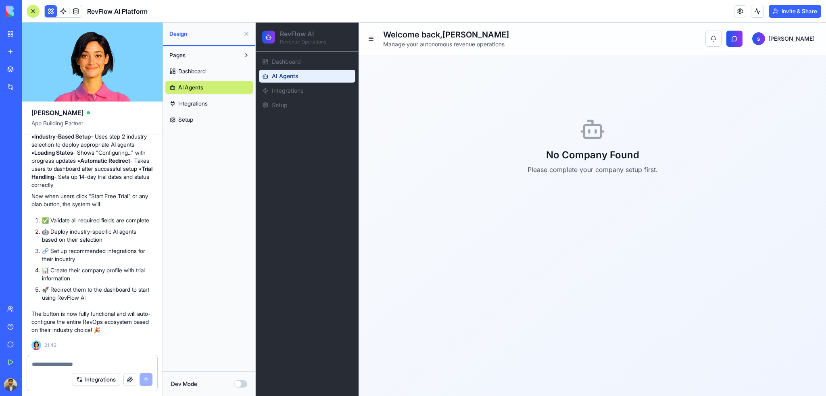
click at [205, 97] on link "Integrations" at bounding box center [209, 103] width 88 height 13
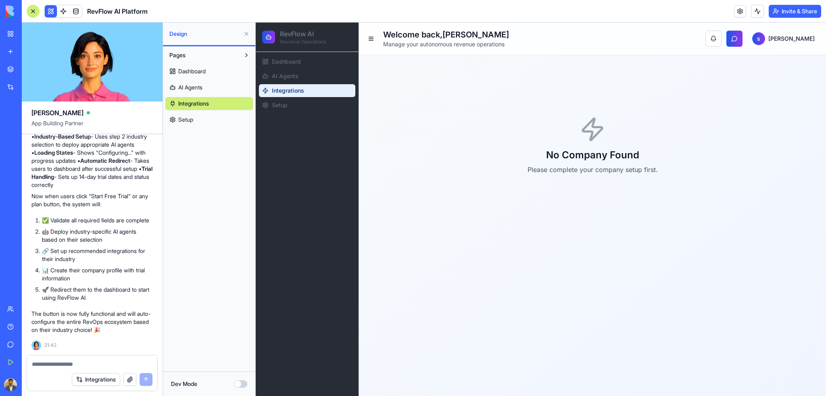
click at [208, 117] on link "Setup" at bounding box center [209, 119] width 88 height 13
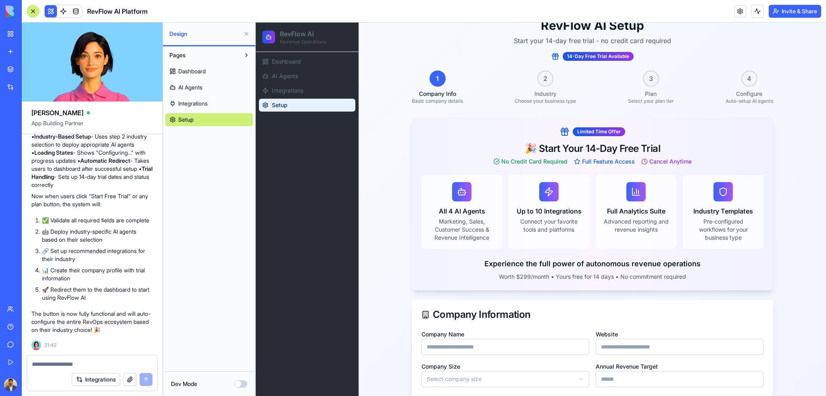
scroll to position [82, 0]
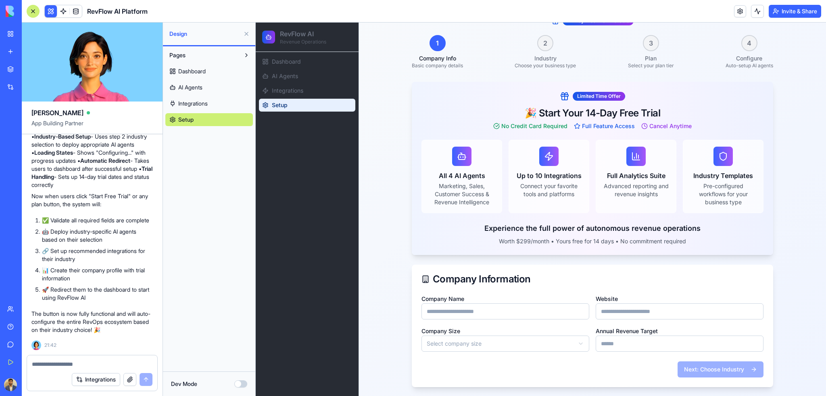
click at [510, 316] on input "Company Name" at bounding box center [505, 312] width 168 height 16
click at [318, 105] on link "Setup" at bounding box center [307, 105] width 96 height 13
click at [495, 311] on input "Company Name" at bounding box center [505, 312] width 168 height 16
type input "**********"
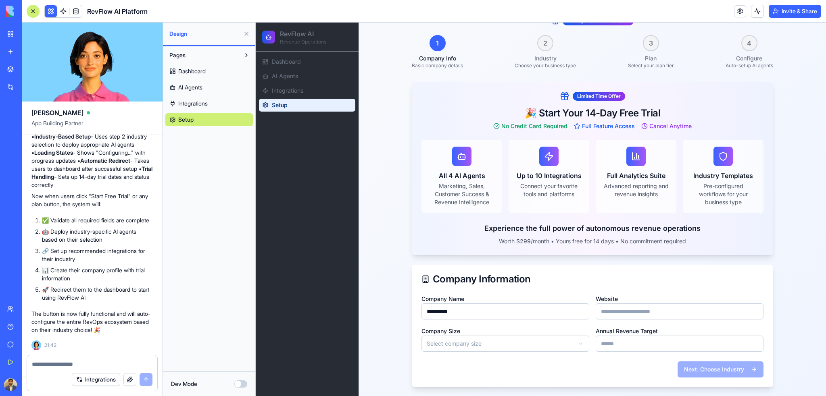
click at [607, 319] on form "**********" at bounding box center [592, 323] width 342 height 58
click at [614, 314] on input "Website" at bounding box center [680, 312] width 168 height 16
type input "**********"
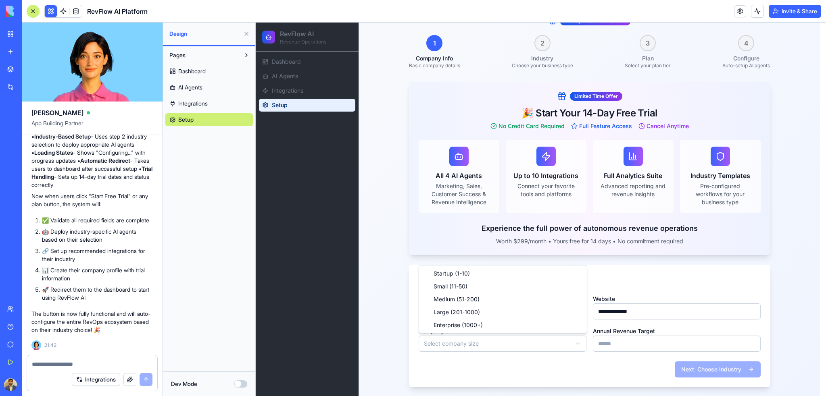
click at [474, 347] on html "**********" at bounding box center [541, 168] width 570 height 457
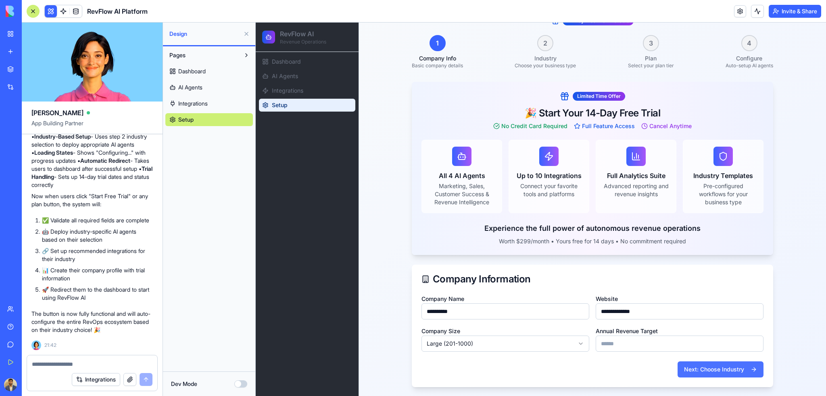
click at [722, 371] on button "Next: Choose Industry" at bounding box center [721, 370] width 86 height 16
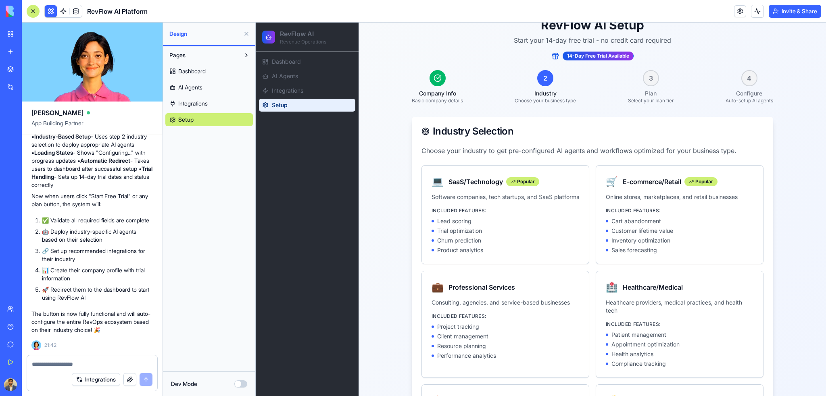
scroll to position [121, 0]
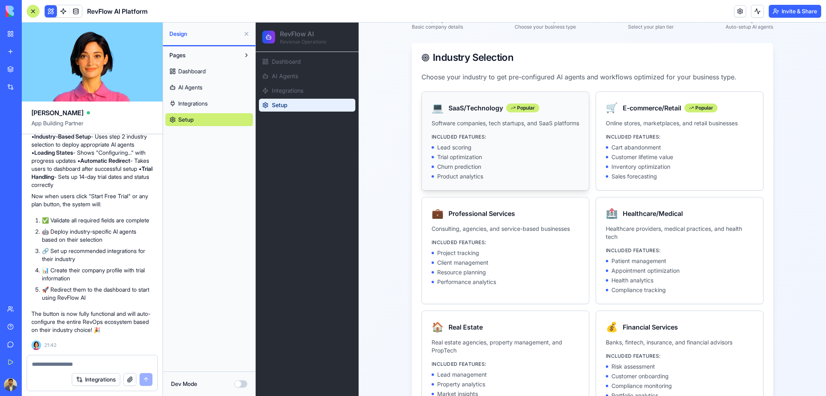
click at [522, 161] on div "Trial optimization" at bounding box center [506, 157] width 148 height 8
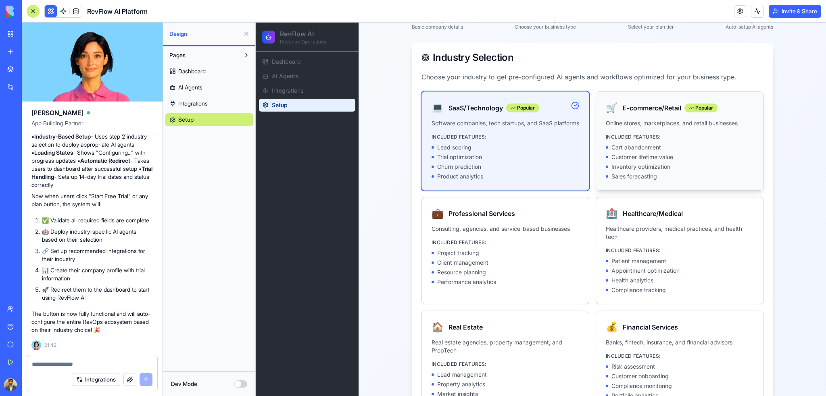
click at [693, 161] on div "Customer lifetime value" at bounding box center [680, 157] width 148 height 8
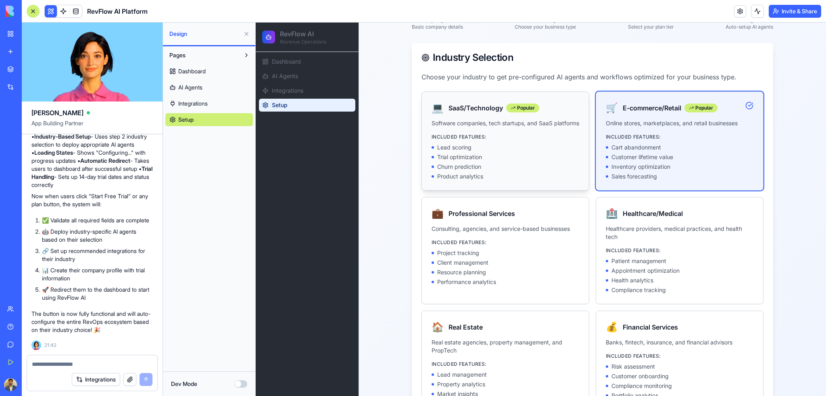
click at [501, 151] on div "Lead scoring" at bounding box center [506, 148] width 148 height 8
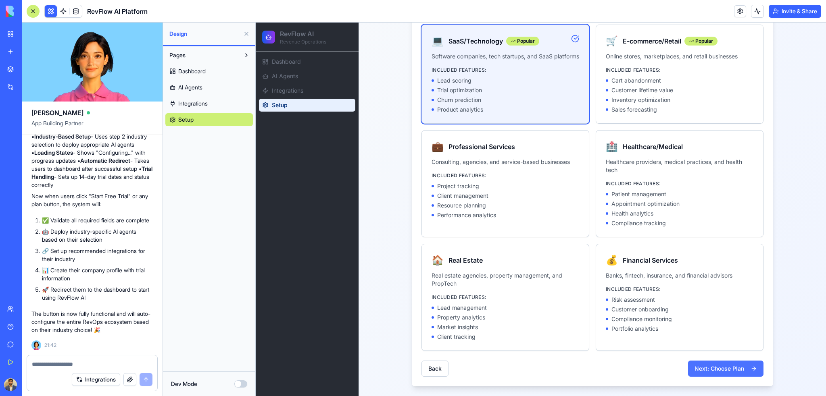
click at [724, 367] on button "Next: Choose Plan" at bounding box center [725, 369] width 75 height 16
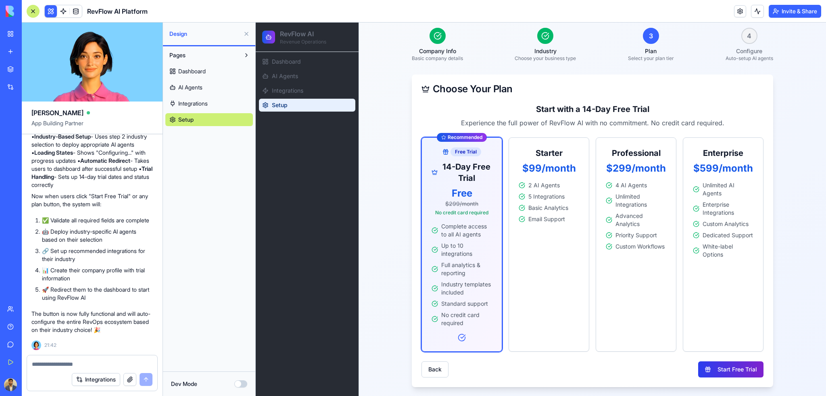
click at [736, 371] on button "Start Free Trial" at bounding box center [730, 370] width 65 height 16
click at [734, 371] on button "Start Free Trial" at bounding box center [730, 370] width 65 height 16
click at [734, 370] on button "Start Free Trial" at bounding box center [730, 370] width 65 height 16
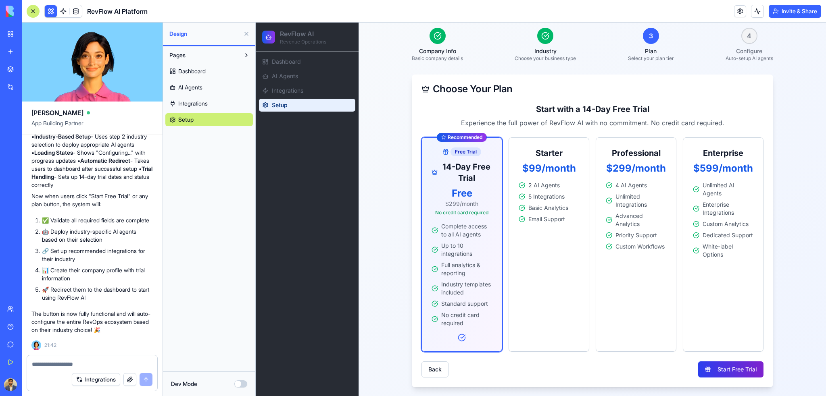
click at [734, 370] on button "Start Free Trial" at bounding box center [730, 370] width 65 height 16
click at [543, 288] on div "Starter $99/month 2 AI Agents 5 Integrations Basic Analytics Email Support" at bounding box center [549, 245] width 81 height 215
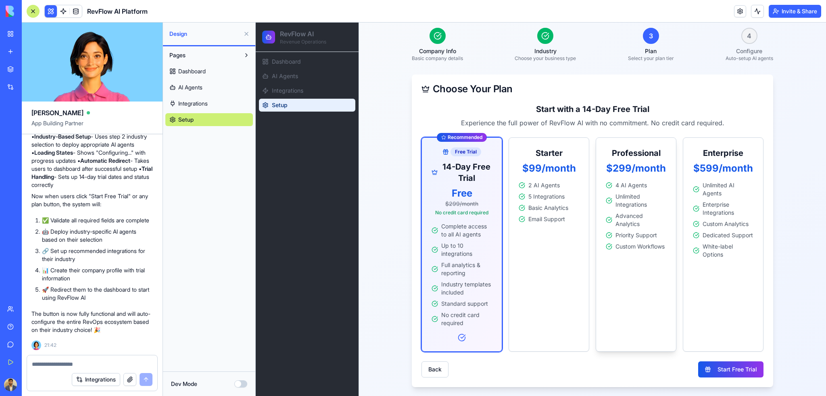
scroll to position [75, 0]
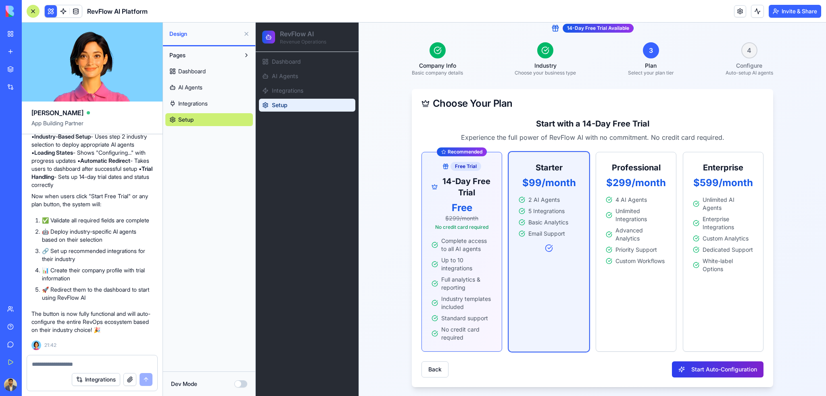
click at [728, 367] on button "Start Auto-Configuration" at bounding box center [718, 370] width 92 height 16
click at [638, 324] on div "Professional $299/month 4 AI Agents Unlimited Integrations Advanced Analytics P…" at bounding box center [636, 252] width 81 height 200
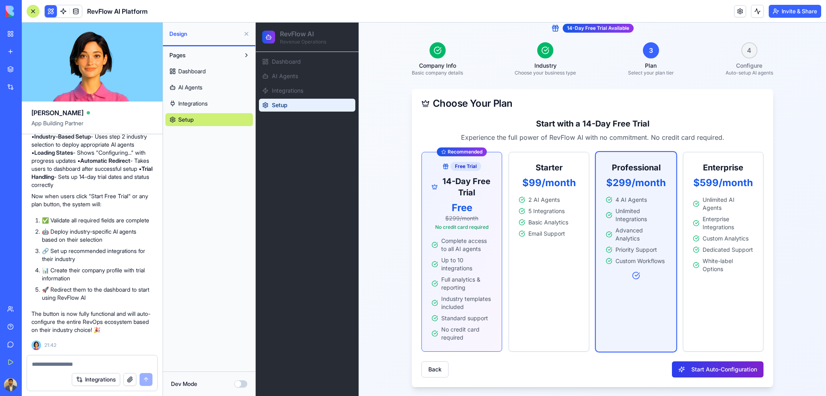
click at [711, 365] on button "Start Auto-Configuration" at bounding box center [718, 370] width 92 height 16
click at [728, 308] on div "Enterprise $599/month Unlimited AI Agents Enterprise Integrations Custom Analyt…" at bounding box center [723, 252] width 81 height 200
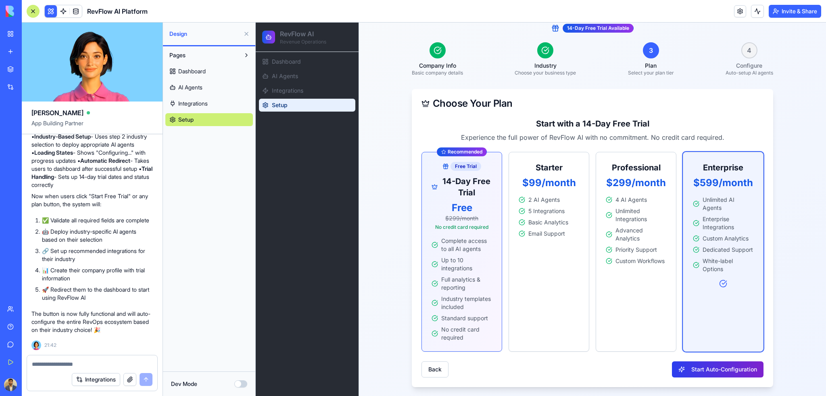
click at [733, 372] on button "Start Auto-Configuration" at bounding box center [718, 370] width 92 height 16
click at [76, 366] on textarea at bounding box center [92, 365] width 121 height 8
type textarea "**********"
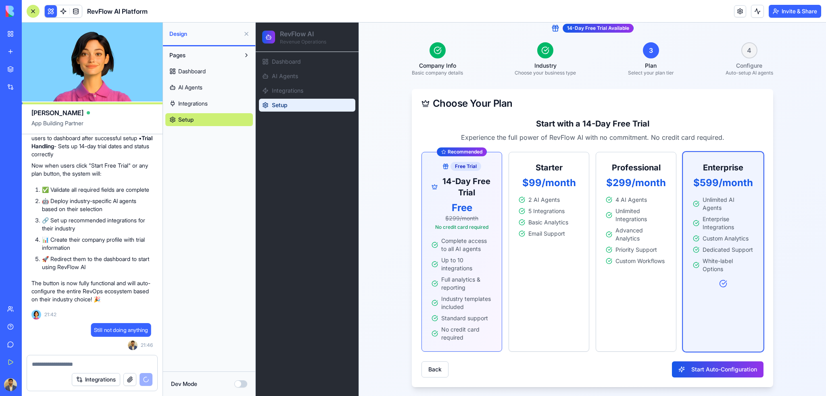
scroll to position [4667, 0]
click at [718, 367] on button "Start Auto-Configuration" at bounding box center [718, 370] width 92 height 16
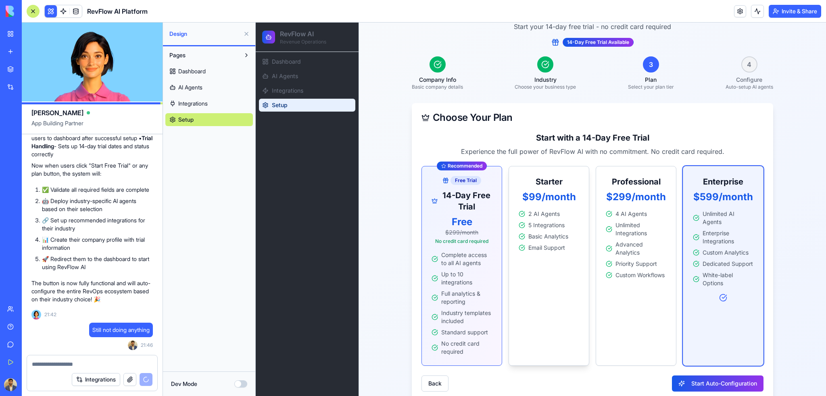
scroll to position [75, 0]
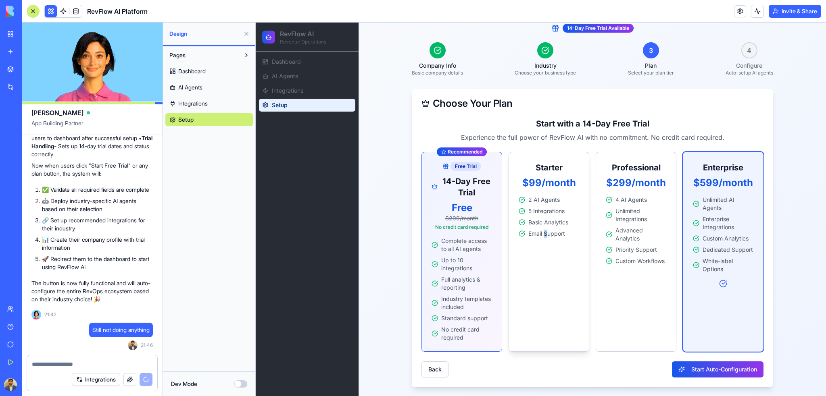
click at [542, 269] on div "Starter $99/month 2 AI Agents 5 Integrations Basic Analytics Email Support" at bounding box center [549, 252] width 81 height 200
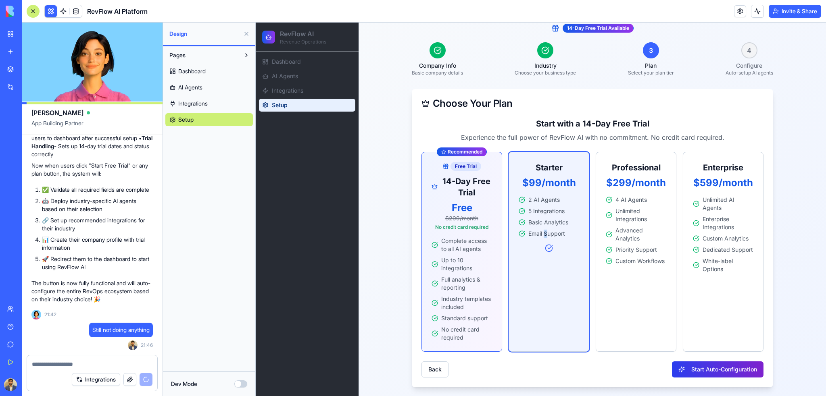
click at [711, 365] on button "Start Auto-Configuration" at bounding box center [718, 370] width 92 height 16
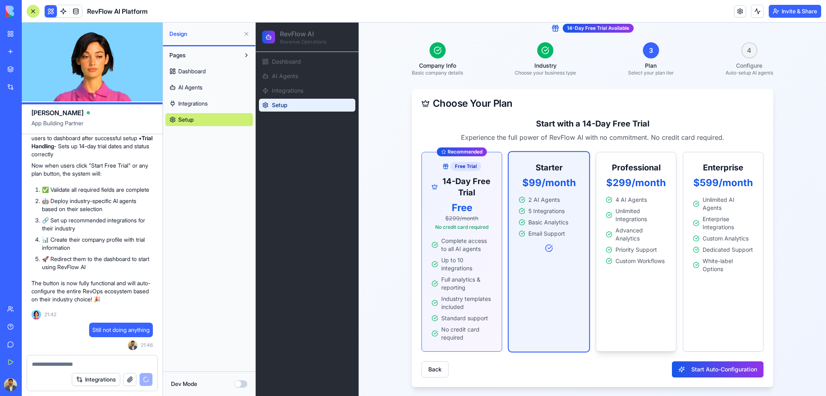
click at [636, 284] on div "Professional $299/month 4 AI Agents Unlimited Integrations Advanced Analytics P…" at bounding box center [636, 252] width 81 height 200
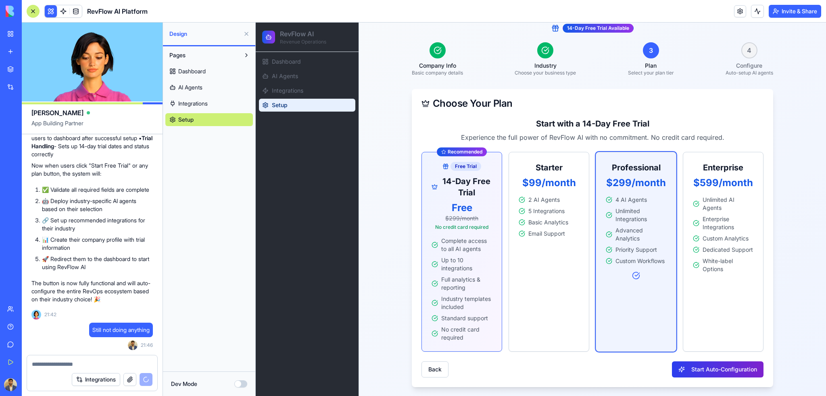
click at [709, 372] on button "Start Auto-Configuration" at bounding box center [718, 370] width 92 height 16
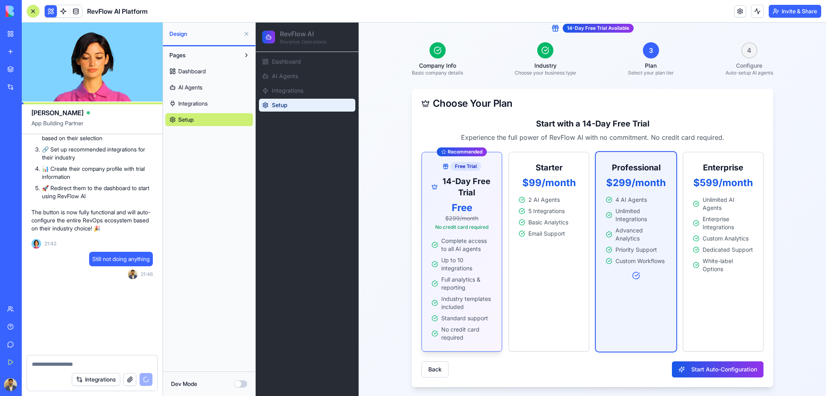
scroll to position [4738, 0]
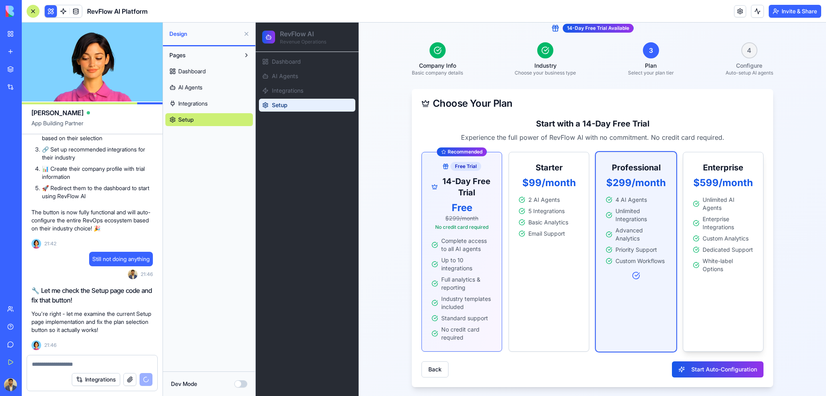
click at [728, 280] on div "Enterprise $599/month Unlimited AI Agents Enterprise Integrations Custom Analyt…" at bounding box center [723, 217] width 80 height 131
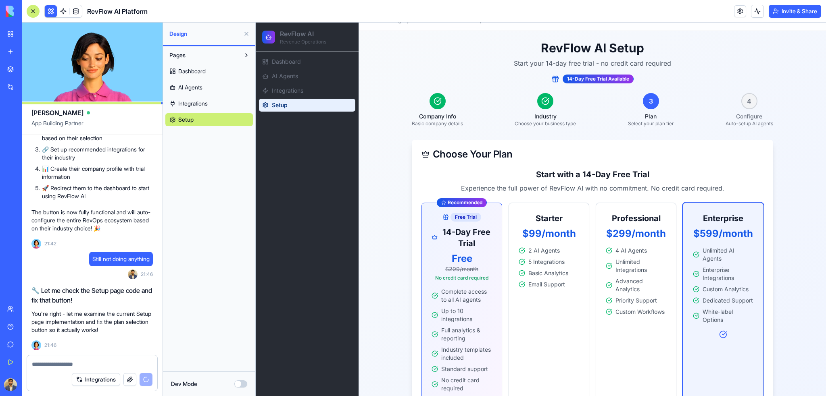
scroll to position [0, 0]
